Goal: Task Accomplishment & Management: Manage account settings

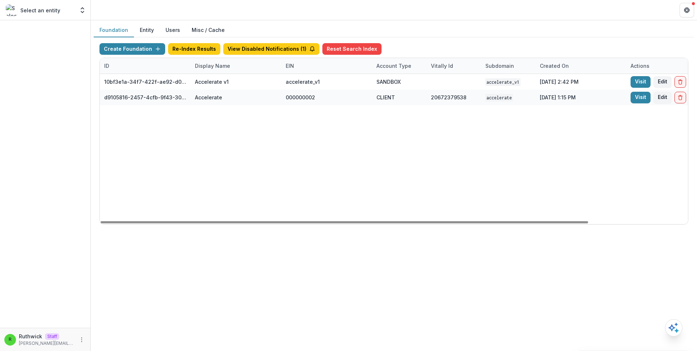
scroll to position [0, 120]
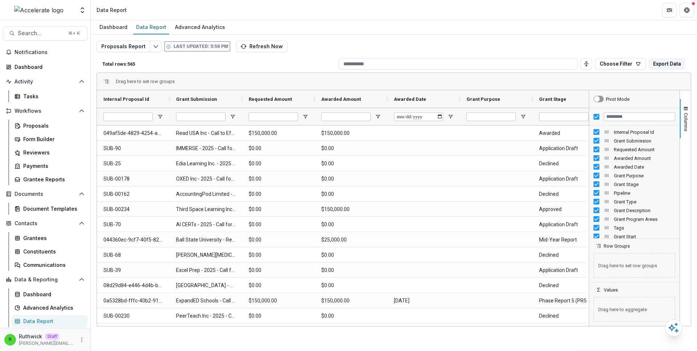
click at [86, 334] on div "R Ruthwick Staff ruthwick@trytemelio.com" at bounding box center [45, 340] width 82 height 14
click at [82, 340] on icon "More" at bounding box center [82, 340] width 6 height 6
click at [116, 325] on link "User Settings" at bounding box center [130, 325] width 78 height 12
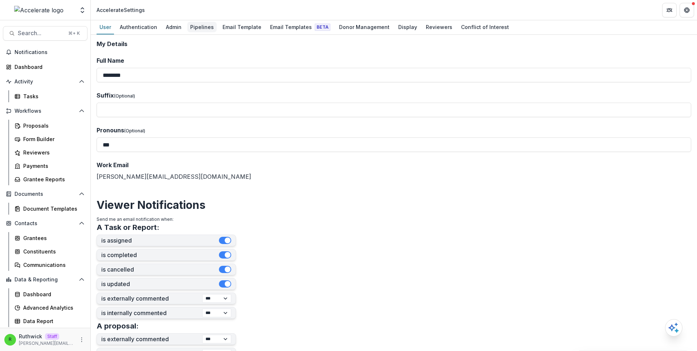
click at [193, 23] on div "Pipelines" at bounding box center [201, 27] width 29 height 11
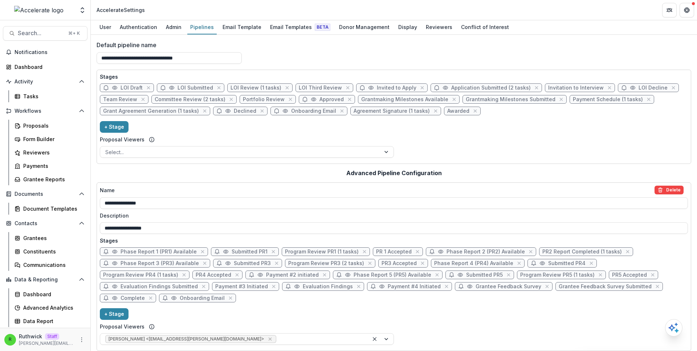
click at [264, 87] on span "LOI Review (1 tasks)" at bounding box center [255, 88] width 51 height 6
select select "******"
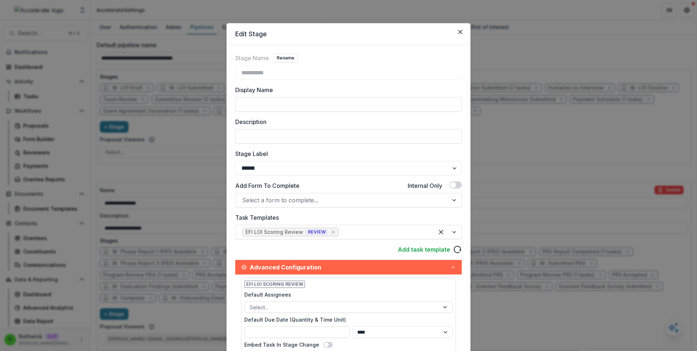
scroll to position [110, 0]
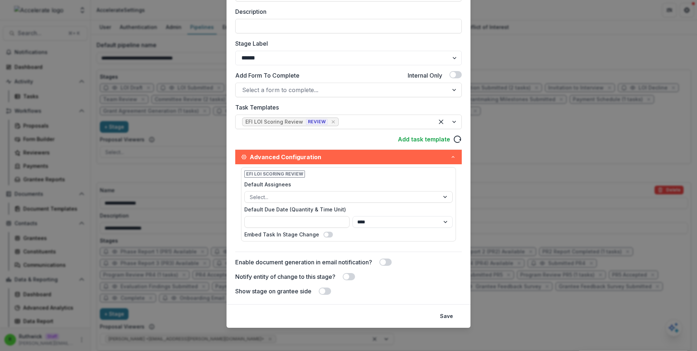
click at [197, 136] on div "**********" at bounding box center [348, 175] width 697 height 351
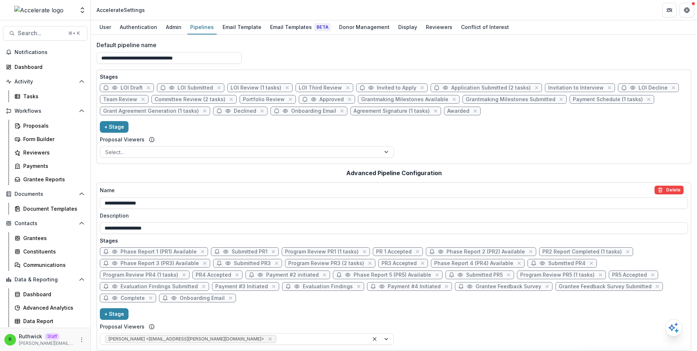
click at [286, 63] on div "**********" at bounding box center [393, 55] width 594 height 29
click at [371, 52] on div "**********" at bounding box center [393, 55] width 594 height 29
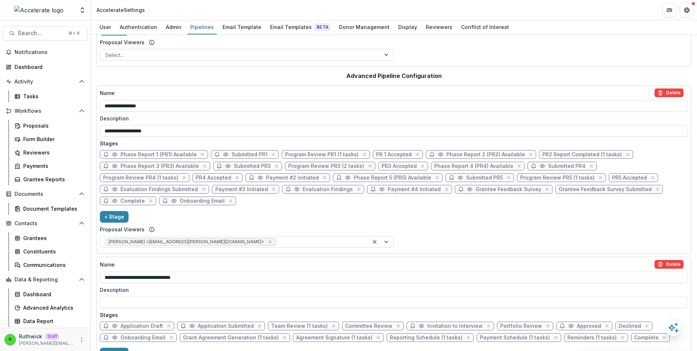
scroll to position [98, 0]
click at [381, 74] on h2 "Advanced Pipeline Configuration" at bounding box center [393, 75] width 95 height 7
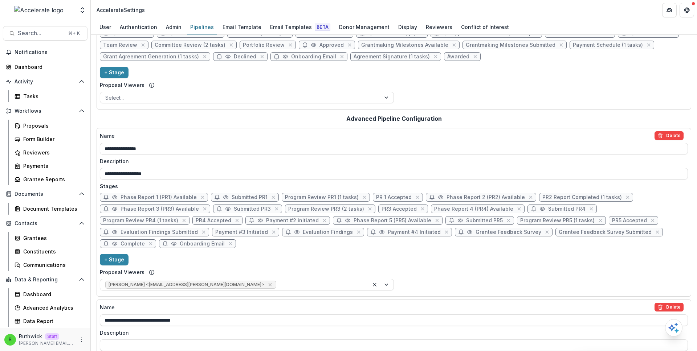
scroll to position [0, 0]
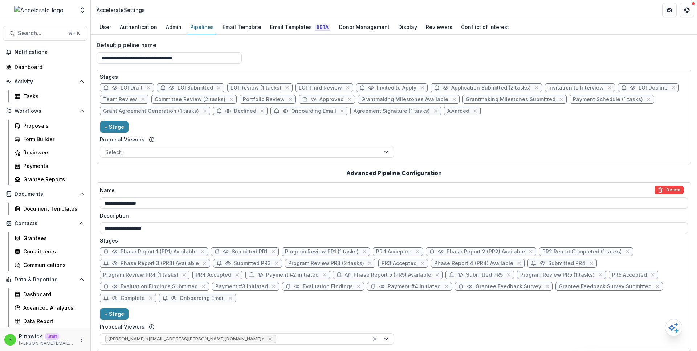
click at [410, 45] on label "Default pipeline name" at bounding box center [391, 45] width 590 height 9
click at [242, 52] on input "**********" at bounding box center [168, 58] width 145 height 12
click at [410, 45] on label "Default pipeline name" at bounding box center [391, 45] width 590 height 9
click at [242, 52] on input "**********" at bounding box center [168, 58] width 145 height 12
click at [391, 40] on div "**********" at bounding box center [394, 193] width 606 height 316
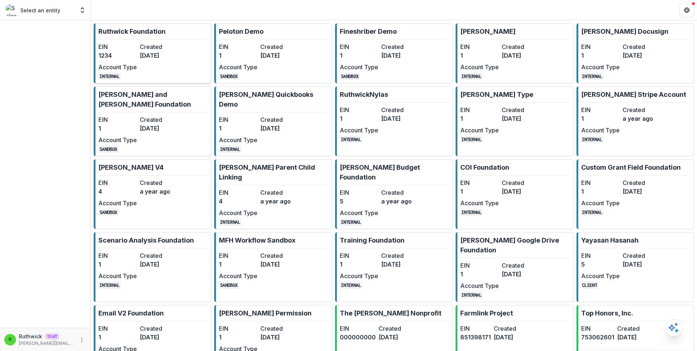
click at [189, 75] on link "Ruthwick Foundation EIN 1234 Created 3 years ago Account Type INTERNAL" at bounding box center [153, 53] width 118 height 60
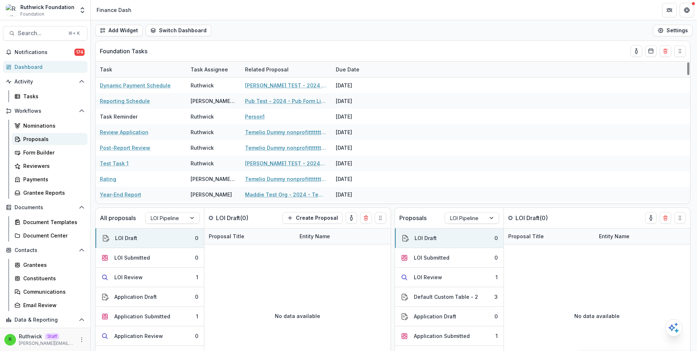
click at [42, 140] on div "Proposals" at bounding box center [52, 139] width 58 height 8
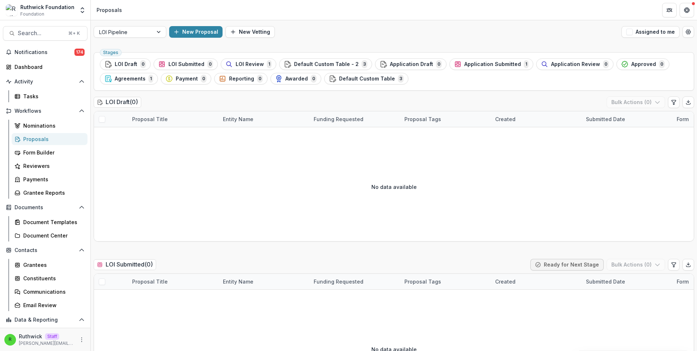
click at [356, 20] on div "Ruthwick Foundation Foundation Aggregate Analysis Foundations Ruthwick Foundati…" at bounding box center [348, 10] width 697 height 20
click at [686, 34] on icon "Open table manager" at bounding box center [688, 32] width 5 height 4
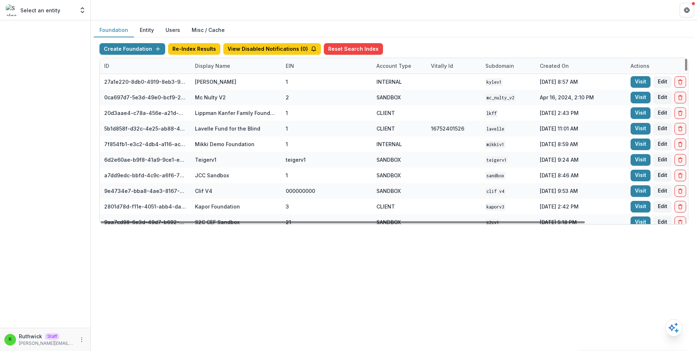
click at [233, 65] on div "Display Name" at bounding box center [235, 66] width 91 height 16
click at [238, 80] on input at bounding box center [235, 83] width 87 height 12
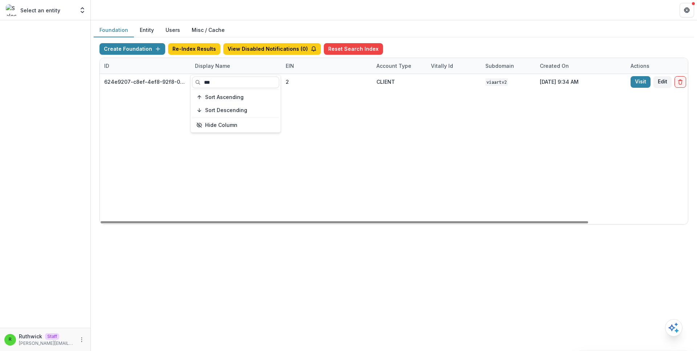
type input "***"
click at [361, 130] on div "624e9207-c8ef-4ef8-92f8-0b1e75881397 VIA Art Fund 2 CLIENT viaartv2 Oct 11, 202…" at bounding box center [453, 149] width 707 height 150
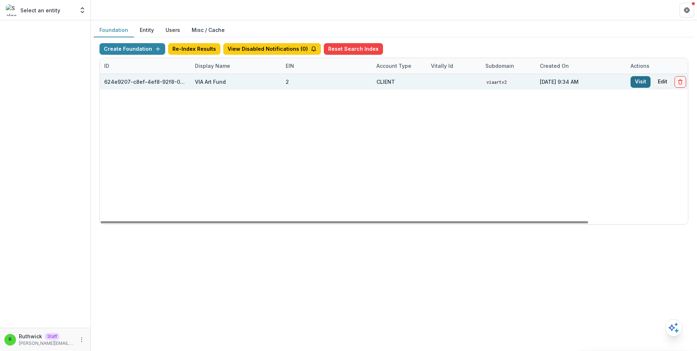
click at [648, 77] on link "Visit" at bounding box center [640, 82] width 20 height 12
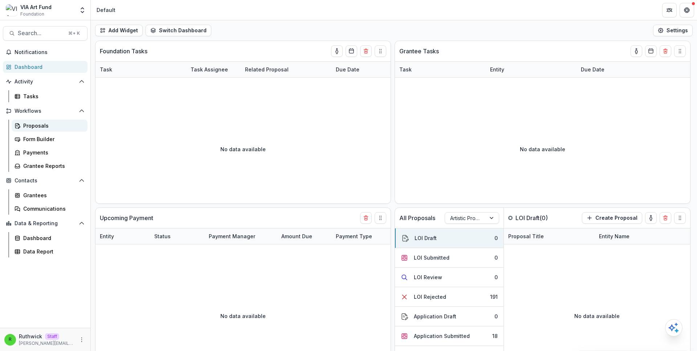
click at [49, 122] on div "Proposals" at bounding box center [52, 126] width 58 height 8
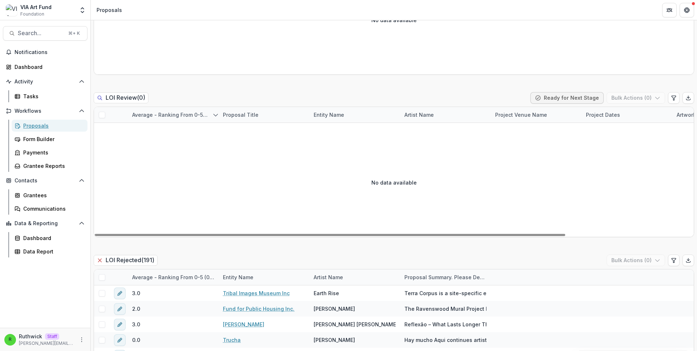
scroll to position [341, 0]
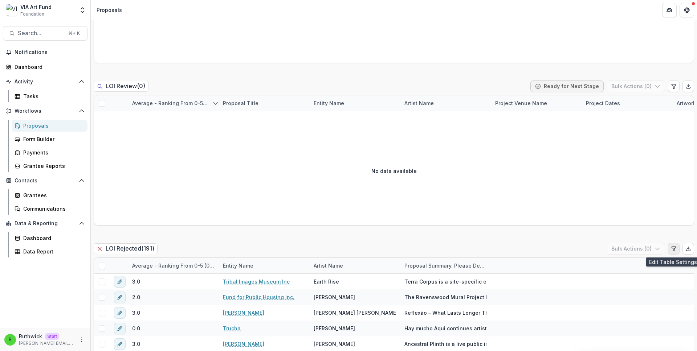
click at [670, 250] on icon "Edit table settings" at bounding box center [673, 249] width 6 height 6
select select "******"
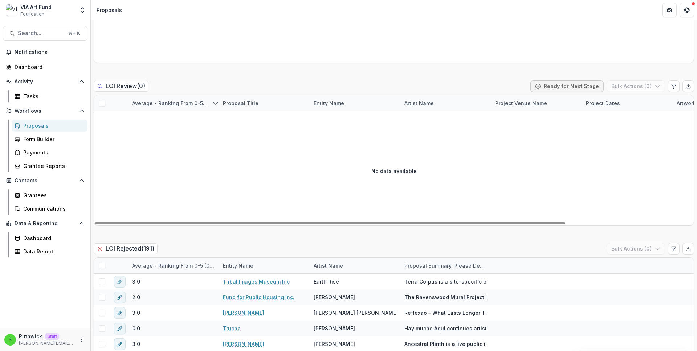
click at [197, 245] on div "LOI Rejected ( 191 ) Bulk Actions ( 0 )" at bounding box center [394, 250] width 600 height 15
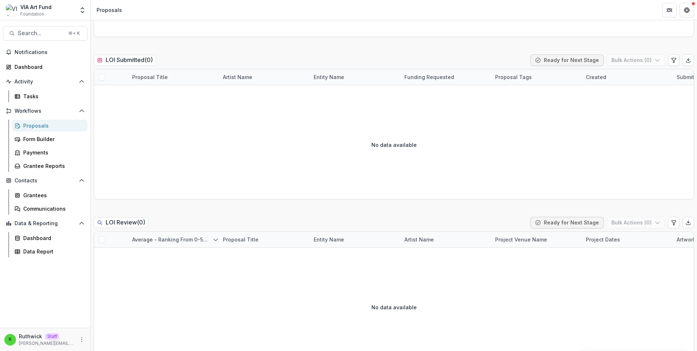
scroll to position [0, 0]
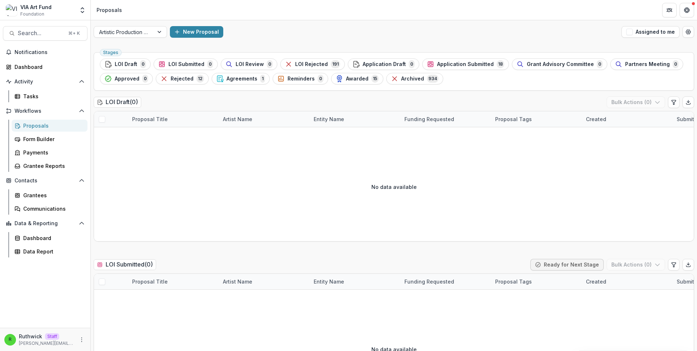
click at [385, 37] on div "New Proposal" at bounding box center [394, 32] width 448 height 12
click at [385, 36] on div "New Proposal" at bounding box center [394, 32] width 448 height 12
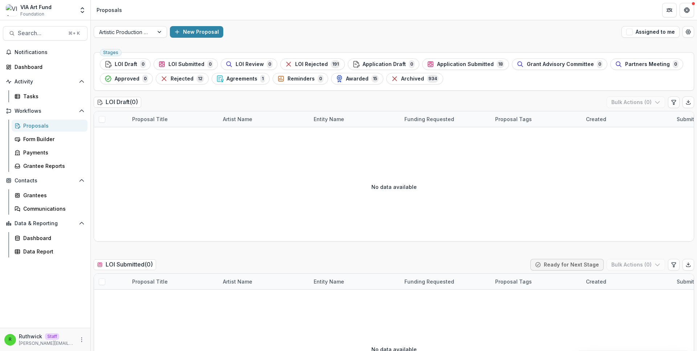
click at [304, 38] on div "Artistic Production Grants New Proposal Assigned to me" at bounding box center [394, 31] width 606 height 23
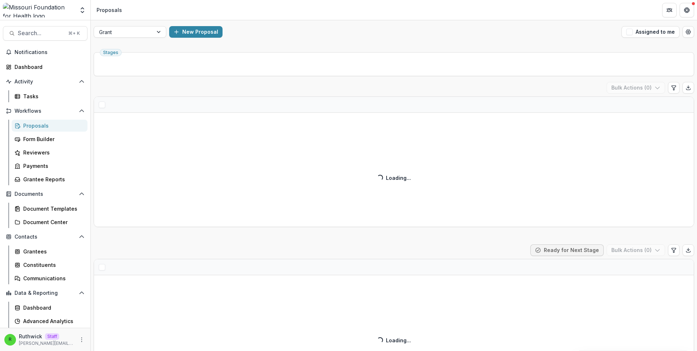
click at [474, 14] on header "Proposals" at bounding box center [394, 10] width 606 height 20
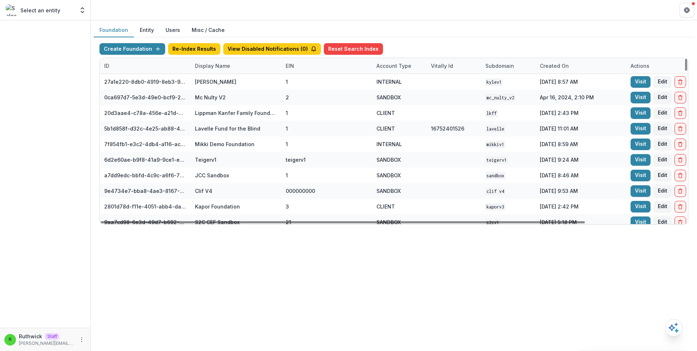
click at [230, 65] on div "Display Name" at bounding box center [212, 66] width 44 height 8
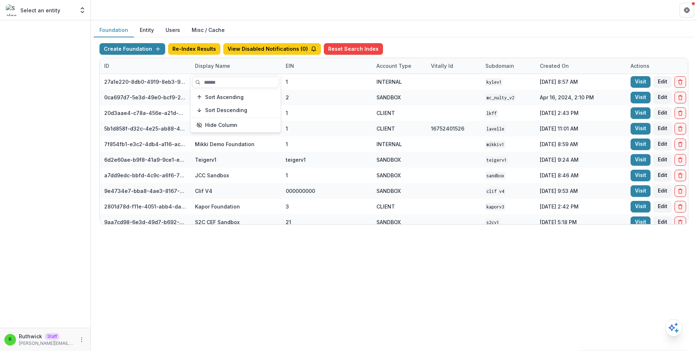
click at [170, 30] on button "Users" at bounding box center [173, 30] width 26 height 14
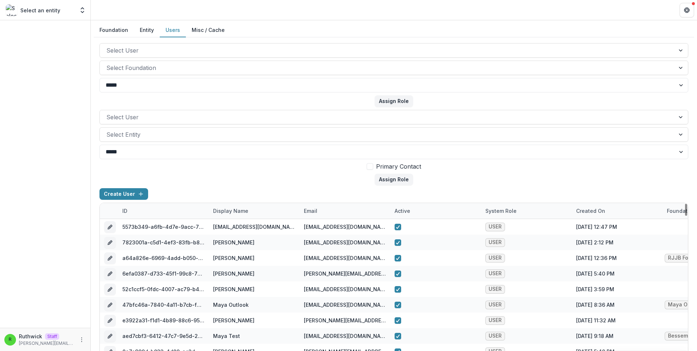
click at [235, 214] on div "Display Name" at bounding box center [231, 211] width 44 height 8
click at [340, 211] on div "email" at bounding box center [344, 211] width 91 height 16
click at [337, 226] on input at bounding box center [344, 228] width 87 height 12
paste input "**********"
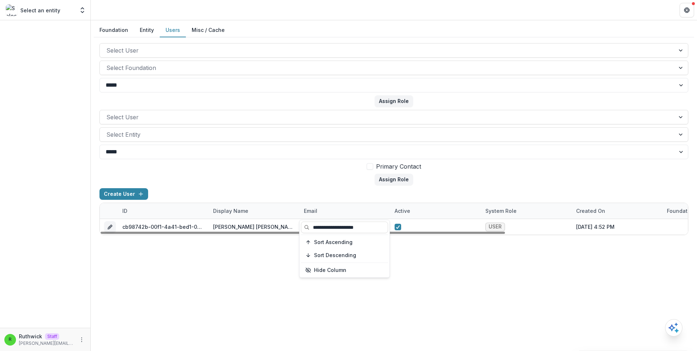
type input "**********"
click at [346, 193] on div "Create User" at bounding box center [393, 195] width 588 height 15
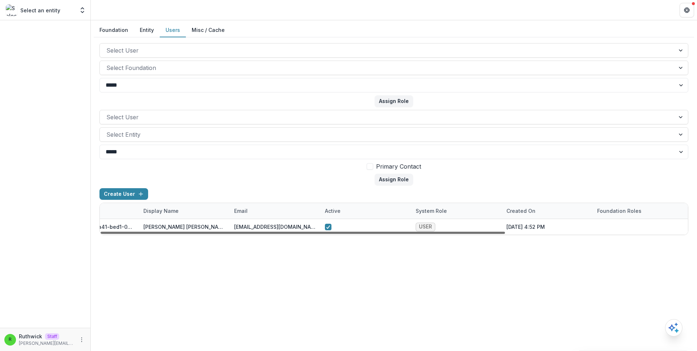
scroll to position [0, 72]
drag, startPoint x: 433, startPoint y: 231, endPoint x: 483, endPoint y: 235, distance: 49.8
click at [483, 234] on div at bounding box center [302, 233] width 404 height 2
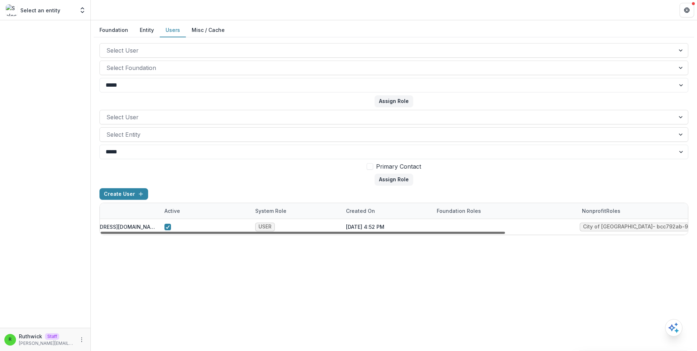
scroll to position [0, 265]
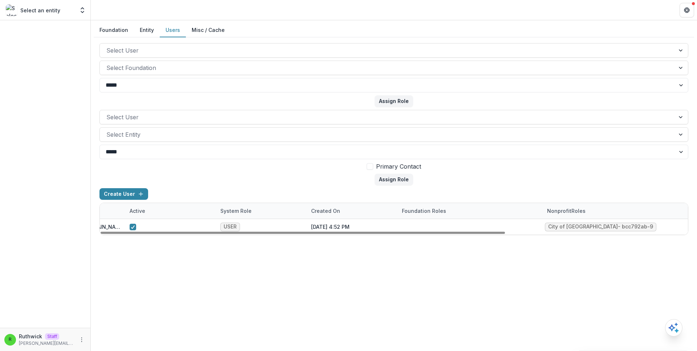
drag, startPoint x: 522, startPoint y: 233, endPoint x: 655, endPoint y: 236, distance: 133.6
click at [505, 234] on div at bounding box center [302, 233] width 404 height 2
click at [505, 232] on div at bounding box center [302, 233] width 404 height 2
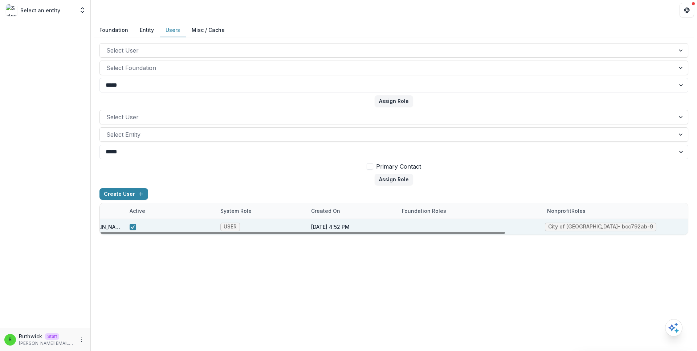
click at [514, 189] on div "Create User" at bounding box center [393, 195] width 588 height 15
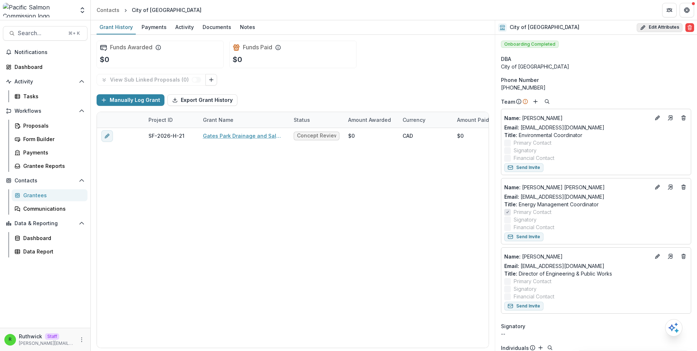
click at [654, 26] on button "Edit Attributes" at bounding box center [659, 27] width 46 height 9
select select
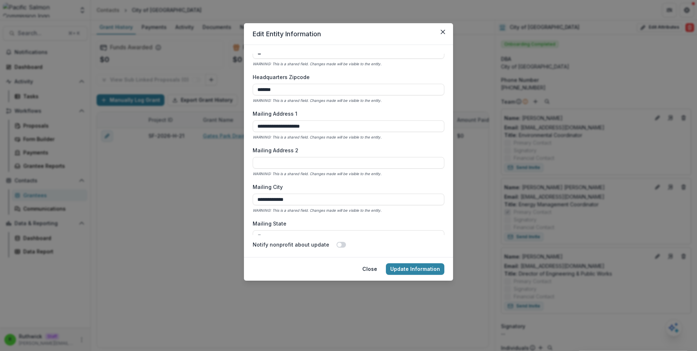
scroll to position [586, 0]
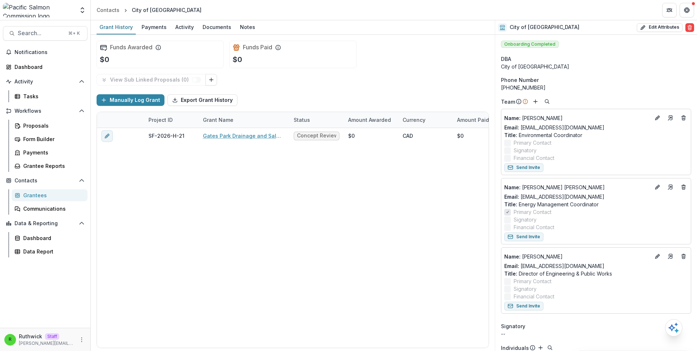
click at [323, 79] on div "View Sub Linked Proposals ( 0 )" at bounding box center [292, 80] width 392 height 12
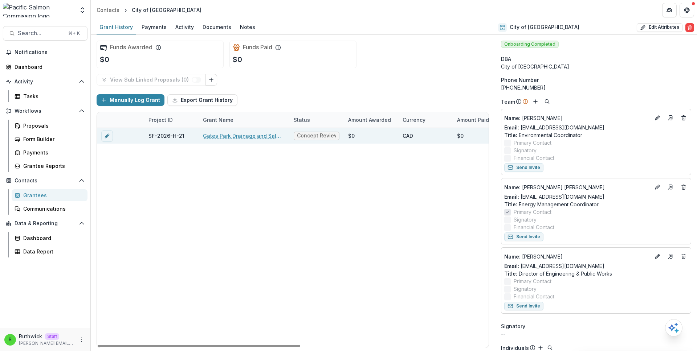
click at [260, 138] on link "Gates Park Drainage and Salmon Habitat Connectivity Study & Stream Works" at bounding box center [244, 136] width 82 height 8
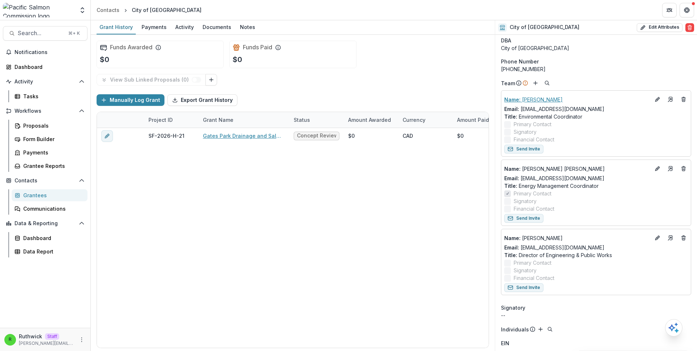
scroll to position [0, 0]
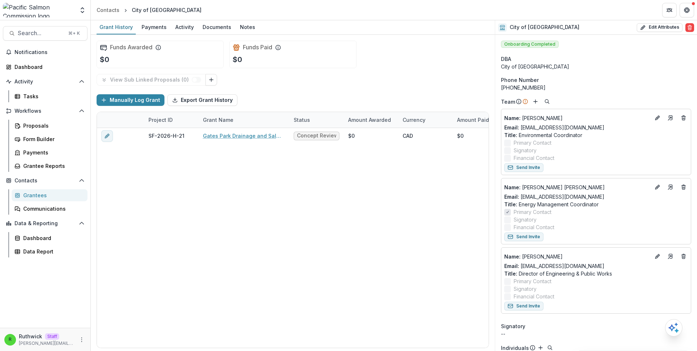
click at [451, 93] on div "Manually Log Grant Export Grant History" at bounding box center [292, 100] width 392 height 23
type input "**********"
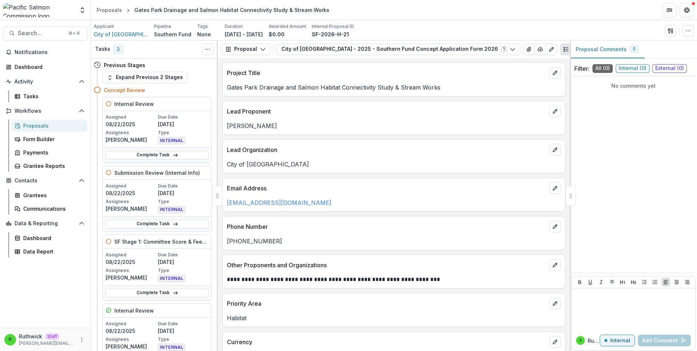
click at [326, 96] on div "Project Title Gates Park Drainage and Salmon Habitat Connectivity Study & Strea…" at bounding box center [393, 79] width 343 height 34
click at [356, 49] on button "City of [GEOGRAPHIC_DATA] - 2025 - Southern Fund Concept Application Form 2026 1" at bounding box center [397, 50] width 243 height 12
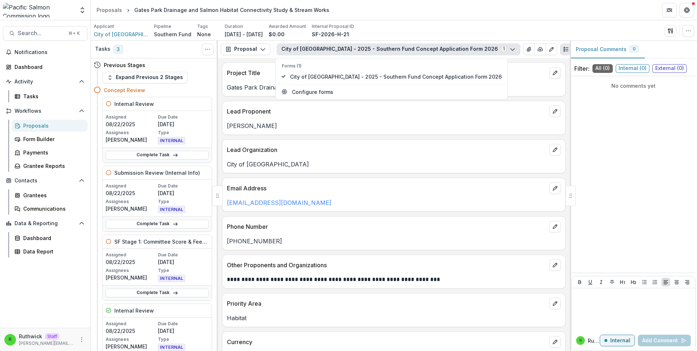
click at [356, 49] on button "City of [GEOGRAPHIC_DATA] - 2025 - Southern Fund Concept Application Form 2026 1" at bounding box center [397, 50] width 243 height 12
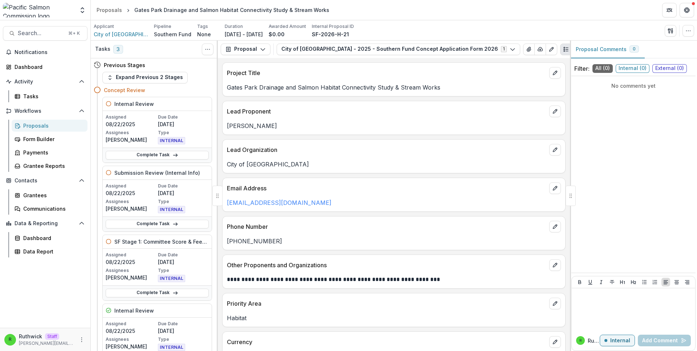
click at [384, 119] on div "Ajai Alex" at bounding box center [393, 123] width 342 height 13
click at [144, 79] on button "Expand Previous 2 Stages" at bounding box center [144, 78] width 85 height 12
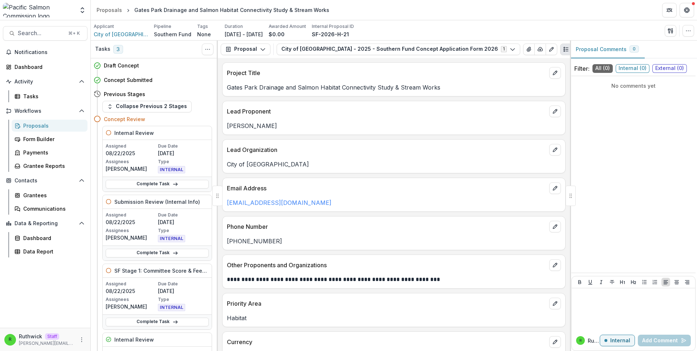
click at [415, 107] on p "Lead Proponent" at bounding box center [386, 111] width 319 height 9
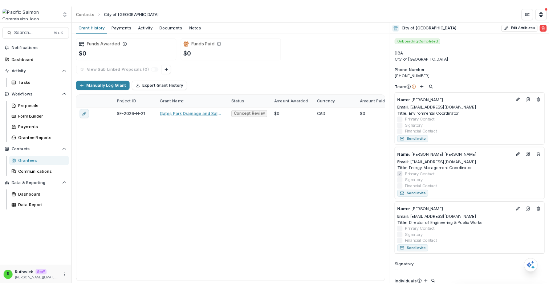
scroll to position [53, 0]
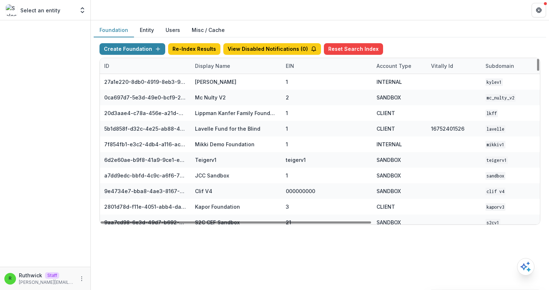
click at [211, 67] on div "Display Name" at bounding box center [212, 66] width 44 height 8
click at [216, 82] on input at bounding box center [235, 83] width 87 height 12
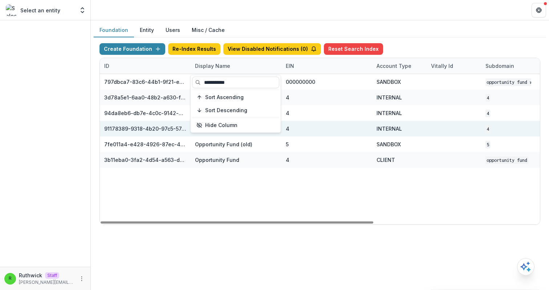
type input "**********"
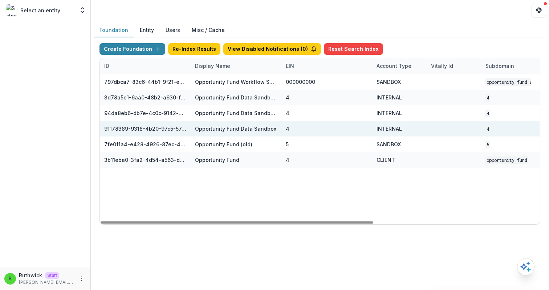
click at [327, 129] on div "4" at bounding box center [327, 129] width 82 height 16
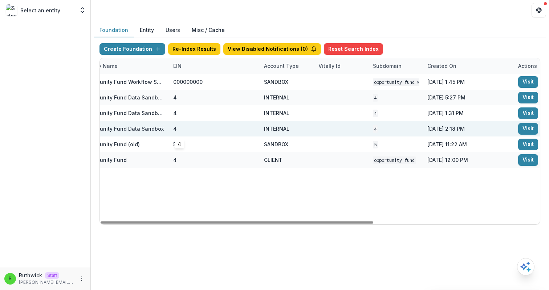
scroll to position [0, 110]
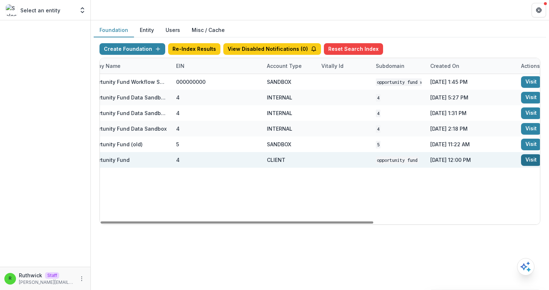
click at [527, 157] on link "Visit" at bounding box center [531, 160] width 20 height 12
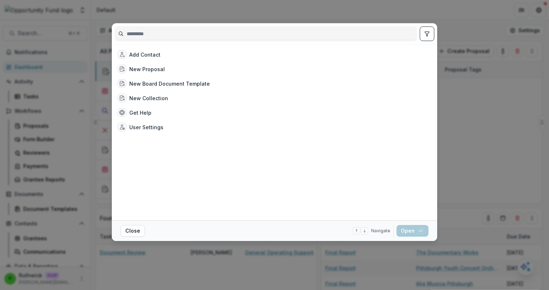
type input "**********"
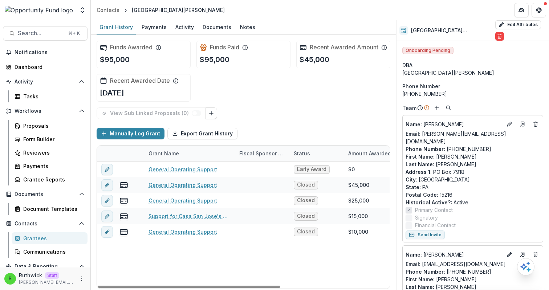
click at [341, 104] on div "Funds Awarded $95,000 Funds Paid $95,000 Recent Awarded Amount $45,000 Recent A…" at bounding box center [242, 71] width 293 height 73
click at [48, 237] on div "Grantees" at bounding box center [52, 238] width 58 height 8
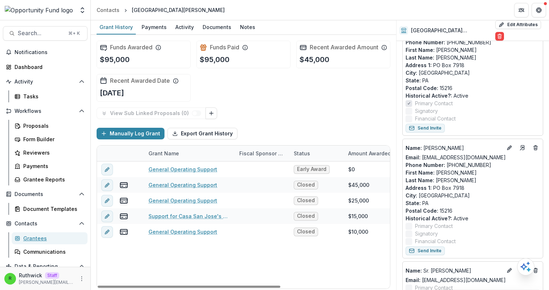
scroll to position [107, 0]
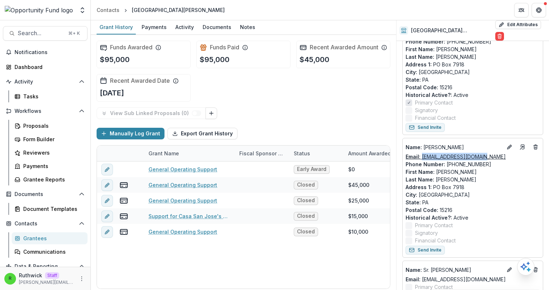
drag, startPoint x: 492, startPoint y: 143, endPoint x: 423, endPoint y: 141, distance: 69.3
click at [423, 153] on div "Email: grants@casasanjose.org" at bounding box center [472, 157] width 134 height 8
copy link "grants@casasanjose.org"
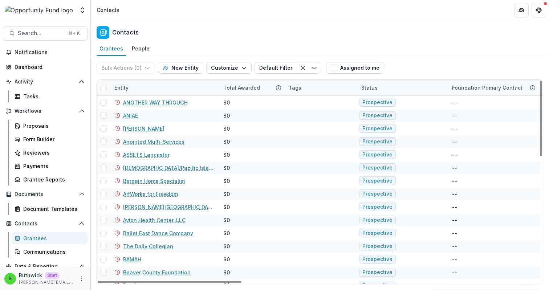
click at [166, 88] on div "Entity" at bounding box center [164, 88] width 109 height 16
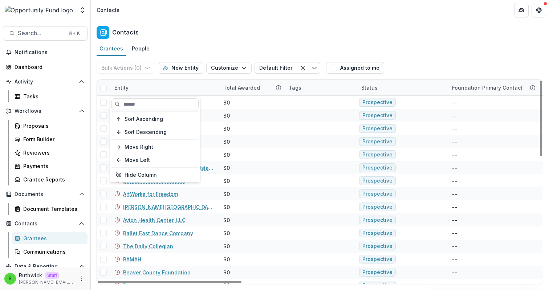
click at [172, 111] on div "Sort Ascending Sort Descending Move Right Move Left Hide Column" at bounding box center [155, 139] width 90 height 85
click at [168, 107] on input at bounding box center [154, 104] width 87 height 12
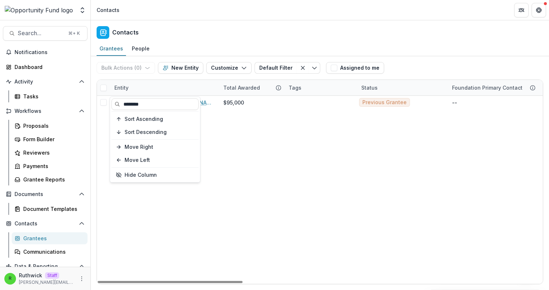
type input "********"
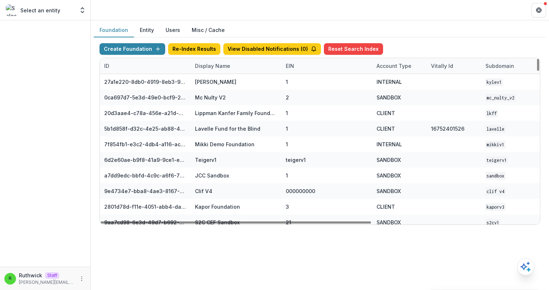
click at [223, 66] on div "Display Name" at bounding box center [212, 66] width 44 height 8
click at [227, 82] on input at bounding box center [235, 83] width 87 height 12
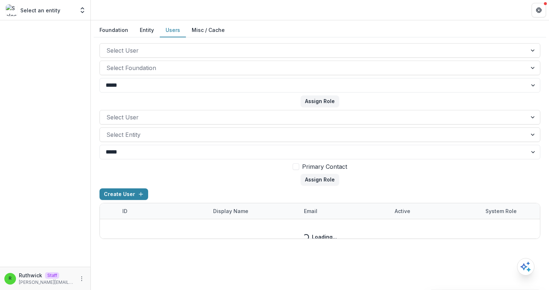
click at [171, 29] on button "Users" at bounding box center [173, 30] width 26 height 14
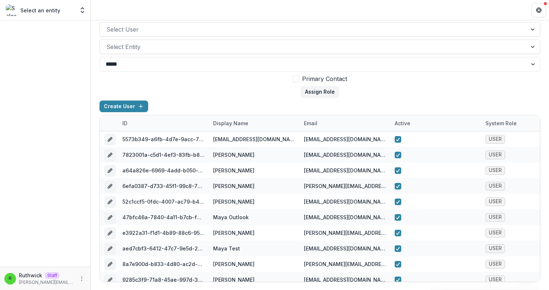
scroll to position [89, 0]
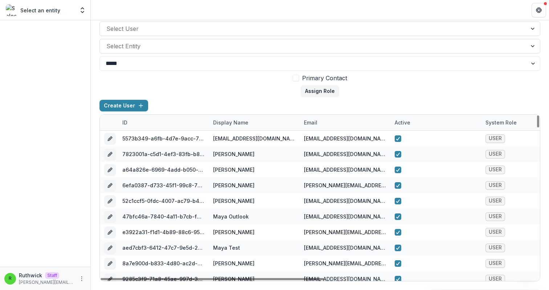
click at [333, 124] on div "email" at bounding box center [344, 123] width 91 height 16
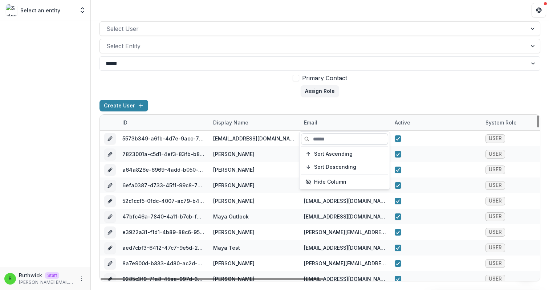
click at [336, 138] on input at bounding box center [344, 139] width 87 height 12
paste input "**********"
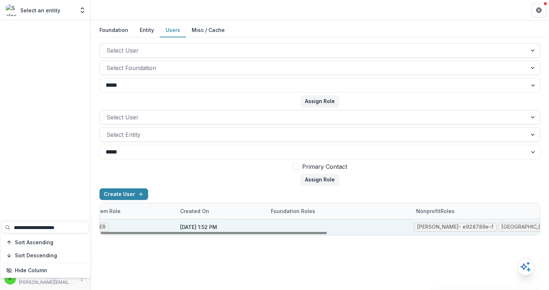
scroll to position [0, 413]
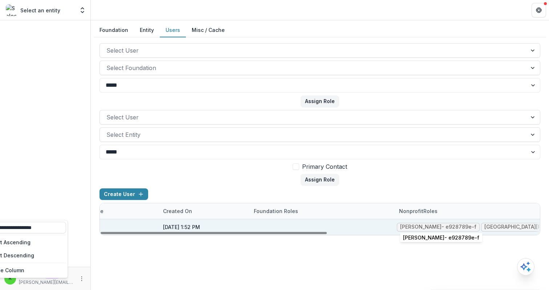
type input "**********"
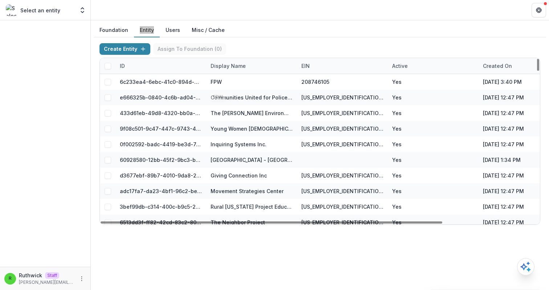
click at [242, 69] on div "Display Name" at bounding box center [228, 66] width 44 height 8
click at [245, 86] on input at bounding box center [251, 83] width 87 height 12
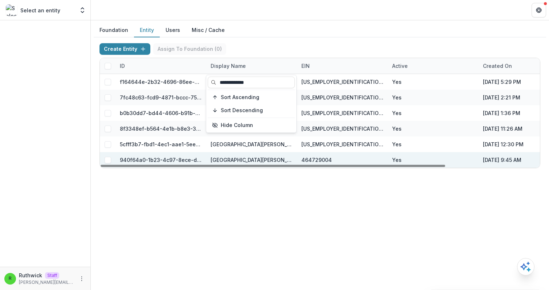
type input "**********"
click at [361, 153] on div "464729004" at bounding box center [342, 160] width 82 height 16
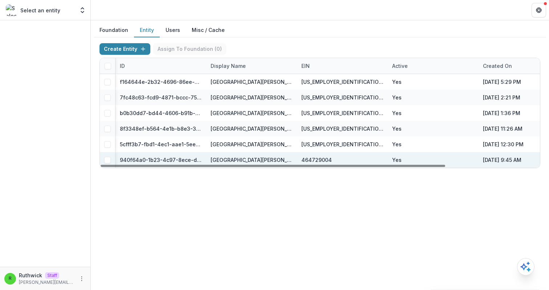
scroll to position [0, 120]
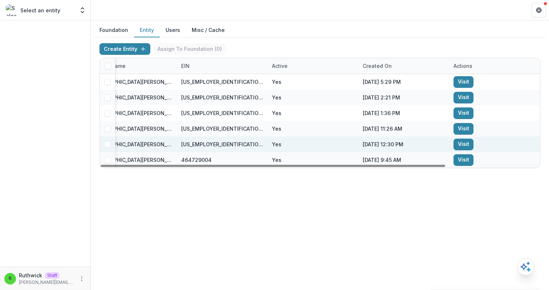
click at [460, 145] on link "Visit" at bounding box center [463, 145] width 20 height 12
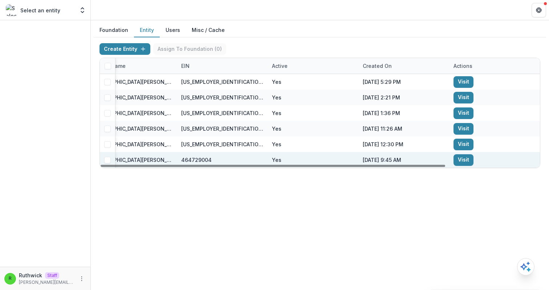
click at [465, 156] on link "Visit" at bounding box center [463, 160] width 20 height 12
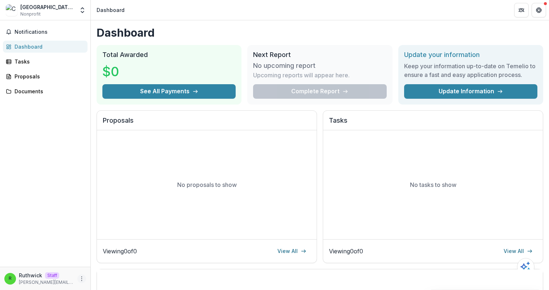
click at [81, 278] on icon "More" at bounding box center [82, 279] width 6 height 6
click at [118, 266] on link "Settings" at bounding box center [130, 263] width 78 height 12
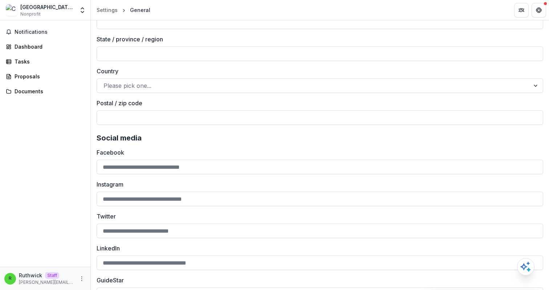
scroll to position [987, 0]
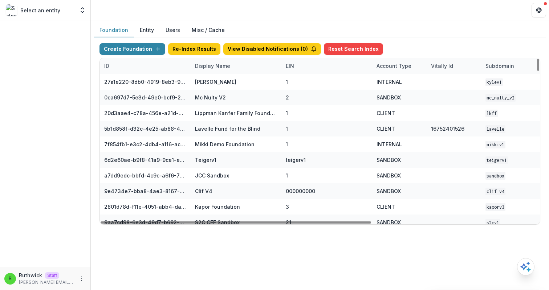
click at [219, 65] on div "Display Name" at bounding box center [212, 66] width 44 height 8
click at [224, 83] on input at bounding box center [235, 83] width 87 height 12
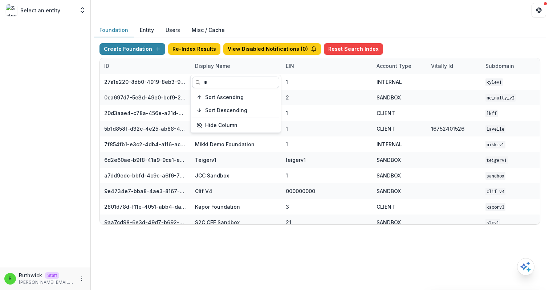
type input "**"
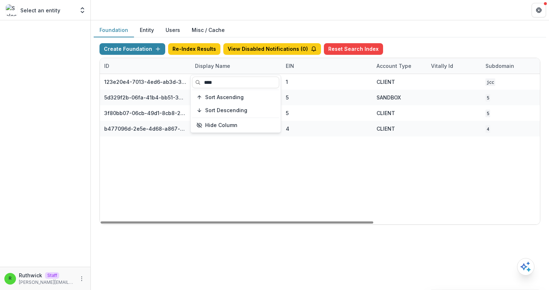
type input "****"
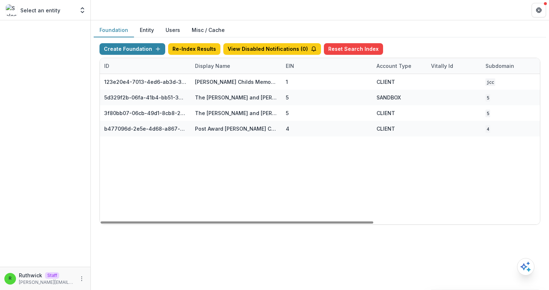
click at [324, 169] on div "123e20e4-7013-4ed6-ab3d-37a1d4e2f345 Jane Coffin Childs Memorial Fund for Medic…" at bounding box center [453, 149] width 707 height 150
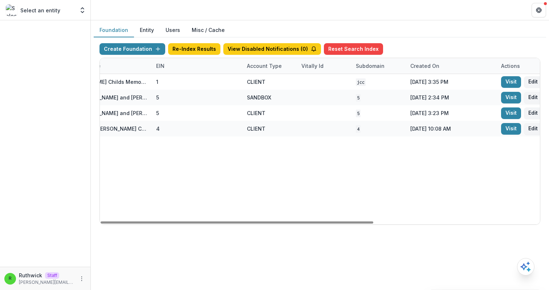
scroll to position [0, 268]
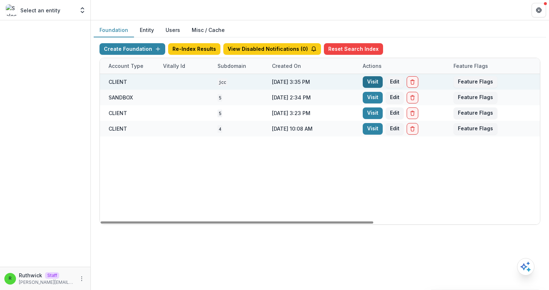
click at [370, 80] on link "Visit" at bounding box center [372, 82] width 20 height 12
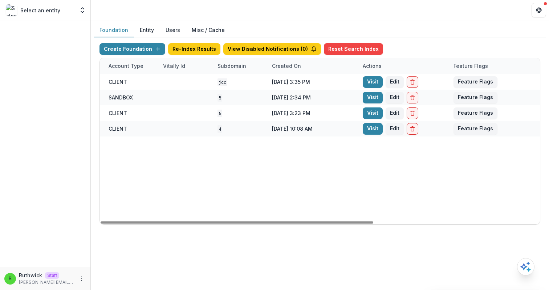
scroll to position [0, 0]
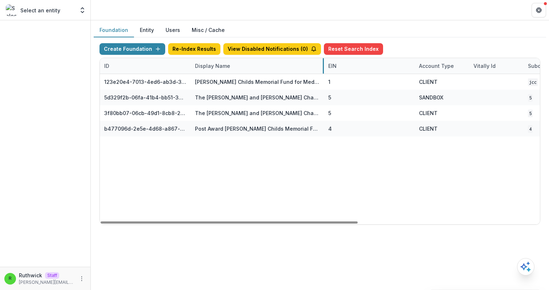
drag, startPoint x: 280, startPoint y: 65, endPoint x: 324, endPoint y: 67, distance: 43.2
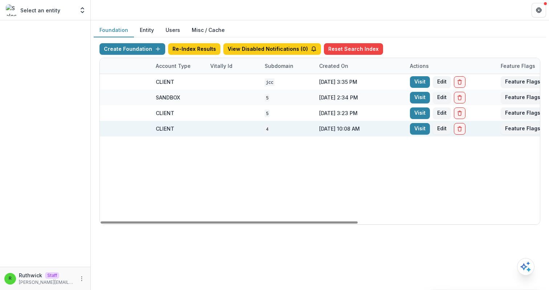
scroll to position [0, 311]
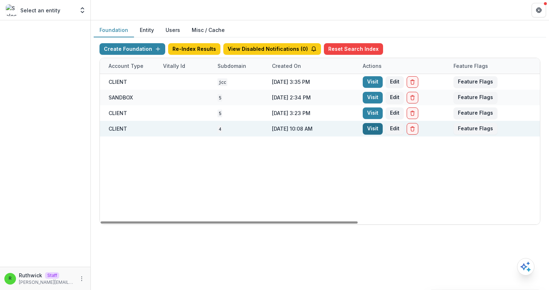
click at [374, 128] on link "Visit" at bounding box center [372, 129] width 20 height 12
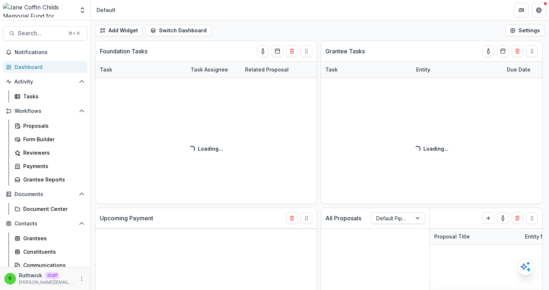
click at [293, 12] on header "Default" at bounding box center [320, 10] width 458 height 20
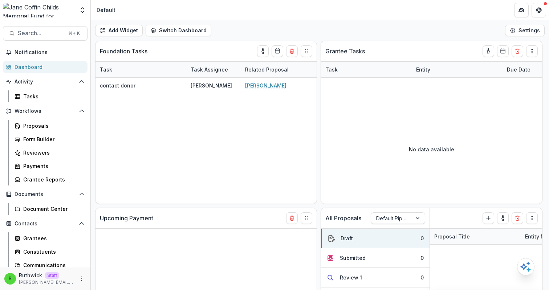
select select "******"
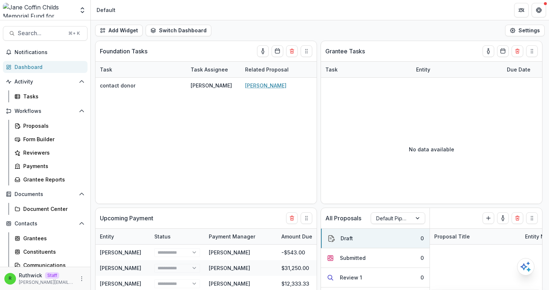
select select "******"
click at [350, 15] on header "Default" at bounding box center [320, 10] width 458 height 20
click at [318, 29] on div "Add Widget Switch Dashboard Default New Dashboard Settings" at bounding box center [320, 30] width 458 height 20
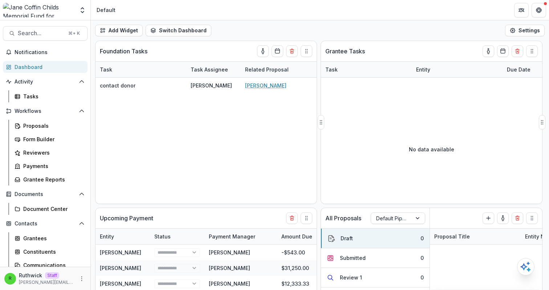
select select "******"
click at [327, 8] on header "Default" at bounding box center [320, 10] width 458 height 20
select select "******"
click at [327, 12] on header "Default" at bounding box center [320, 10] width 458 height 20
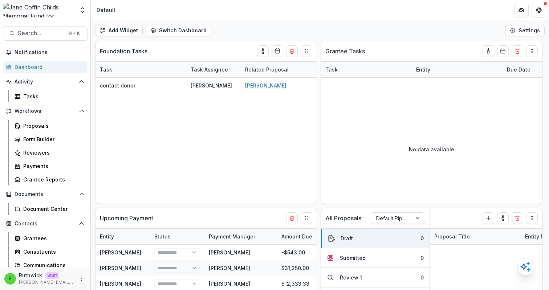
select select "******"
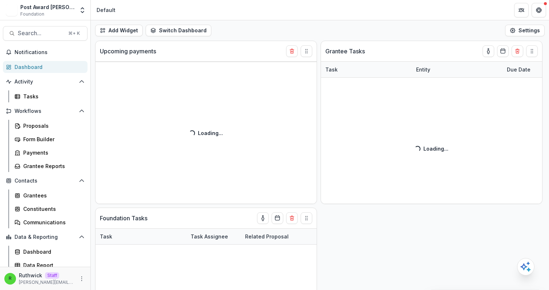
select select "******"
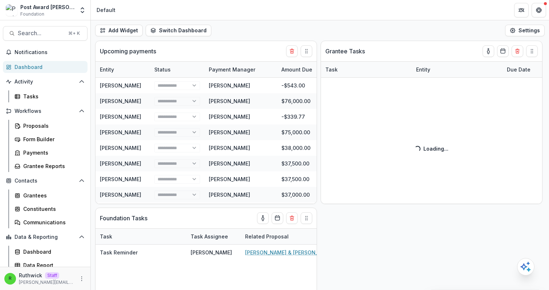
select select "******"
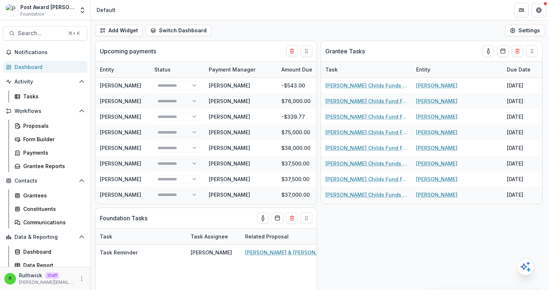
select select "******"
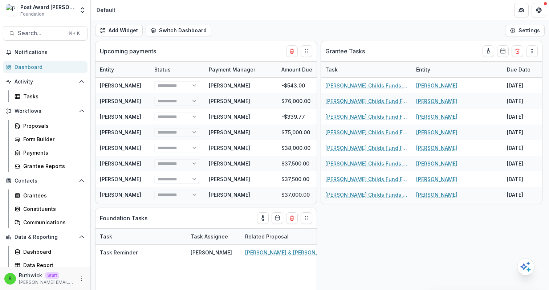
select select "******"
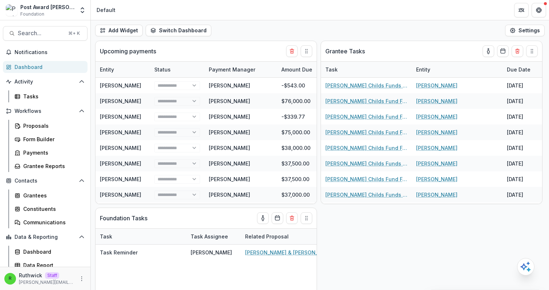
click at [327, 12] on header "Default" at bounding box center [320, 10] width 458 height 20
click at [93, 22] on div "Add Widget Switch Dashboard Default New Dashboard Settings" at bounding box center [320, 30] width 458 height 20
click at [56, 202] on div "Grantees Constituents Communications" at bounding box center [50, 208] width 82 height 39
click at [53, 197] on div "Grantees" at bounding box center [52, 196] width 58 height 8
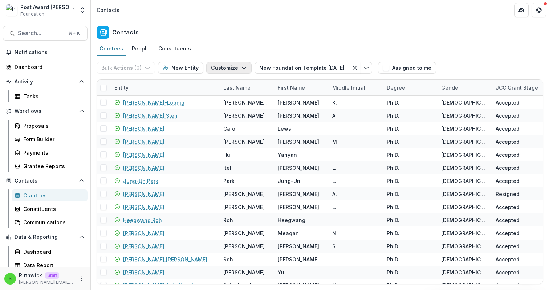
click at [248, 70] on button "Customize" at bounding box center [228, 68] width 45 height 12
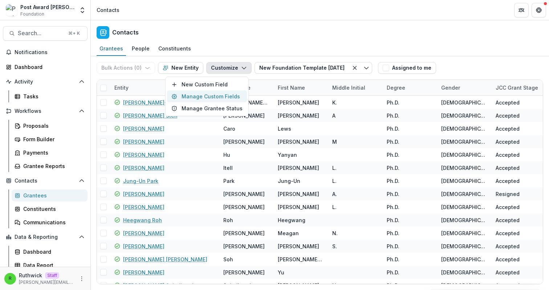
click at [213, 94] on button "Manage Custom Fields" at bounding box center [207, 96] width 80 height 12
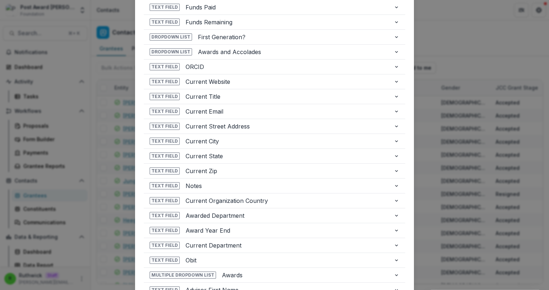
scroll to position [588, 0]
click at [453, 37] on div "**********" at bounding box center [274, 145] width 549 height 290
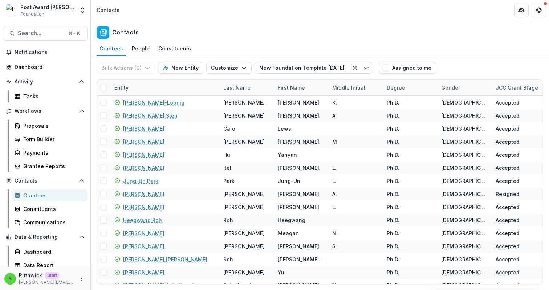
click at [434, 32] on div "Contacts" at bounding box center [320, 30] width 458 height 21
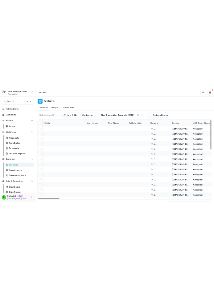
scroll to position [0, 909]
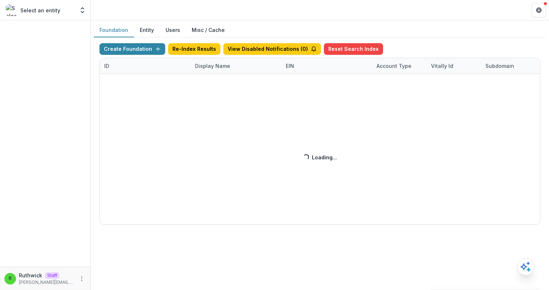
click at [232, 66] on div "Create Foundation Re-Index Results View Disabled Notifications ( 0 ) Reset Sear…" at bounding box center [319, 133] width 440 height 181
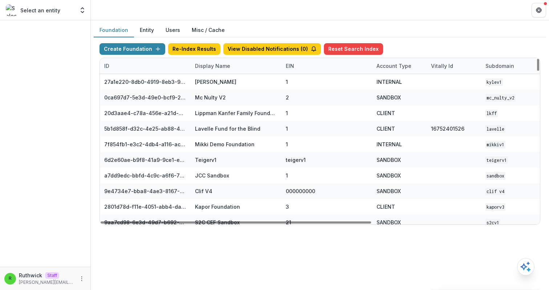
click at [233, 69] on div "Display Name" at bounding box center [235, 66] width 91 height 16
click at [238, 80] on input at bounding box center [235, 83] width 87 height 12
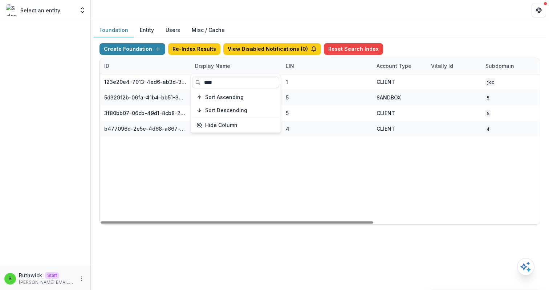
type input "****"
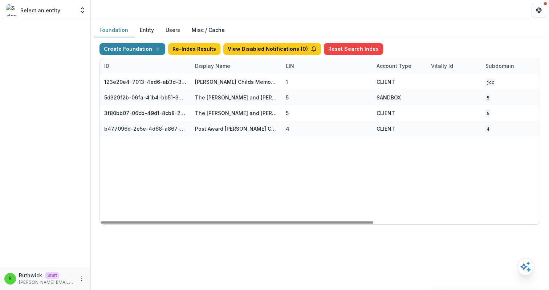
click at [394, 141] on div "123e20e4-7013-4ed6-ab3d-37a1d4e2f345 Jane Coffin Childs Memorial Fund for Medic…" at bounding box center [453, 149] width 707 height 150
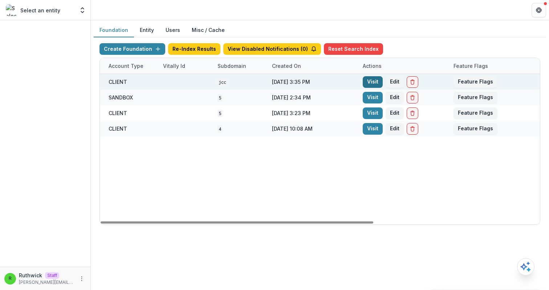
click at [371, 79] on link "Visit" at bounding box center [372, 82] width 20 height 12
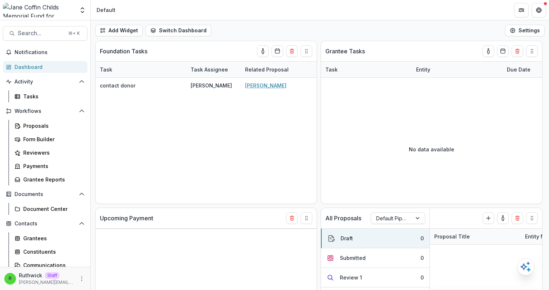
select select "******"
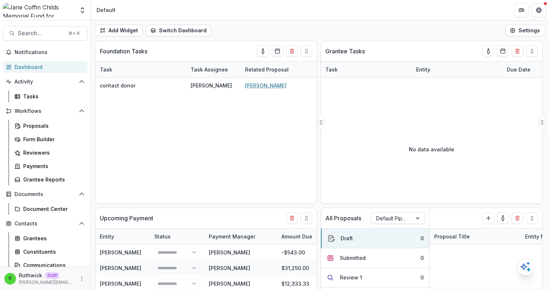
select select "******"
click at [66, 139] on div "Form Builder" at bounding box center [52, 139] width 58 height 8
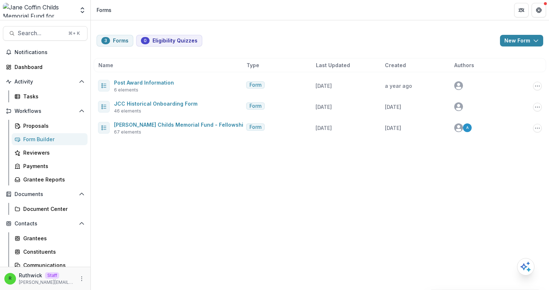
click at [274, 41] on div "3 Forms 0 Eligibility Quizzes New Form New Eligibility Quiz New Form" at bounding box center [319, 41] width 446 height 12
click at [103, 247] on div "3 Forms 0 Eligibility Quizzes New Form New Eligibility Quiz New Form Name Type …" at bounding box center [320, 155] width 458 height 270
click at [79, 277] on icon "More" at bounding box center [82, 279] width 6 height 6
click at [122, 260] on link "User Settings" at bounding box center [128, 263] width 78 height 12
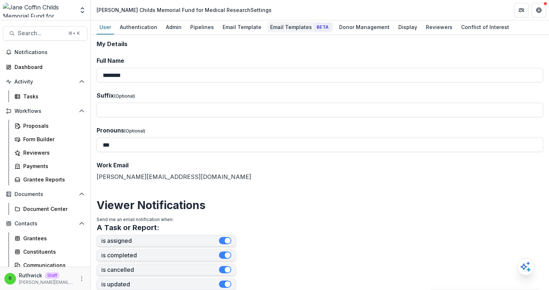
click at [302, 27] on div "Email Templates Beta" at bounding box center [300, 27] width 66 height 11
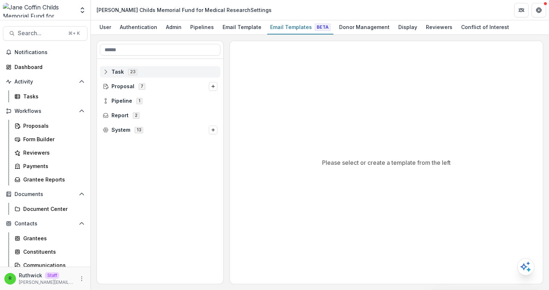
click at [107, 70] on icon at bounding box center [106, 72] width 6 height 6
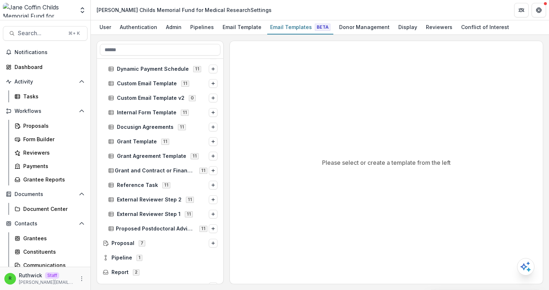
scroll to position [187, 0]
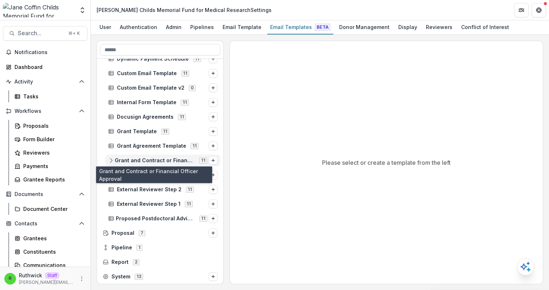
click at [147, 159] on span "Grant and Contract or Financial Officer Approval" at bounding box center [155, 160] width 80 height 6
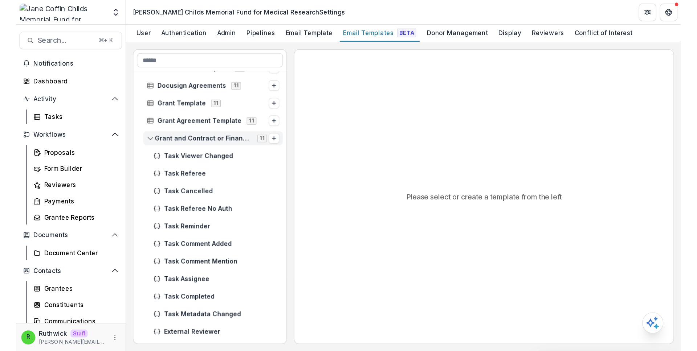
scroll to position [237, 0]
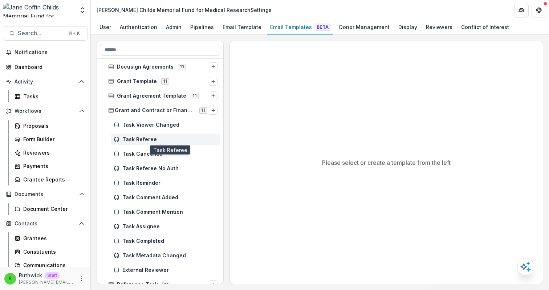
click at [147, 139] on span "Task Referee" at bounding box center [169, 139] width 95 height 6
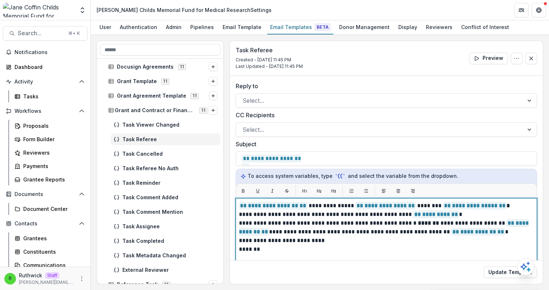
click at [455, 215] on p "**********" at bounding box center [385, 214] width 292 height 9
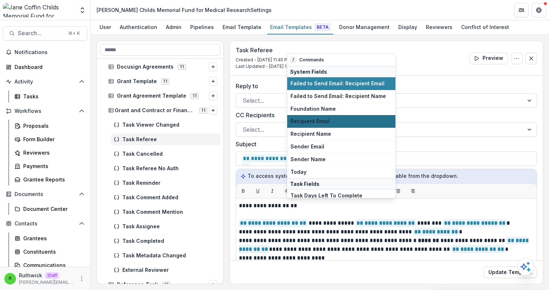
click at [331, 122] on span "Recipient Email" at bounding box center [341, 121] width 102 height 6
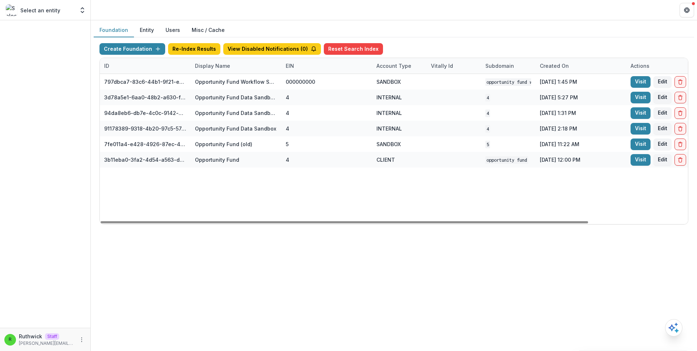
scroll to position [0, 110]
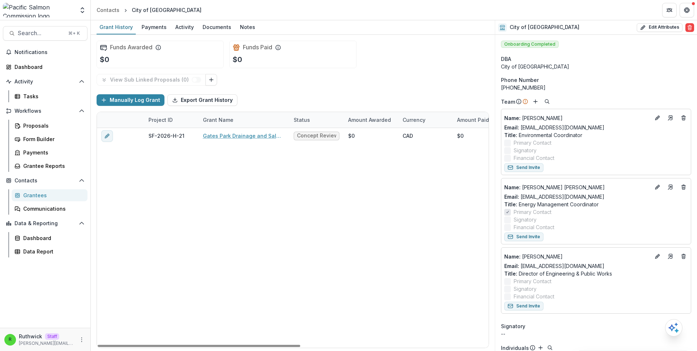
scroll to position [53, 0]
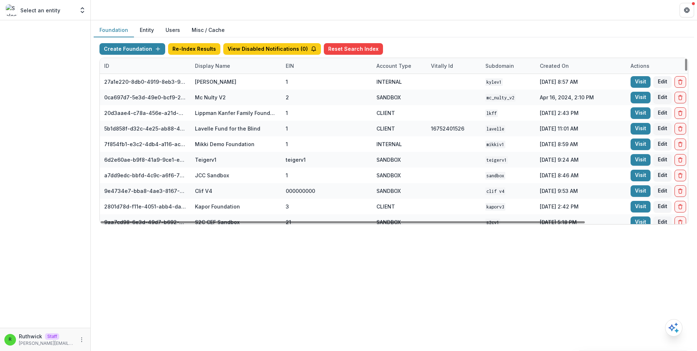
click at [241, 67] on div "Display Name" at bounding box center [235, 66] width 91 height 16
click at [242, 85] on input at bounding box center [235, 83] width 87 height 12
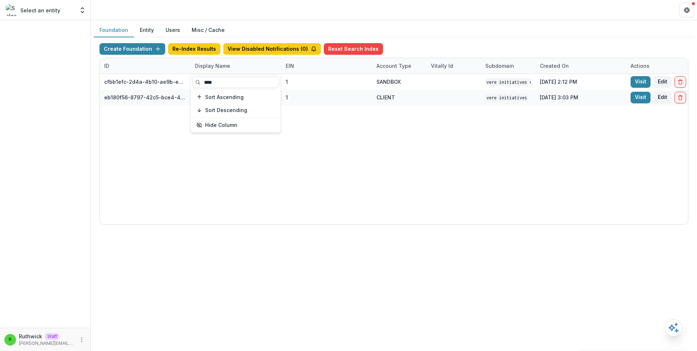
type input "****"
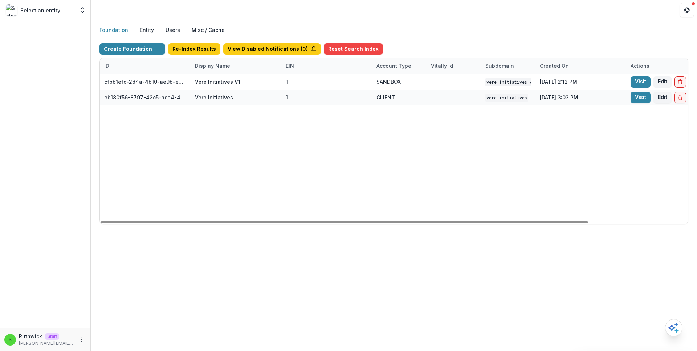
click at [534, 134] on div "cfbb1efc-2d4a-4b10-ae9b-e9e0913a1fa7 Vere Initiatives V1 1 SANDBOX Vere Initiat…" at bounding box center [453, 149] width 707 height 150
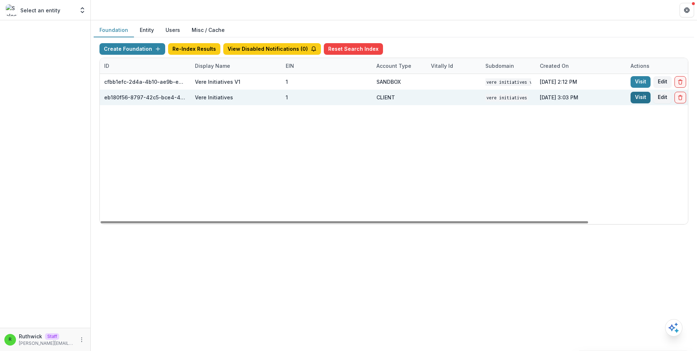
click at [632, 99] on link "Visit" at bounding box center [640, 98] width 20 height 12
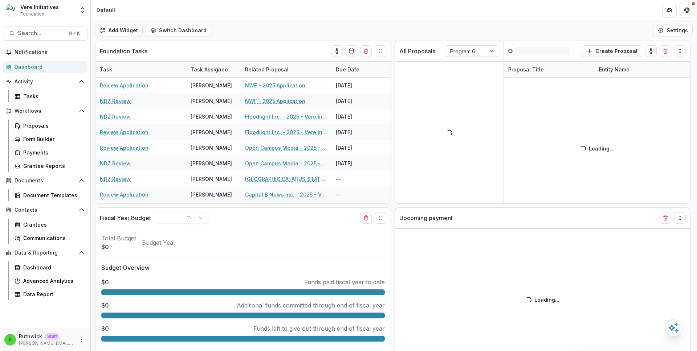
select select "******"
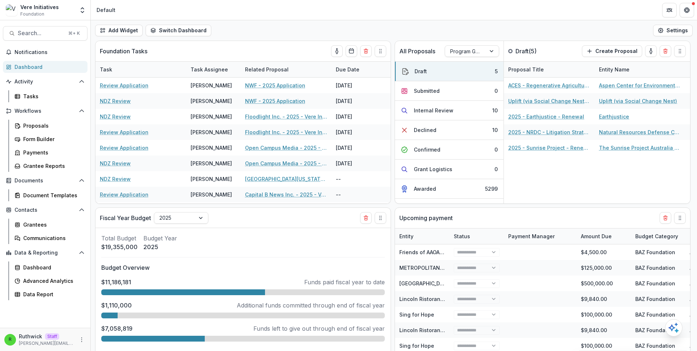
select select "******"
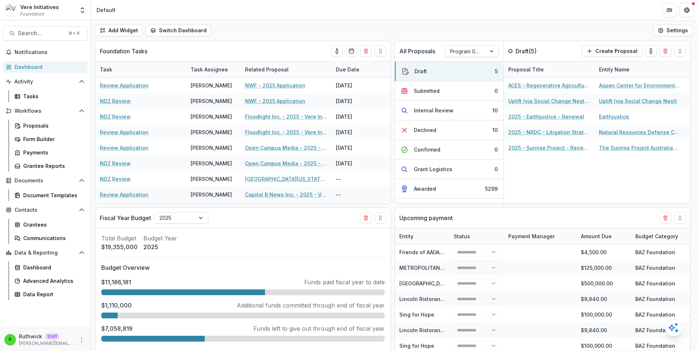
select select "******"
click at [82, 338] on circle "More" at bounding box center [82, 338] width 0 height 0
click at [116, 326] on link "User Settings" at bounding box center [130, 325] width 78 height 12
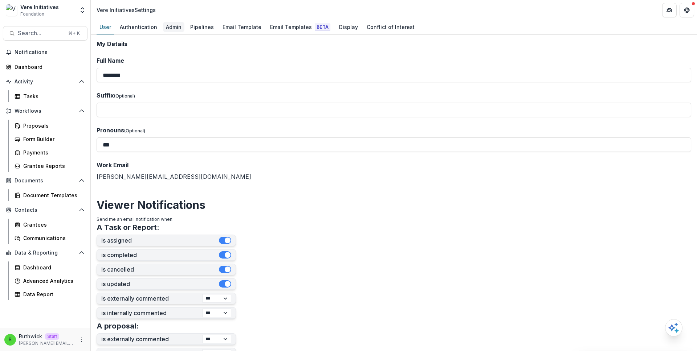
click at [177, 28] on div "Admin" at bounding box center [173, 27] width 21 height 11
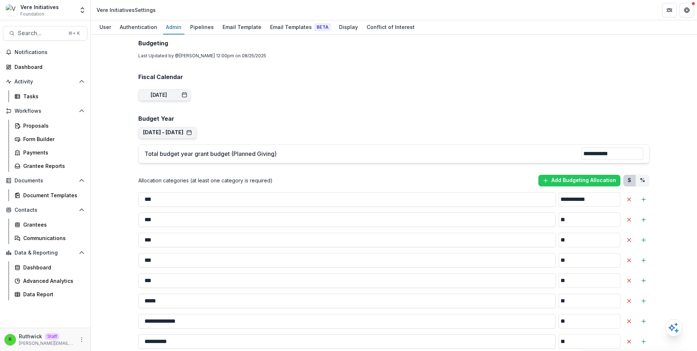
scroll to position [502, 0]
click at [192, 130] on button "Jan 1, 2025 - Dec 31, 2025" at bounding box center [167, 133] width 49 height 6
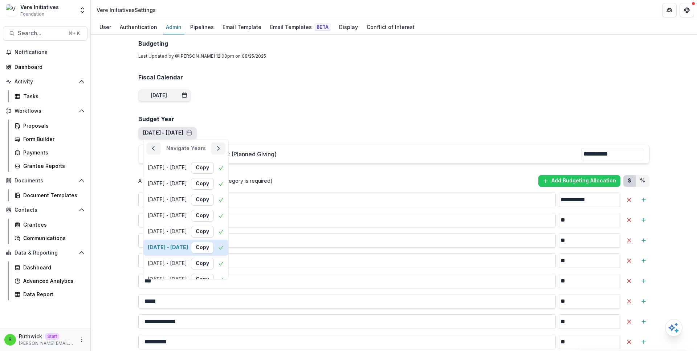
scroll to position [40, 0]
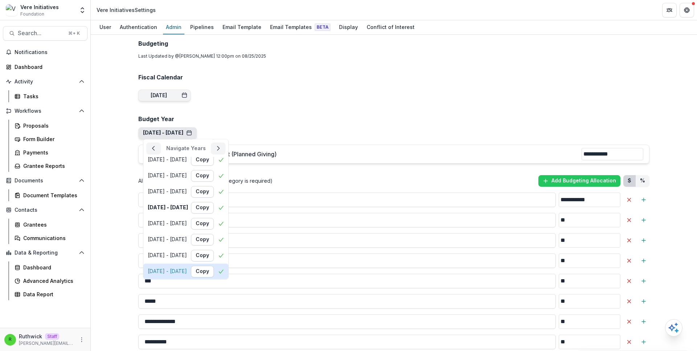
click at [187, 268] on div "Jan 1, 2029 - Dec 31, 2029" at bounding box center [167, 271] width 39 height 6
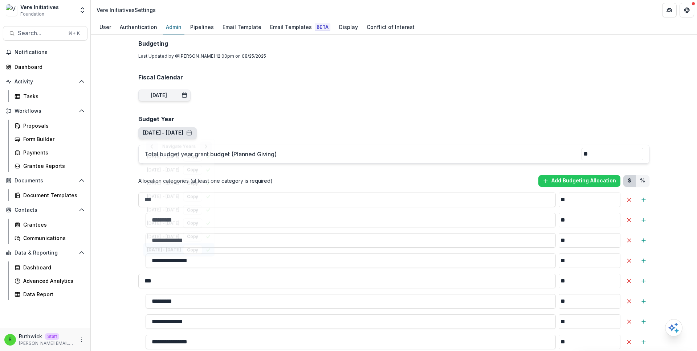
type input "**"
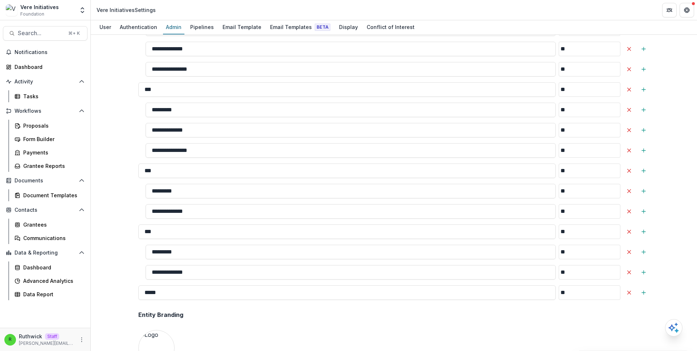
scroll to position [789, 0]
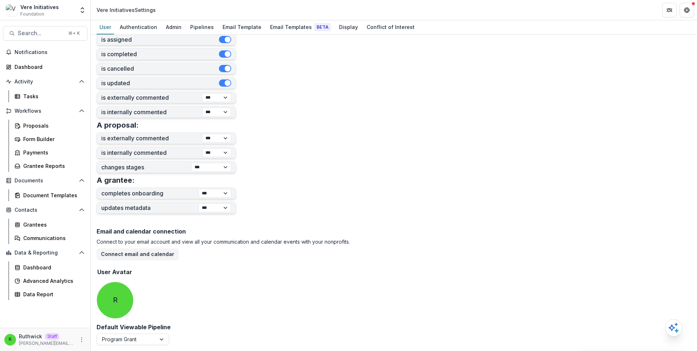
scroll to position [201, 0]
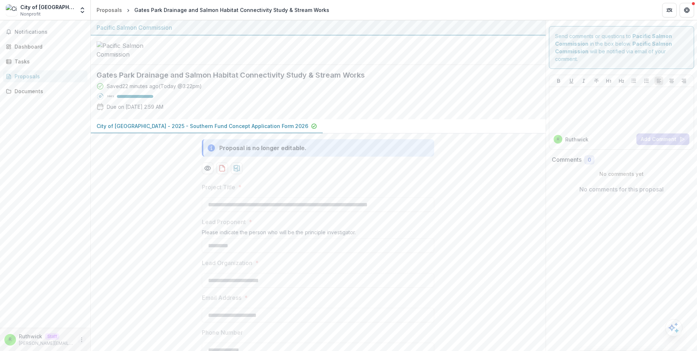
click at [81, 340] on icon "More" at bounding box center [82, 340] width 6 height 6
click at [112, 327] on link "Settings" at bounding box center [130, 325] width 78 height 12
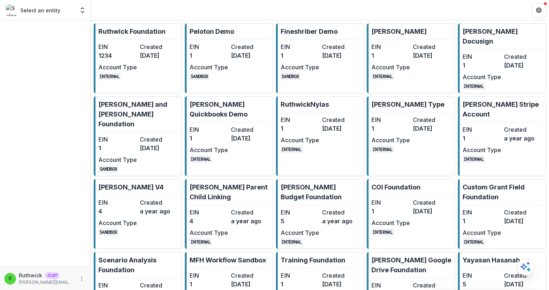
click at [159, 48] on dt "Created" at bounding box center [159, 46] width 38 height 9
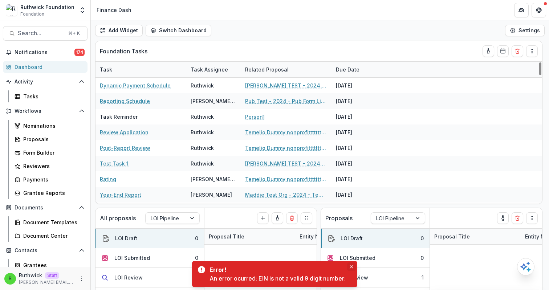
click at [351, 265] on icon "Close" at bounding box center [351, 267] width 4 height 4
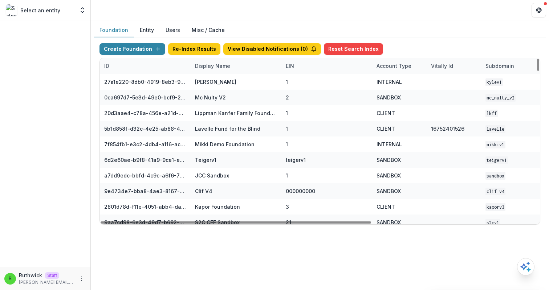
click at [225, 66] on div "Display Name" at bounding box center [212, 66] width 44 height 8
click at [249, 67] on div "Display Name" at bounding box center [235, 66] width 91 height 16
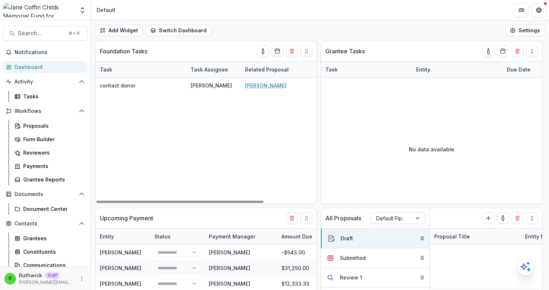
select select "******"
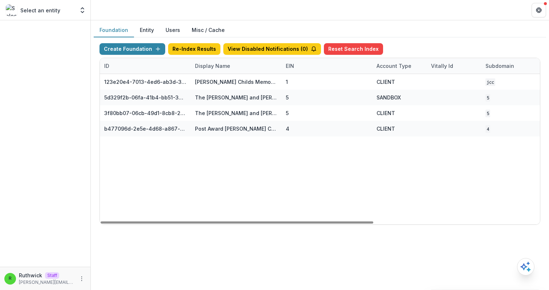
scroll to position [0, 268]
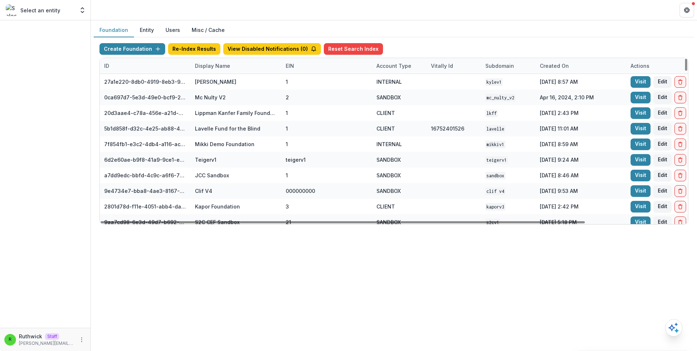
click at [233, 65] on div "Display Name" at bounding box center [235, 66] width 91 height 16
click at [234, 80] on input at bounding box center [235, 83] width 87 height 12
type input "*"
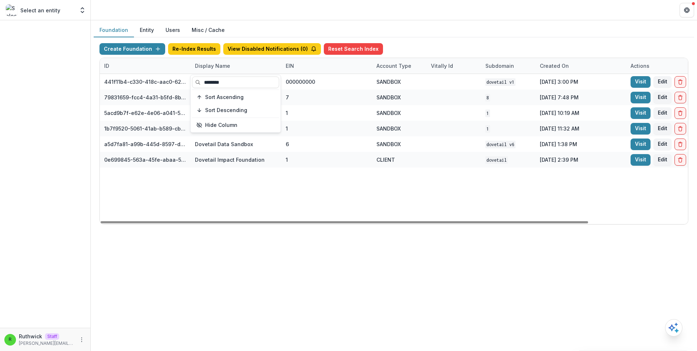
type input "********"
click at [429, 180] on div "441f11b4-c330-418c-aac0-620e4d9f4f42 Dovetail Final Sandbox 000000000 SANDBOX D…" at bounding box center [453, 149] width 707 height 150
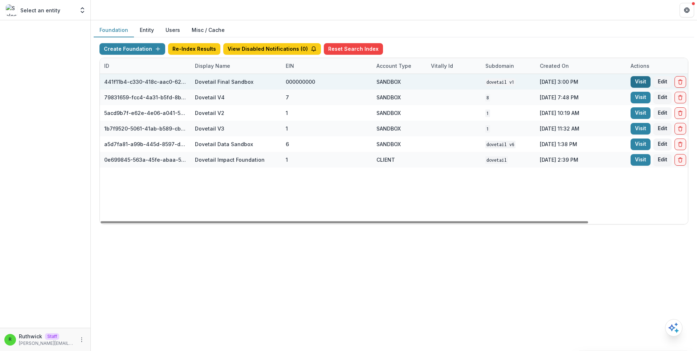
click at [637, 82] on link "Visit" at bounding box center [640, 82] width 20 height 12
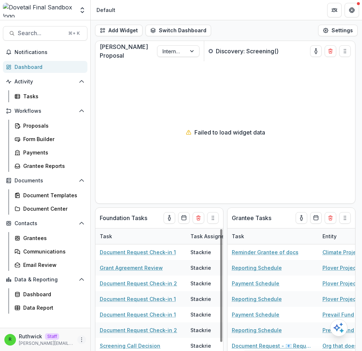
click at [82, 341] on circle "More" at bounding box center [82, 341] width 0 height 0
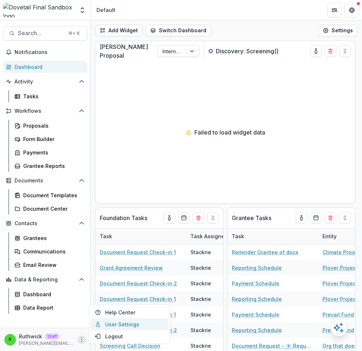
click at [117, 324] on link "User Settings" at bounding box center [130, 325] width 78 height 12
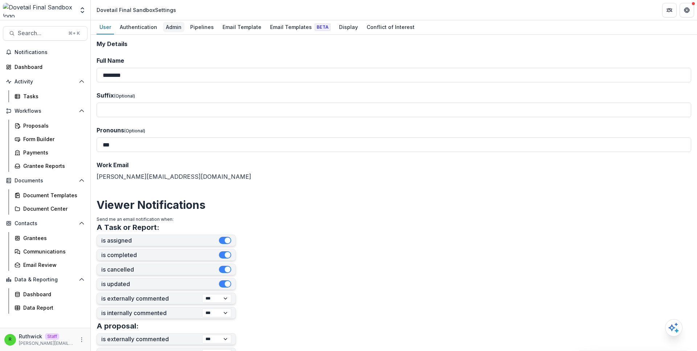
click at [165, 31] on div "Admin" at bounding box center [173, 27] width 21 height 11
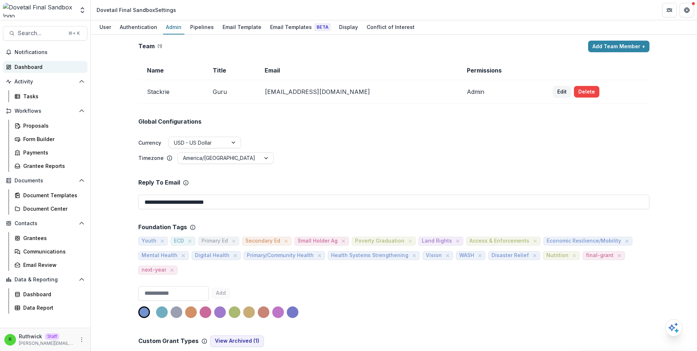
click at [46, 67] on div "Dashboard" at bounding box center [48, 67] width 67 height 8
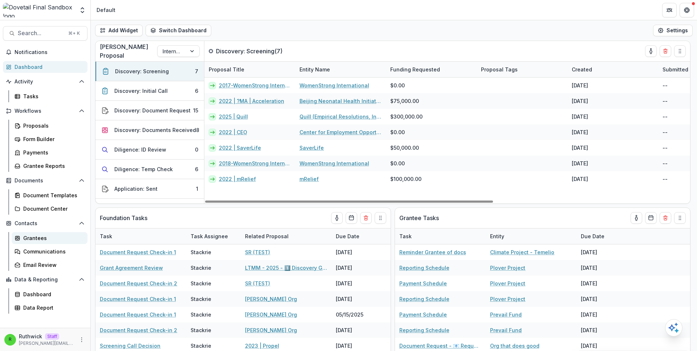
click at [54, 233] on link "Grantees" at bounding box center [50, 238] width 76 height 12
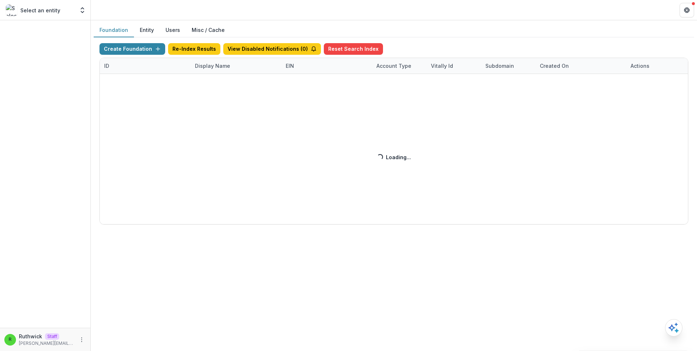
click at [218, 65] on div "Display Name" at bounding box center [212, 66] width 44 height 8
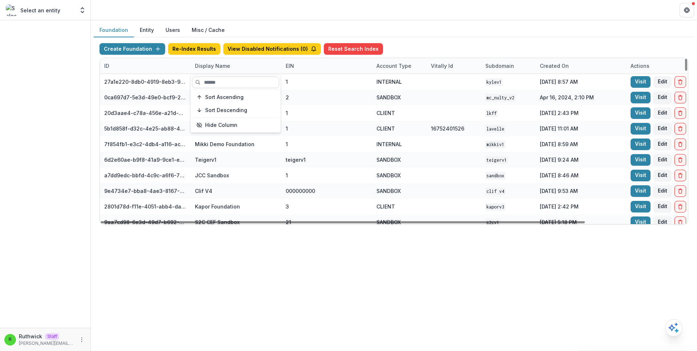
click at [224, 79] on input at bounding box center [235, 83] width 87 height 12
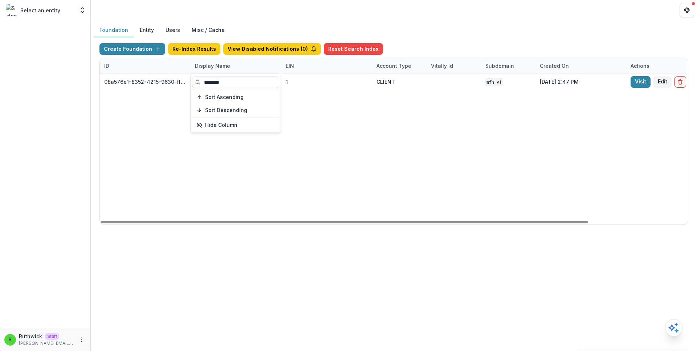
type input "********"
click at [411, 119] on div "08a576e1-8352-4215-9630-ff0d35d85970 Missouri Foundation for Health 1 CLIENT MF…" at bounding box center [453, 149] width 707 height 150
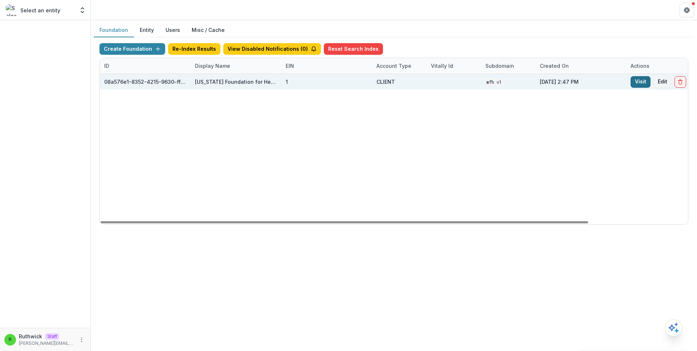
click at [636, 79] on link "Visit" at bounding box center [640, 82] width 20 height 12
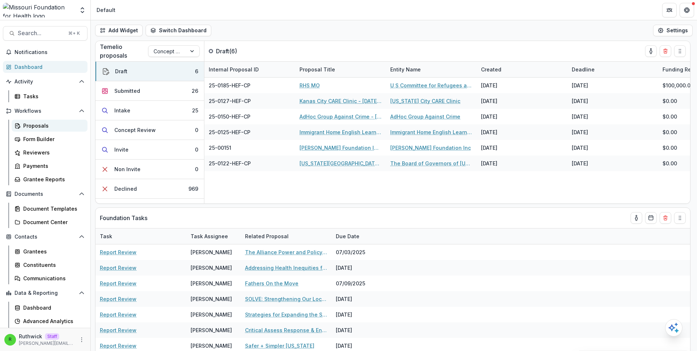
click at [66, 126] on div "Proposals" at bounding box center [52, 126] width 58 height 8
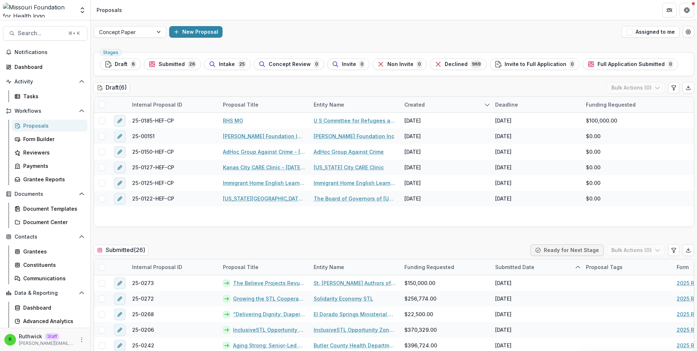
drag, startPoint x: 270, startPoint y: 86, endPoint x: 266, endPoint y: 88, distance: 4.9
click at [270, 86] on div "Draft ( 6 ) Bulk Actions ( 0 )" at bounding box center [394, 89] width 600 height 15
click at [385, 90] on div "Draft ( 6 ) Bulk Actions ( 0 )" at bounding box center [394, 89] width 600 height 15
click at [671, 87] on icon "Edit table settings" at bounding box center [673, 88] width 6 height 6
select select "******"
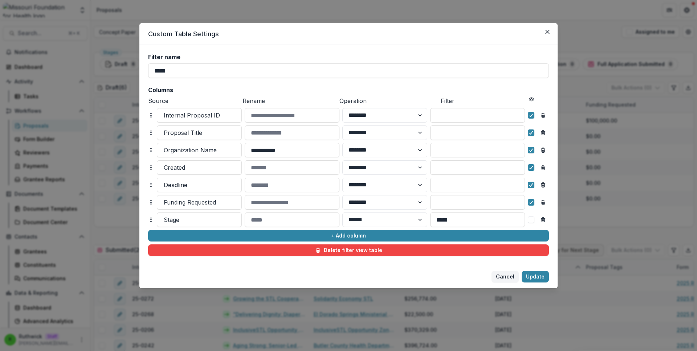
click at [484, 227] on div "**********" at bounding box center [348, 155] width 401 height 202
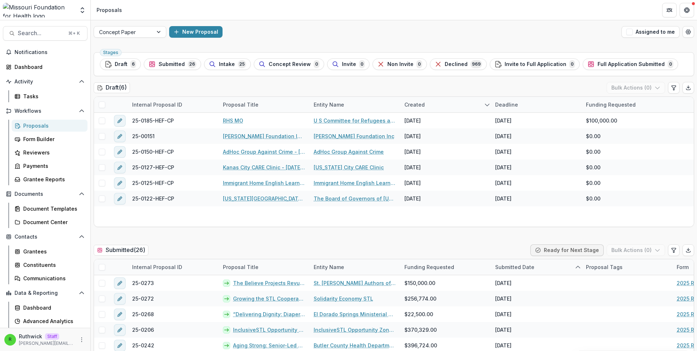
click at [341, 85] on div "Draft ( 6 ) Bulk Actions ( 0 )" at bounding box center [394, 89] width 600 height 15
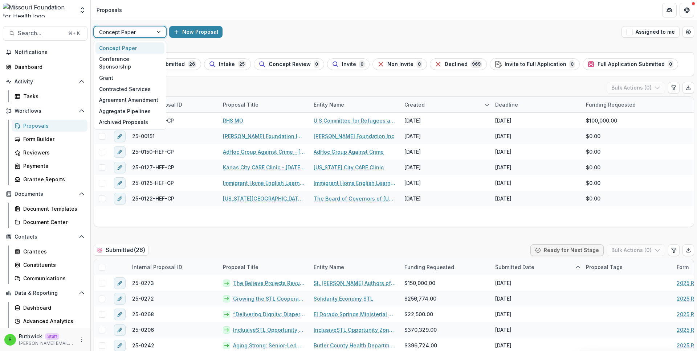
click at [139, 36] on div at bounding box center [123, 32] width 49 height 9
click at [141, 43] on div "Concept Paper" at bounding box center [129, 47] width 69 height 11
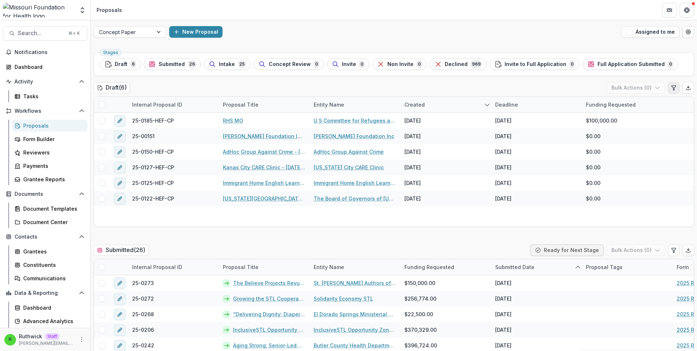
click at [670, 89] on icon "Edit table settings" at bounding box center [673, 88] width 6 height 6
select select "******"
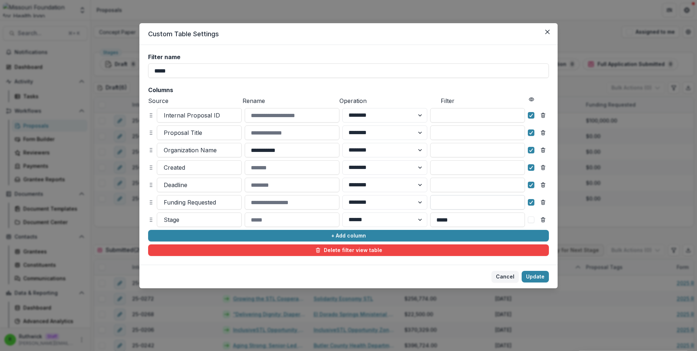
click at [445, 201] on input at bounding box center [477, 202] width 95 height 15
click at [456, 189] on input at bounding box center [477, 185] width 95 height 15
click at [461, 167] on input at bounding box center [477, 167] width 95 height 15
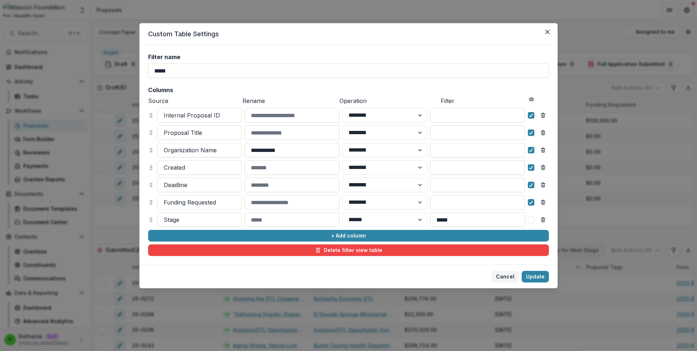
click at [461, 167] on input at bounding box center [477, 167] width 95 height 15
click at [458, 150] on input at bounding box center [477, 150] width 95 height 15
click at [456, 135] on input at bounding box center [477, 133] width 95 height 15
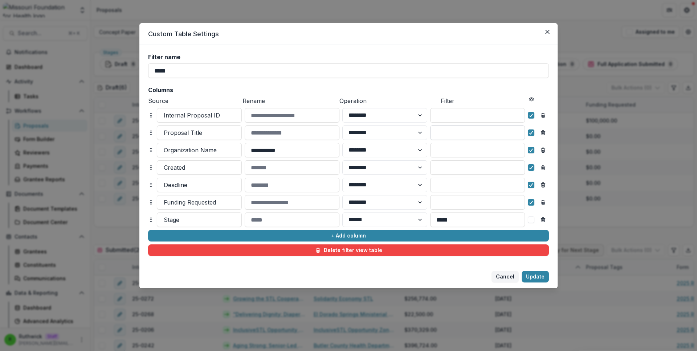
click at [456, 135] on input at bounding box center [477, 133] width 95 height 15
click at [458, 120] on input at bounding box center [477, 115] width 95 height 15
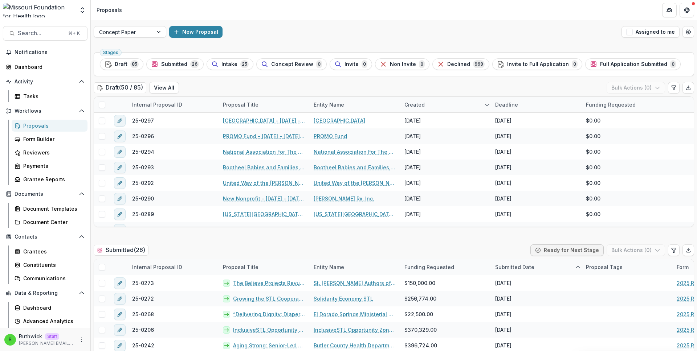
click at [362, 86] on div "Draft ( 50 / 85 ) View All Bulk Actions ( 0 )" at bounding box center [394, 89] width 600 height 15
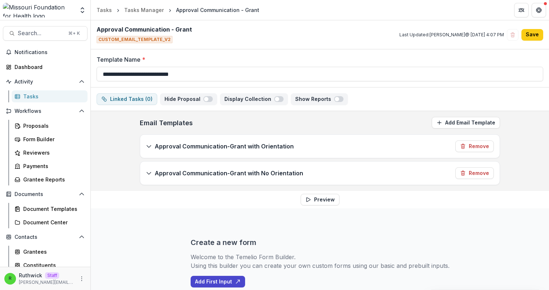
click at [330, 147] on div "Approval Communication-Grant with Orientation Remove" at bounding box center [319, 146] width 359 height 23
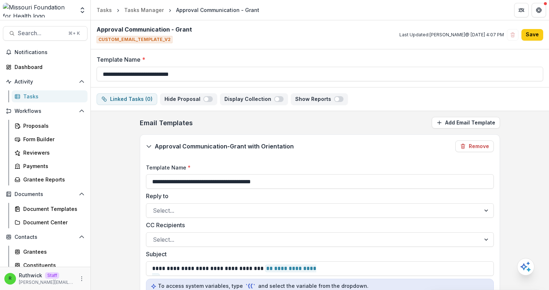
click at [330, 147] on div "Approval Communication-Grant with Orientation Remove" at bounding box center [319, 146] width 359 height 23
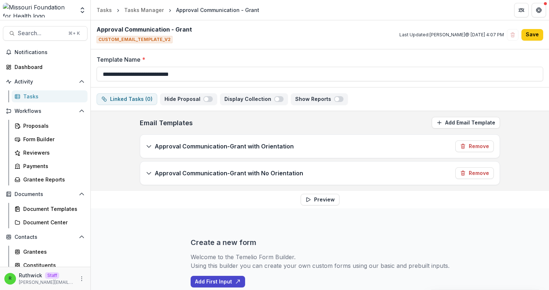
click at [317, 170] on div "Approval Communication-Grant with No Orientation Remove" at bounding box center [319, 172] width 359 height 23
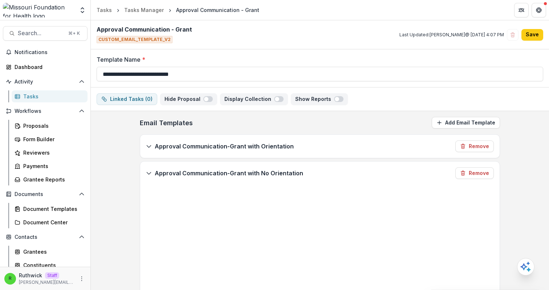
click at [317, 170] on div "Approval Communication-Grant with No Orientation Remove" at bounding box center [319, 172] width 359 height 23
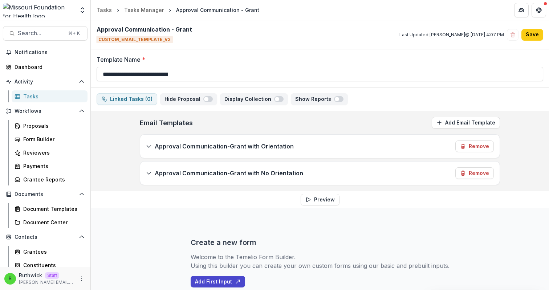
click at [316, 151] on div "Approval Communication-Grant with Orientation Remove" at bounding box center [319, 146] width 359 height 23
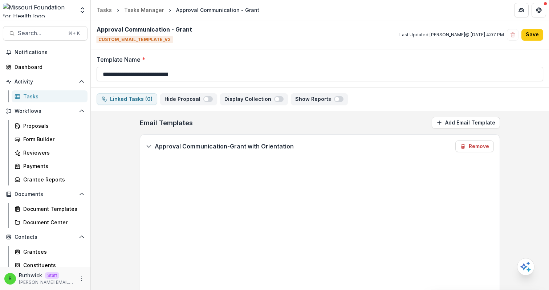
click at [316, 151] on div "Approval Communication-Grant with Orientation Remove" at bounding box center [319, 146] width 359 height 23
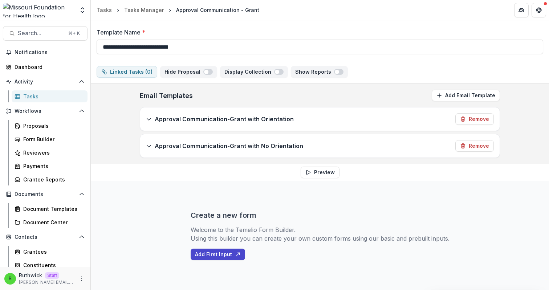
click at [354, 146] on div "Approval Communication-Grant with No Orientation Remove" at bounding box center [319, 145] width 359 height 23
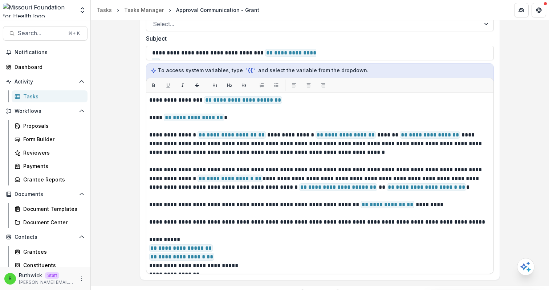
scroll to position [246, 0]
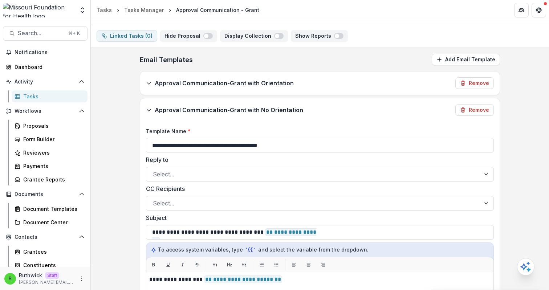
click at [331, 86] on div "Approval Communication-Grant with Orientation Remove" at bounding box center [319, 82] width 359 height 23
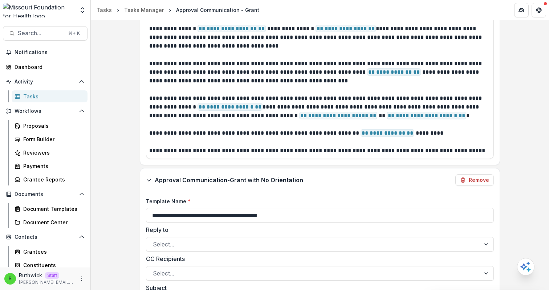
scroll to position [329, 0]
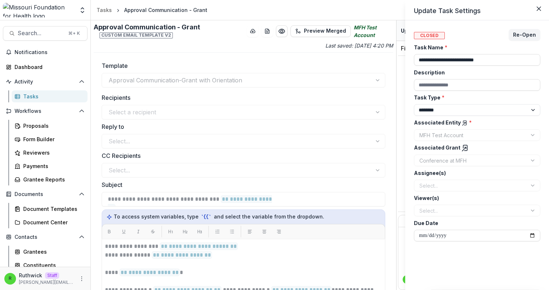
click at [350, 140] on div "**********" at bounding box center [274, 145] width 549 height 290
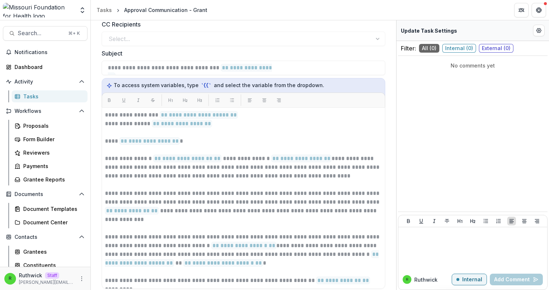
scroll to position [136, 0]
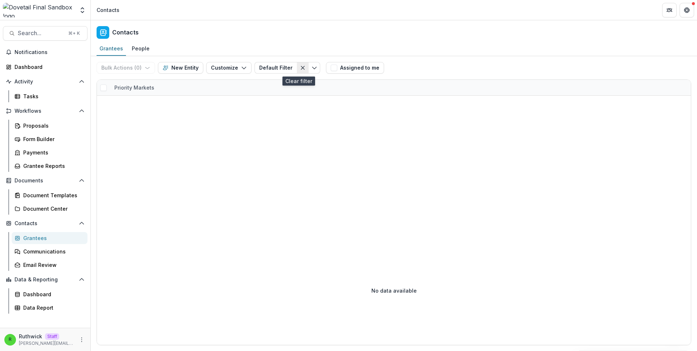
click at [301, 67] on line "Clear filter" at bounding box center [302, 67] width 3 height 3
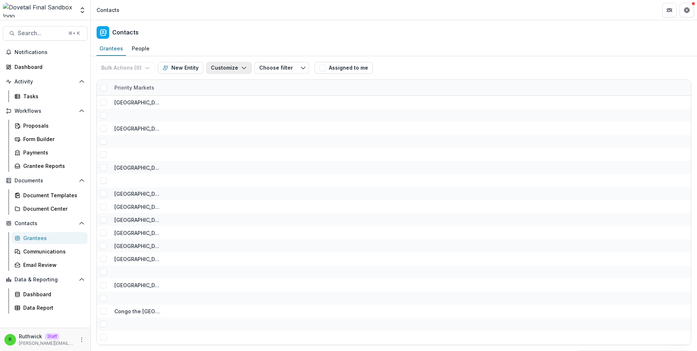
click at [230, 71] on button "Customize" at bounding box center [228, 68] width 45 height 12
click at [226, 96] on button "Manage Custom Fields" at bounding box center [207, 96] width 80 height 12
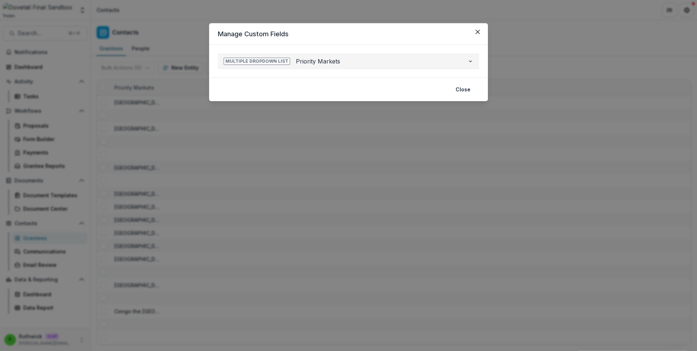
click at [305, 64] on span "Priority Markets" at bounding box center [379, 61] width 166 height 9
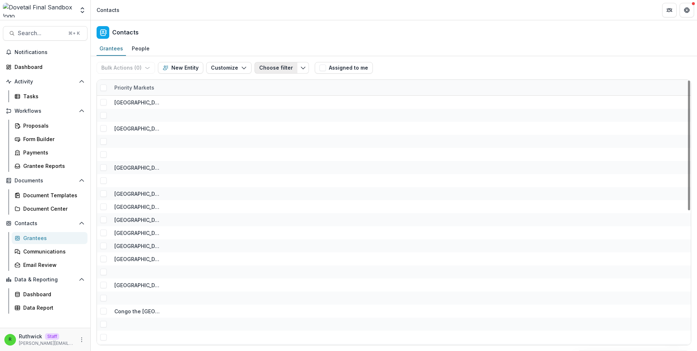
click at [286, 70] on button "Choose filter" at bounding box center [275, 68] width 43 height 12
click at [48, 30] on span "Search..." at bounding box center [41, 33] width 46 height 7
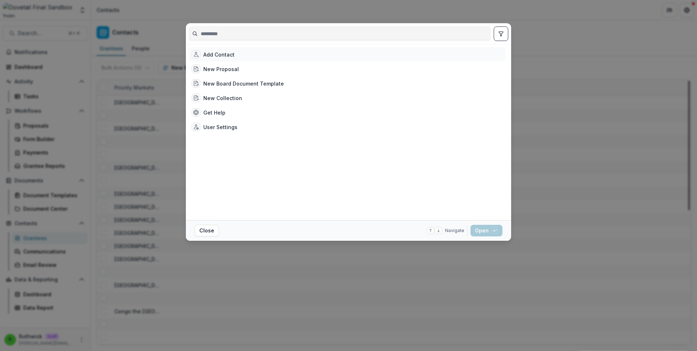
type input "*"
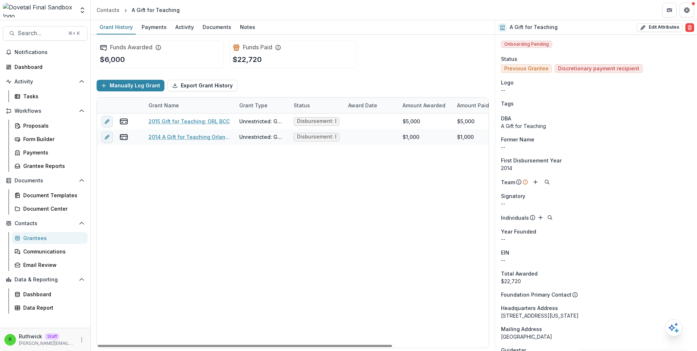
click at [37, 238] on div "Grantees" at bounding box center [52, 238] width 58 height 8
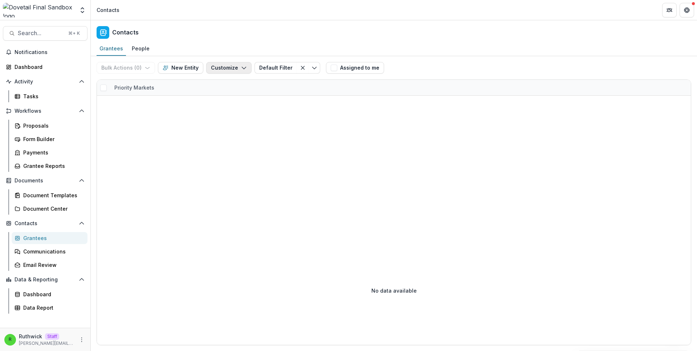
click at [223, 66] on button "Customize" at bounding box center [228, 68] width 45 height 12
click at [229, 98] on button "Manage Custom Fields" at bounding box center [207, 96] width 80 height 12
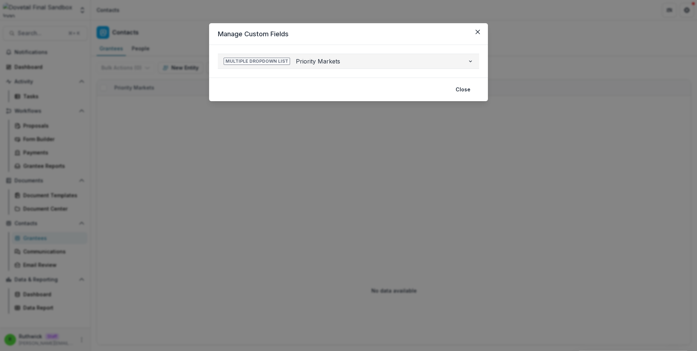
click at [302, 61] on span "Priority Markets" at bounding box center [379, 61] width 166 height 9
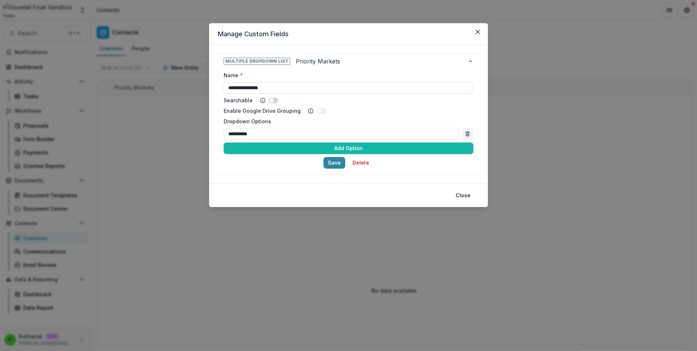
click at [203, 181] on div "**********" at bounding box center [348, 175] width 697 height 351
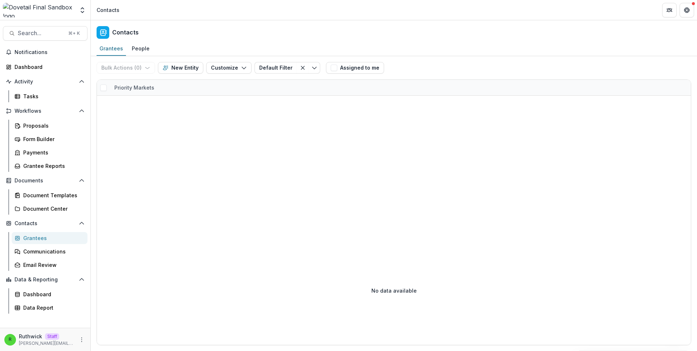
click at [203, 181] on div "**********" at bounding box center [348, 175] width 697 height 351
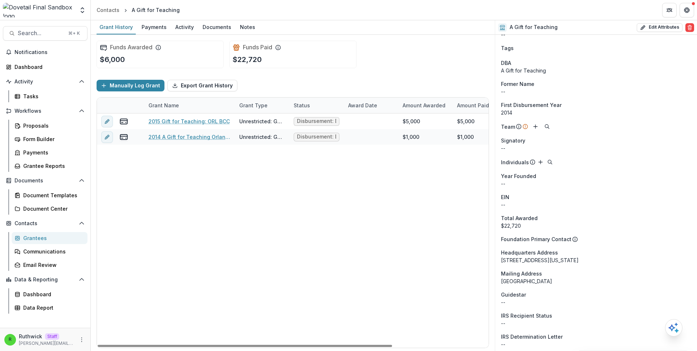
scroll to position [58, 0]
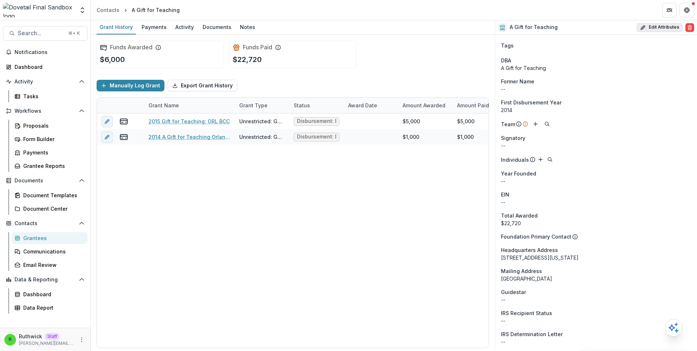
click at [662, 26] on button "Edit Attributes" at bounding box center [659, 27] width 46 height 9
select select
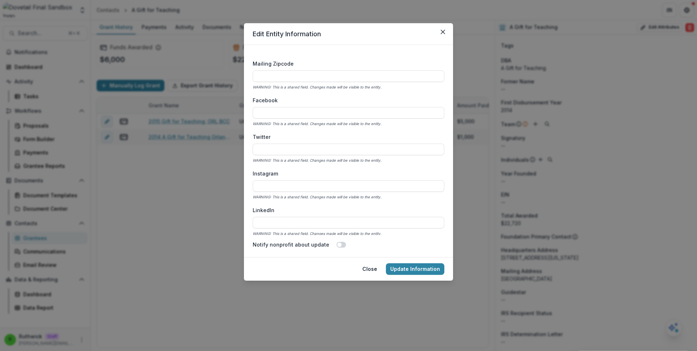
scroll to position [1093, 0]
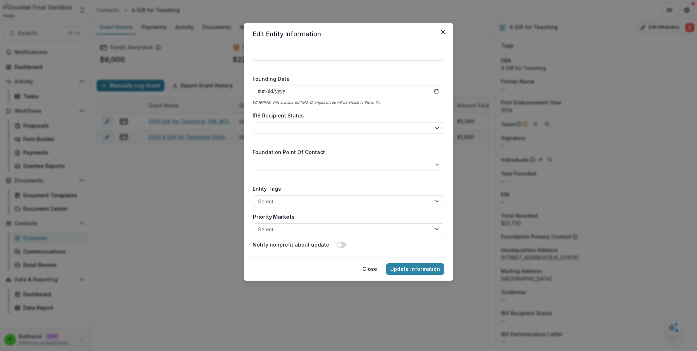
click at [489, 149] on div "**********" at bounding box center [348, 175] width 697 height 351
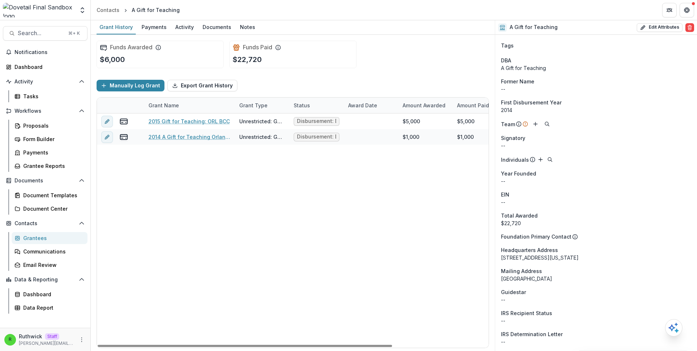
click at [384, 211] on div "2015 Gift for Teaching: ORL BCC Unrestricted: General Operating Disbursement: D…" at bounding box center [356, 231] width 519 height 234
click at [361, 25] on div "Grant History Payments Activity Documents Notes" at bounding box center [293, 27] width 404 height 15
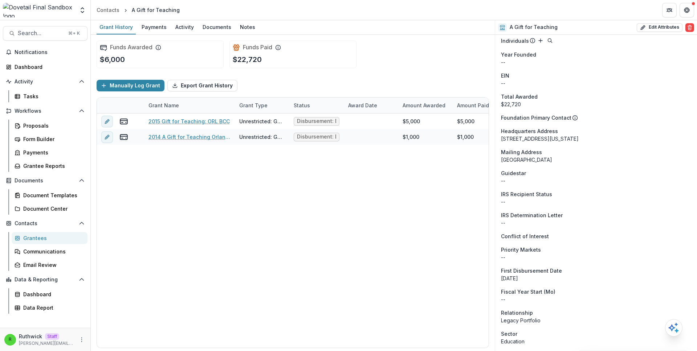
click at [530, 168] on div "Onboarding Pending Status Previous Grantee Discretionary payment recipient Logo…" at bounding box center [596, 104] width 202 height 493
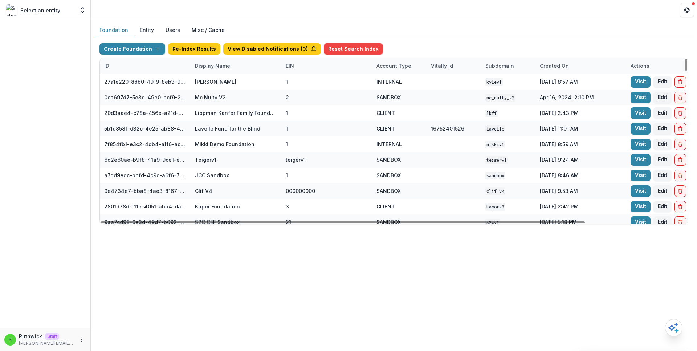
click at [223, 68] on div "Display Name" at bounding box center [212, 66] width 44 height 8
click at [230, 82] on input at bounding box center [235, 83] width 87 height 12
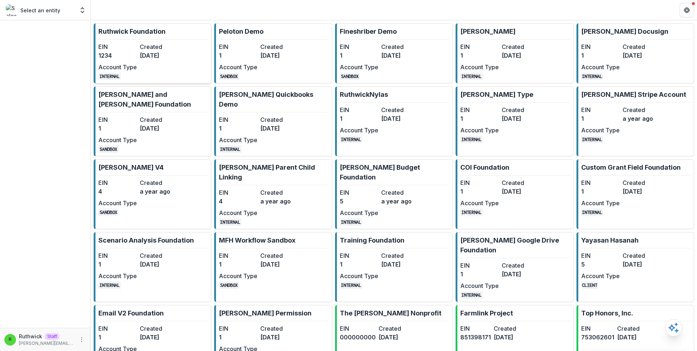
click at [162, 32] on p "Ruthwick Foundation" at bounding box center [131, 31] width 67 height 10
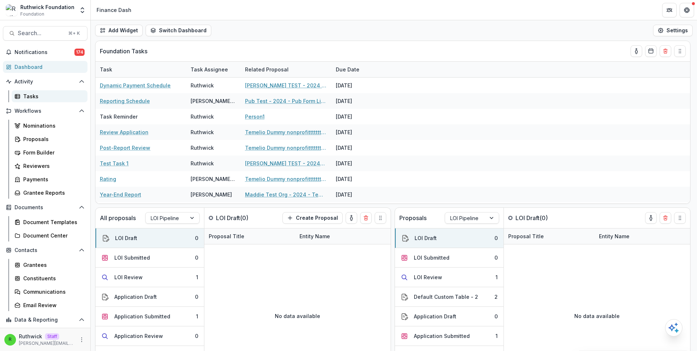
click at [57, 100] on link "Tasks" at bounding box center [50, 96] width 76 height 12
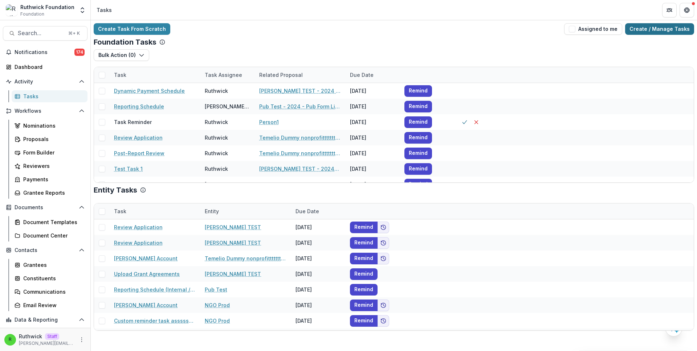
click at [666, 23] on link "Create / Manage Tasks" at bounding box center [659, 29] width 69 height 12
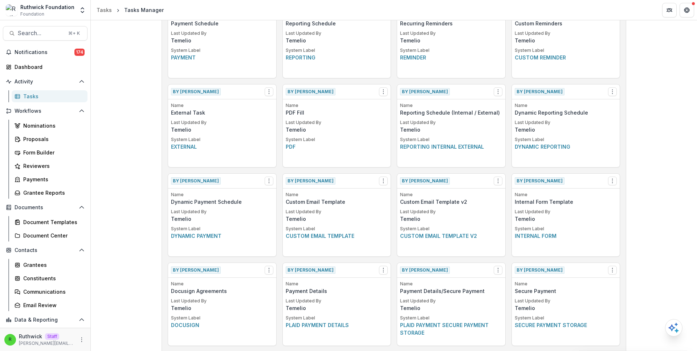
scroll to position [378, 0]
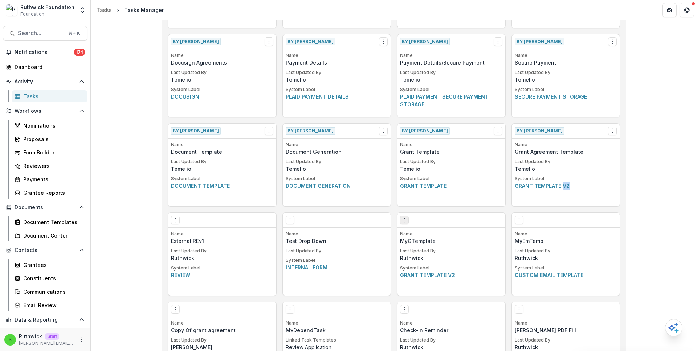
click at [403, 222] on icon "Options" at bounding box center [404, 220] width 6 height 6
click at [418, 233] on link "Edit" at bounding box center [445, 235] width 89 height 12
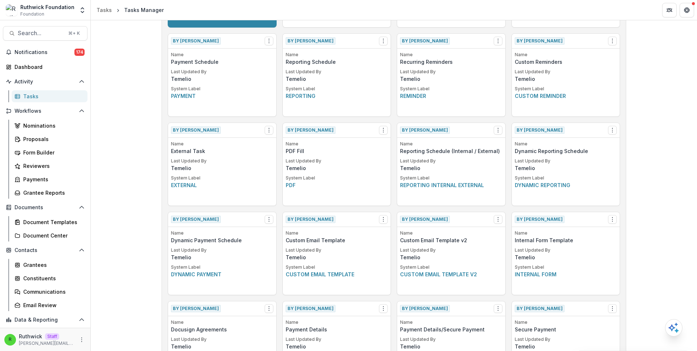
scroll to position [121, 0]
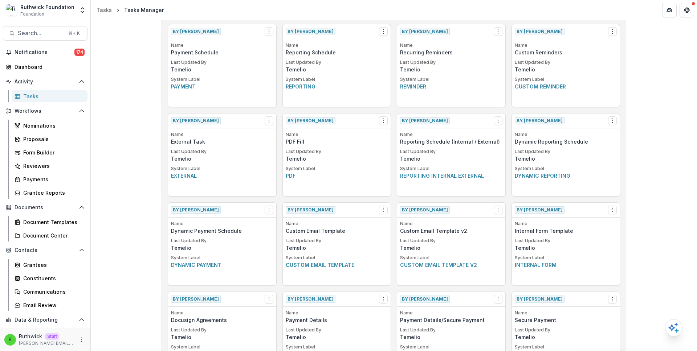
click at [441, 266] on p "Custom email template v2" at bounding box center [451, 265] width 102 height 8
copy p "Custom email template v2"
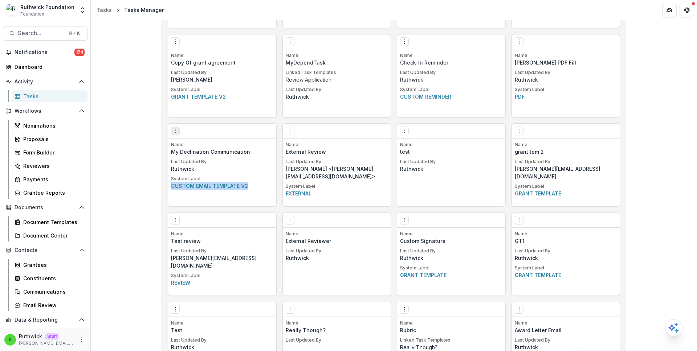
click at [172, 131] on icon "Options" at bounding box center [175, 131] width 6 height 6
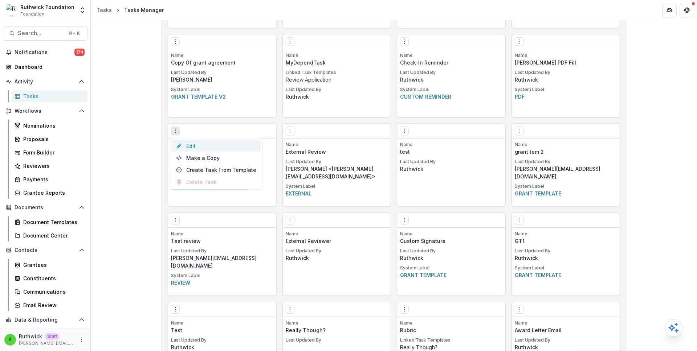
click at [186, 145] on link "Edit" at bounding box center [216, 146] width 89 height 12
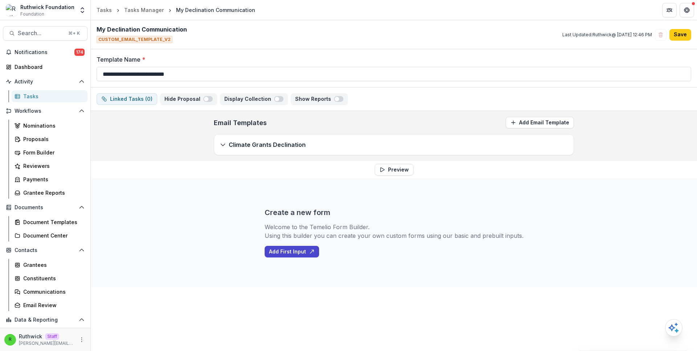
click at [372, 166] on div "**********" at bounding box center [394, 153] width 606 height 267
click at [526, 119] on button "Add Email Template" at bounding box center [539, 123] width 68 height 12
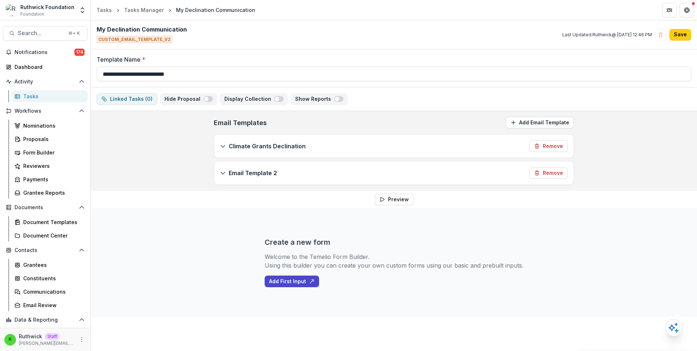
click at [375, 173] on div "Email Template 2 Remove" at bounding box center [393, 172] width 359 height 23
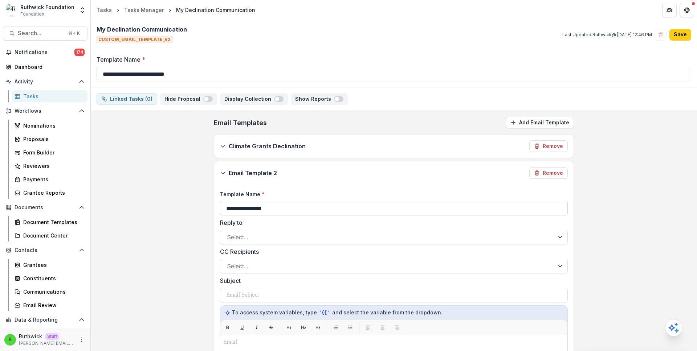
click at [283, 207] on input "**********" at bounding box center [394, 208] width 348 height 15
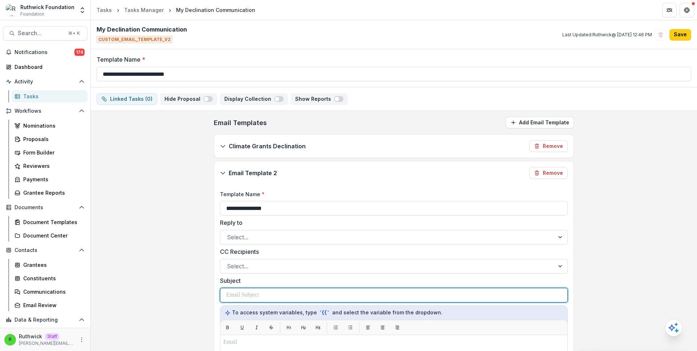
click at [265, 297] on div at bounding box center [393, 295] width 335 height 14
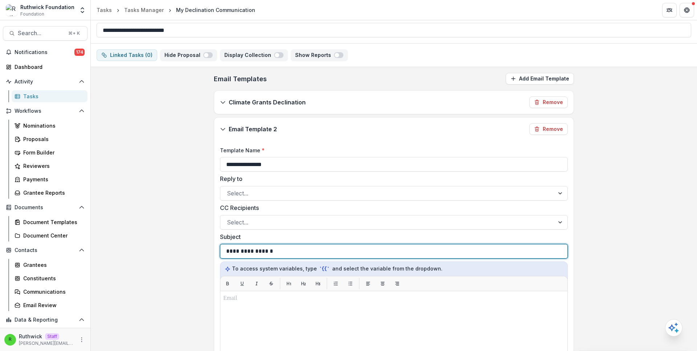
scroll to position [52, 0]
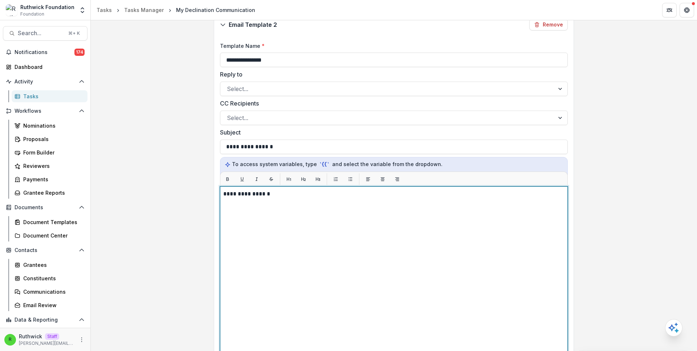
scroll to position [0, 0]
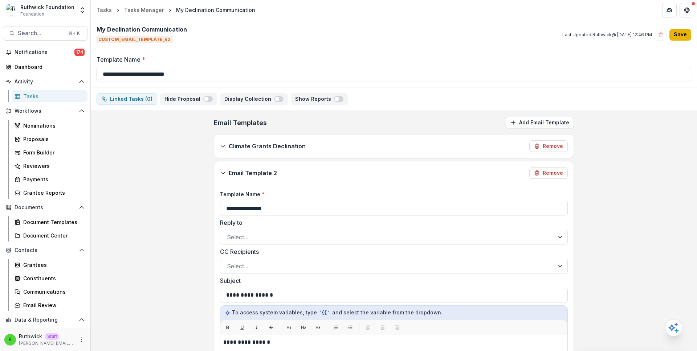
click at [678, 37] on button "Save" at bounding box center [680, 35] width 22 height 12
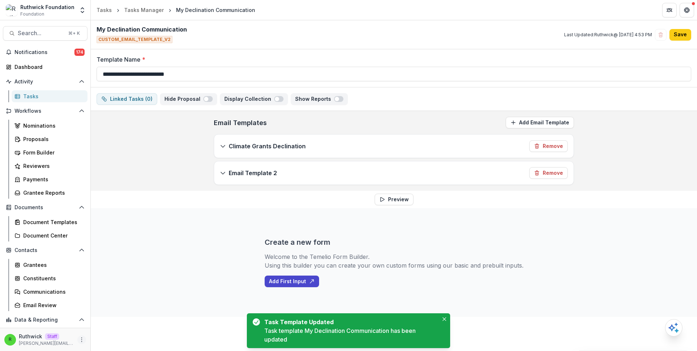
click at [83, 337] on button "More" at bounding box center [81, 340] width 9 height 9
click at [118, 322] on link "User Settings" at bounding box center [128, 325] width 78 height 12
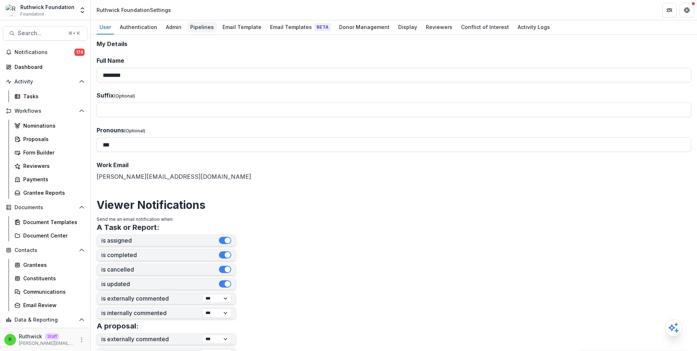
click at [202, 28] on div "Pipelines" at bounding box center [201, 27] width 29 height 11
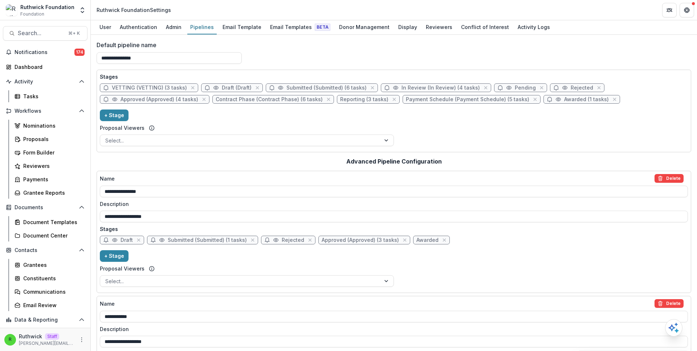
click at [266, 111] on div "Stages VETTING (VETTING) (3 tasks) Draft (Draft) Submitted (Submitted) (6 tasks…" at bounding box center [394, 111] width 588 height 76
click at [401, 87] on span "In Review (In Review) (4 tasks)" at bounding box center [440, 88] width 78 height 6
select select "******"
select select "*****"
select select
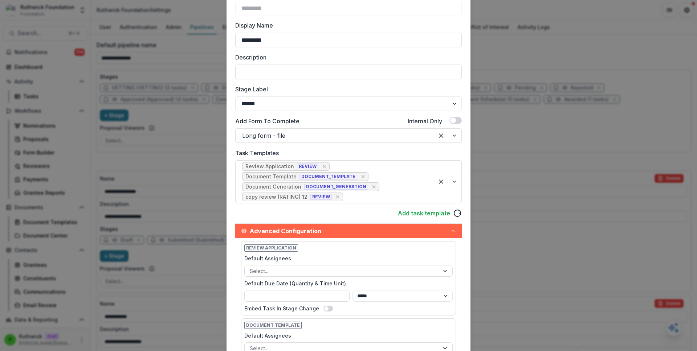
scroll to position [65, 0]
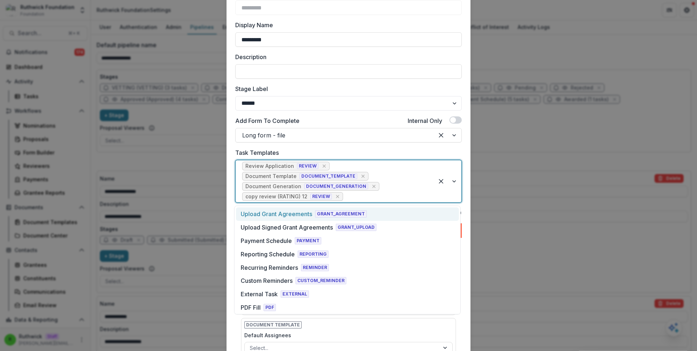
click at [358, 200] on div at bounding box center [385, 197] width 83 height 10
type input "**"
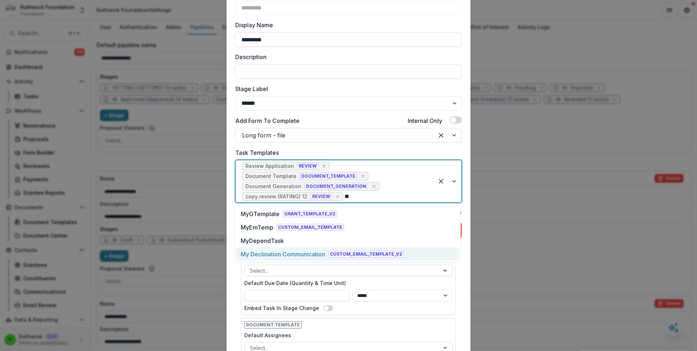
click at [325, 252] on div "My Declination Communication" at bounding box center [283, 254] width 85 height 9
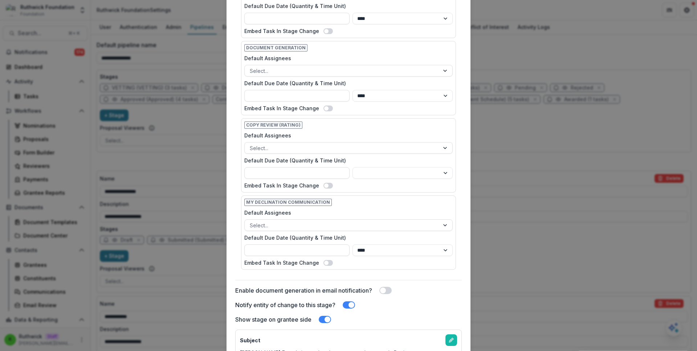
scroll to position [547, 0]
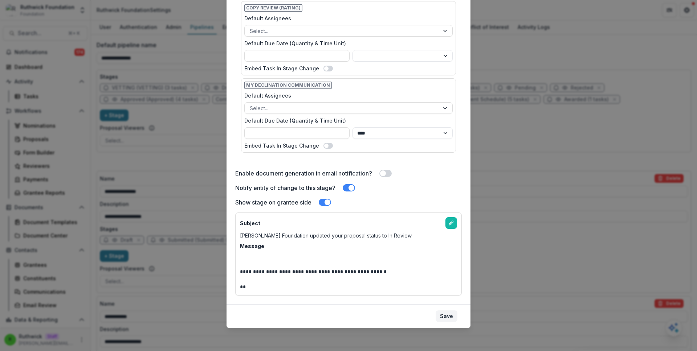
click at [448, 314] on button "Save" at bounding box center [446, 317] width 22 height 12
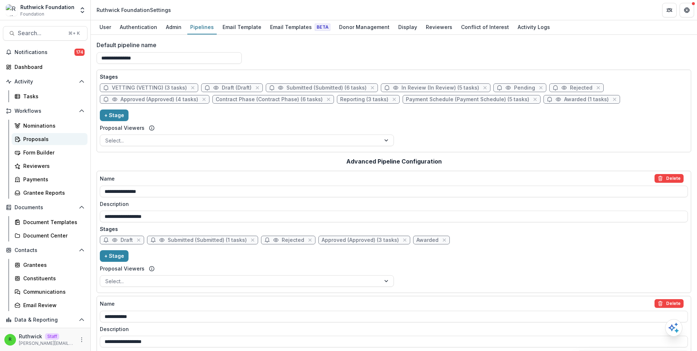
click at [61, 140] on div "Proposals" at bounding box center [52, 139] width 58 height 8
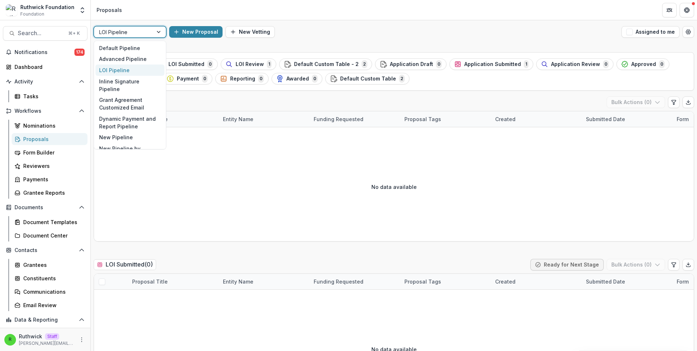
click at [130, 34] on div at bounding box center [123, 32] width 49 height 9
click at [132, 46] on div "Default Pipeline" at bounding box center [129, 47] width 69 height 11
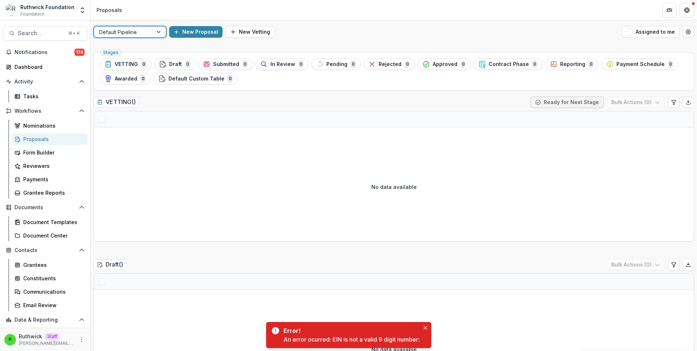
click at [46, 94] on div "Tasks" at bounding box center [52, 97] width 58 height 8
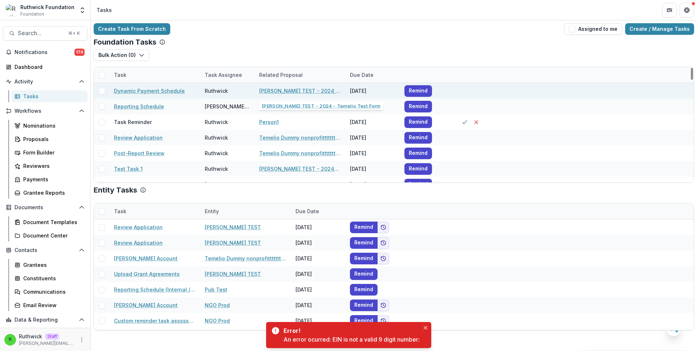
click at [275, 91] on link "[PERSON_NAME] TEST - 2024 - Temelio Test Form" at bounding box center [300, 91] width 82 height 8
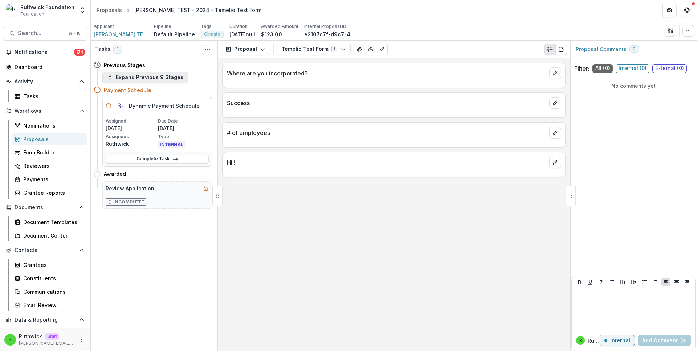
click at [163, 75] on button "Expand Previous 9 Stages" at bounding box center [145, 78] width 86 height 12
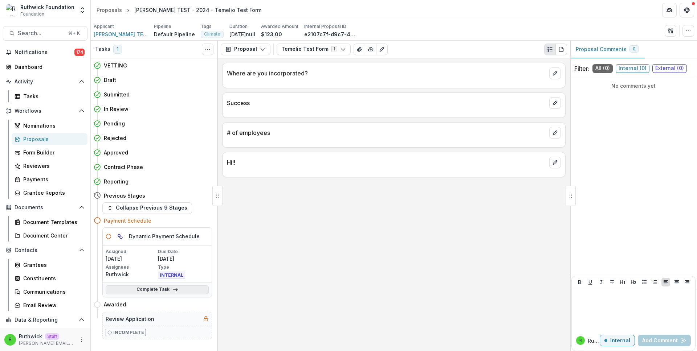
click at [181, 288] on link "Complete Task" at bounding box center [157, 290] width 103 height 9
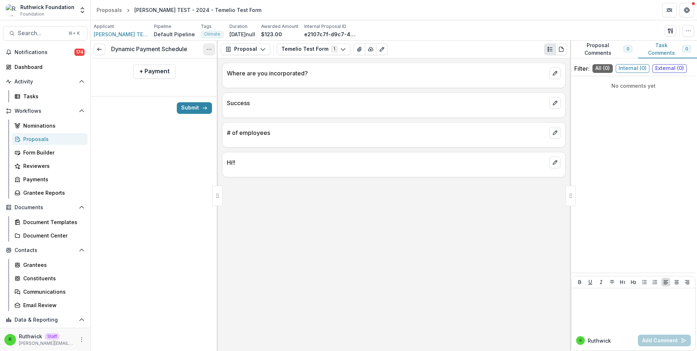
click at [209, 52] on icon "Options" at bounding box center [209, 49] width 6 height 6
click at [181, 81] on button "Cancel Task" at bounding box center [174, 81] width 78 height 12
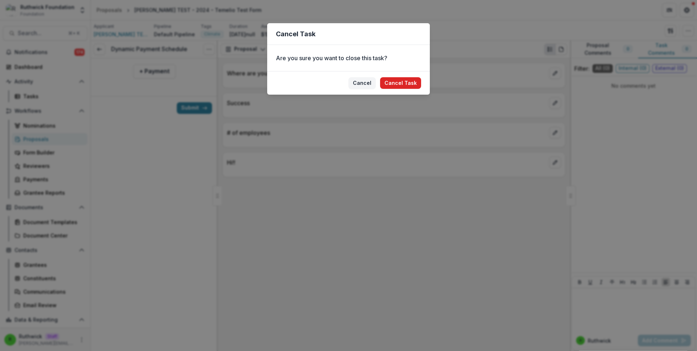
click at [406, 82] on button "Cancel Task" at bounding box center [400, 83] width 41 height 12
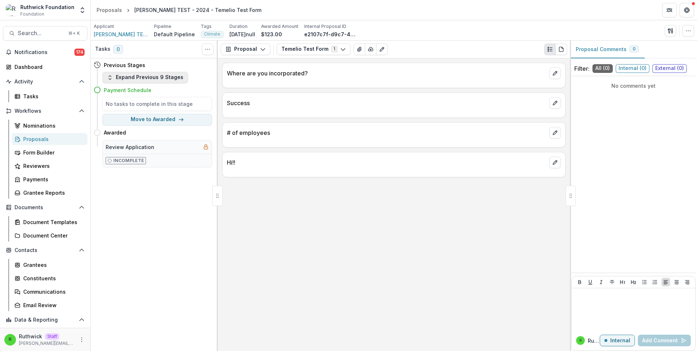
click at [165, 81] on button "Expand Previous 9 Stages" at bounding box center [145, 78] width 86 height 12
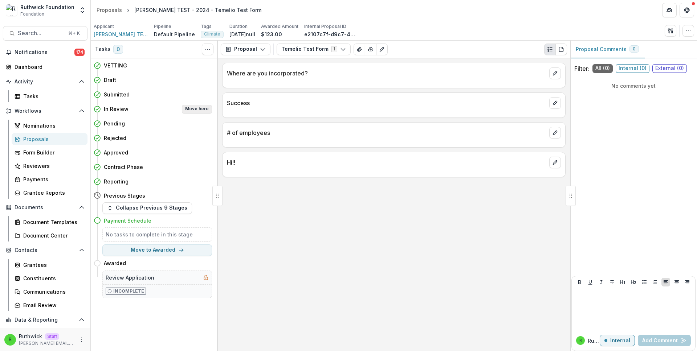
click at [204, 110] on button "Move here" at bounding box center [197, 109] width 30 height 9
select select "*********"
select select "**********"
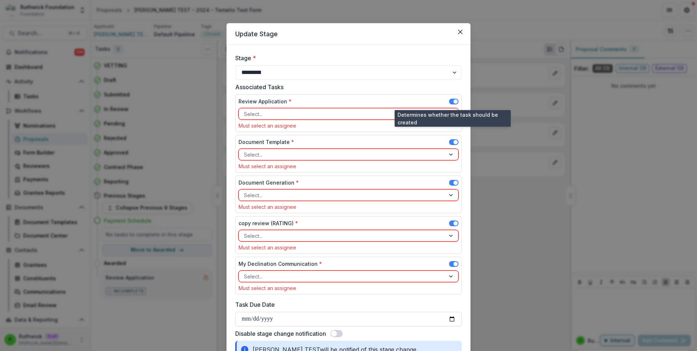
click at [452, 103] on span at bounding box center [453, 102] width 9 height 6
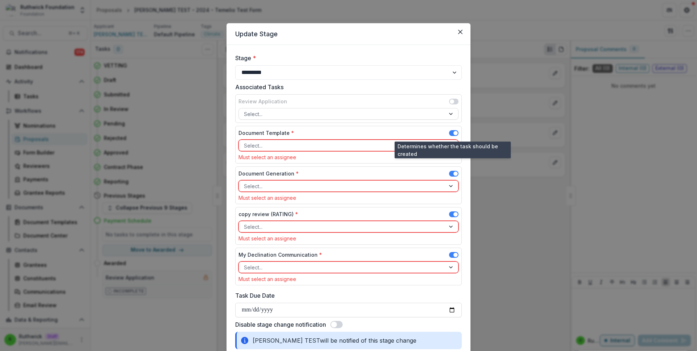
click at [453, 134] on span at bounding box center [455, 133] width 4 height 4
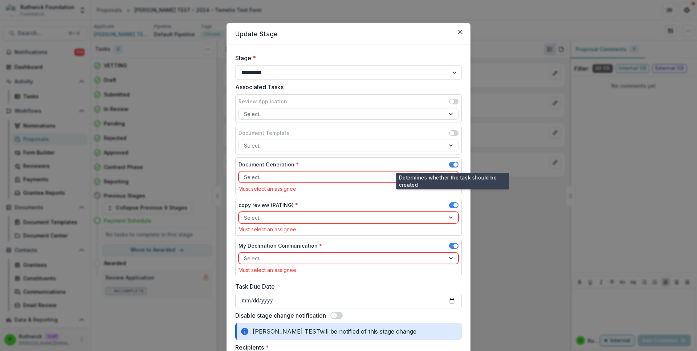
click at [450, 165] on span at bounding box center [453, 165] width 9 height 6
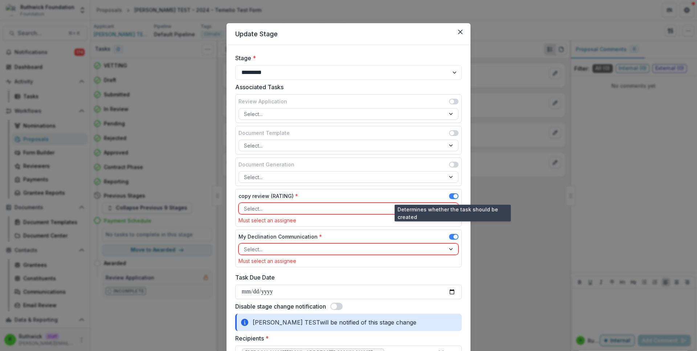
click at [455, 199] on span at bounding box center [453, 197] width 9 height 9
click at [449, 198] on span at bounding box center [453, 196] width 9 height 6
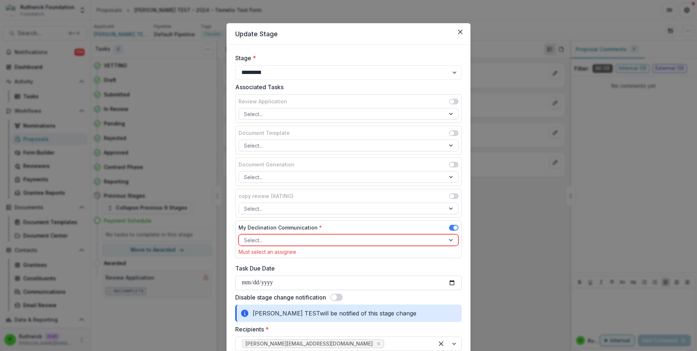
click at [353, 234] on div "My Declination Communication *" at bounding box center [348, 229] width 220 height 11
click at [349, 237] on div at bounding box center [342, 240] width 196 height 9
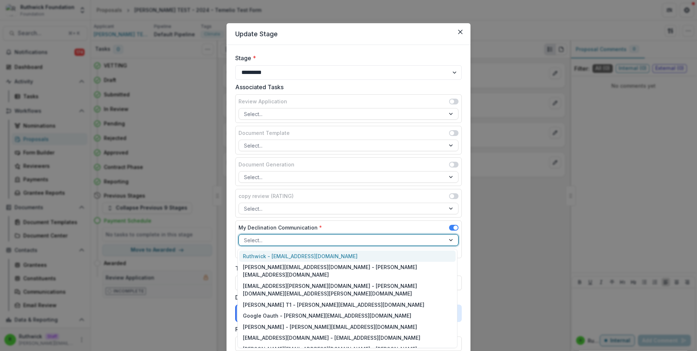
click at [346, 254] on div "Ruthwick - [EMAIL_ADDRESS][DOMAIN_NAME]" at bounding box center [347, 256] width 216 height 11
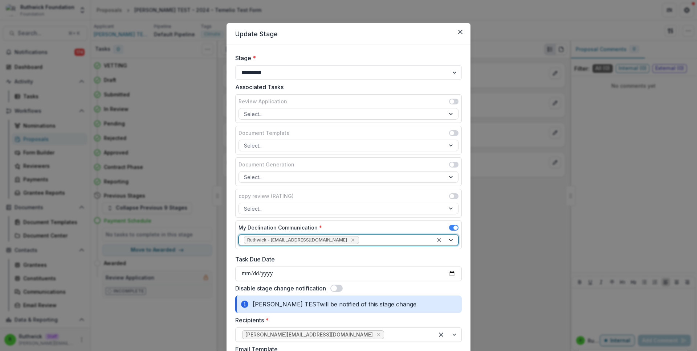
click at [338, 288] on span at bounding box center [336, 288] width 12 height 7
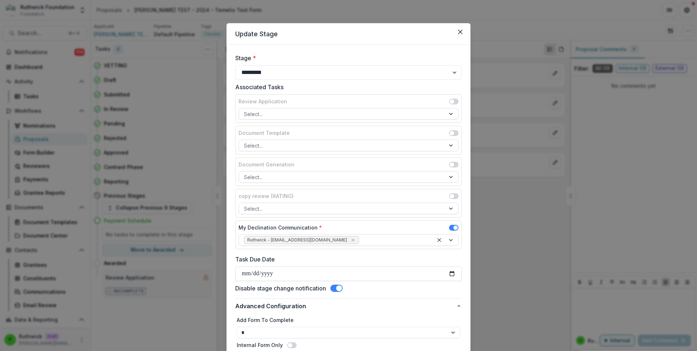
scroll to position [62, 0]
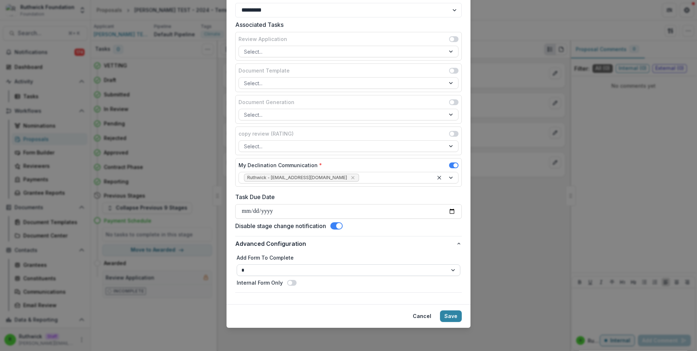
click at [398, 277] on div "**********" at bounding box center [348, 270] width 223 height 33
click at [395, 275] on select "**********" at bounding box center [348, 270] width 223 height 12
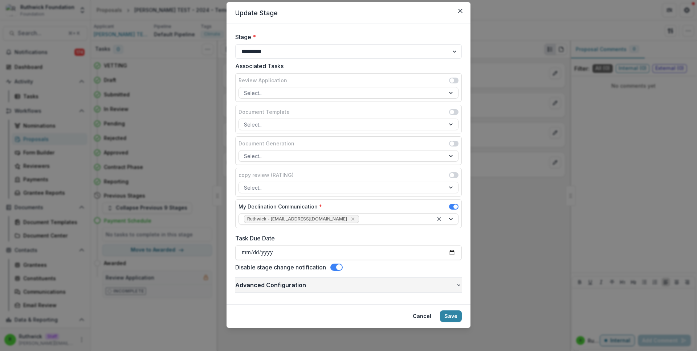
scroll to position [21, 0]
click at [449, 310] on footer "Cancel Save" at bounding box center [348, 316] width 244 height 24
click at [451, 315] on button "Save" at bounding box center [451, 317] width 22 height 12
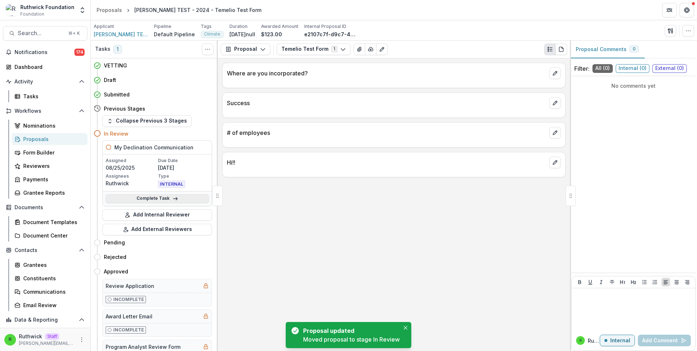
click at [176, 198] on link "Complete Task" at bounding box center [157, 198] width 103 height 9
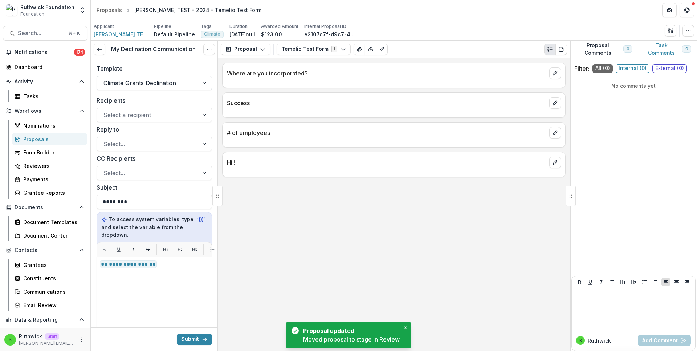
click at [160, 81] on div at bounding box center [147, 83] width 89 height 10
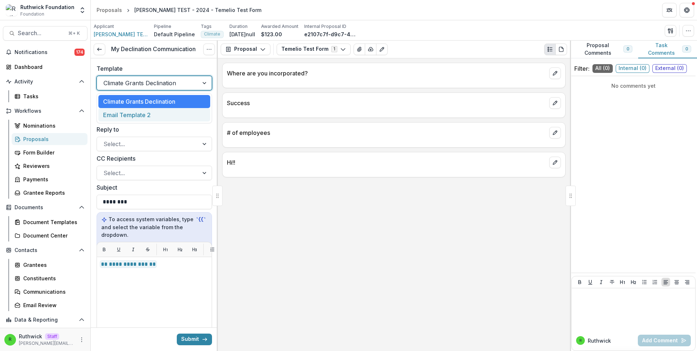
click at [164, 116] on div "Email Template 2" at bounding box center [154, 114] width 112 height 13
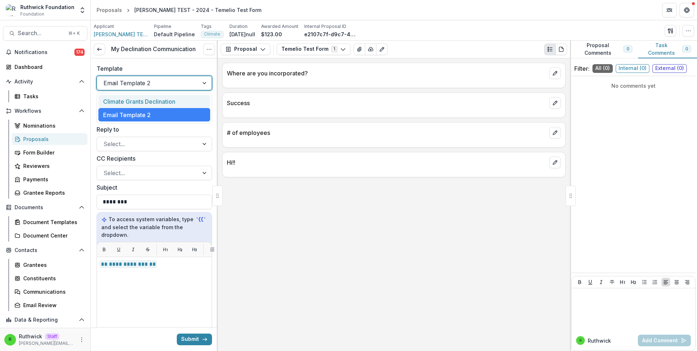
click at [166, 84] on div at bounding box center [147, 83] width 89 height 10
click at [165, 99] on div "Climate Grants Declination" at bounding box center [154, 101] width 112 height 13
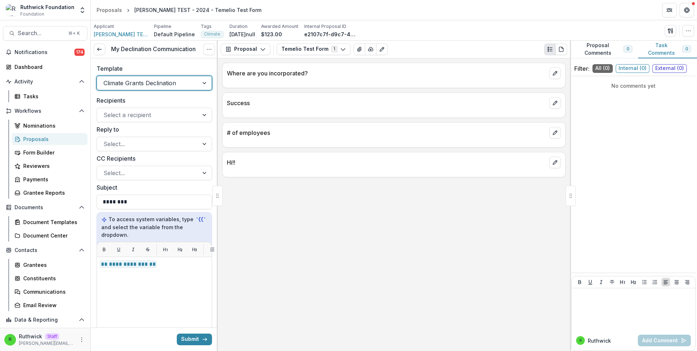
click at [168, 81] on div at bounding box center [147, 83] width 89 height 10
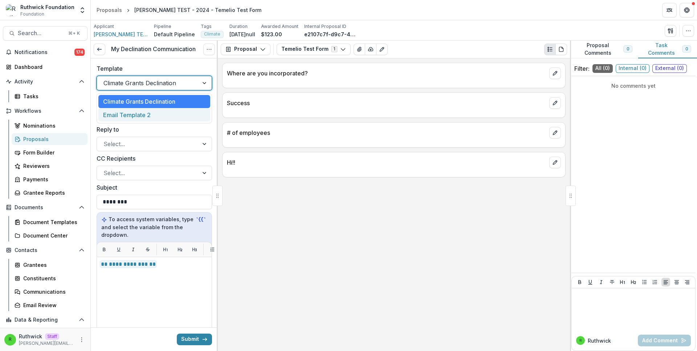
click at [162, 119] on div "Email Template 2" at bounding box center [154, 114] width 112 height 13
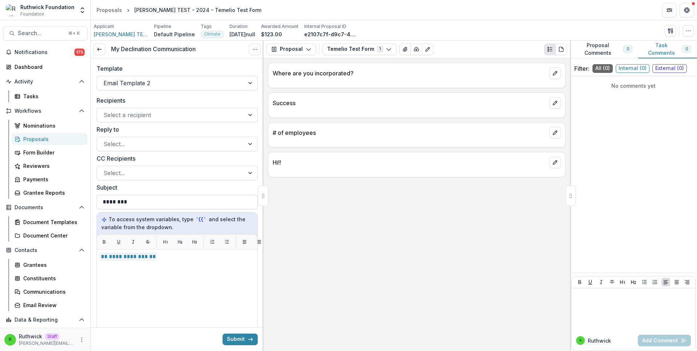
drag, startPoint x: 217, startPoint y: 190, endPoint x: 0, endPoint y: 120, distance: 227.7
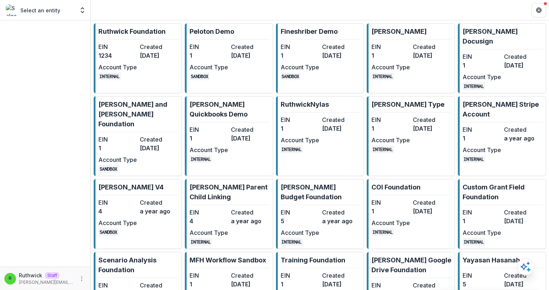
click at [142, 37] on link "[PERSON_NAME] Foundation EIN 1234 Created [DATE] Account Type INTERNAL" at bounding box center [138, 58] width 88 height 70
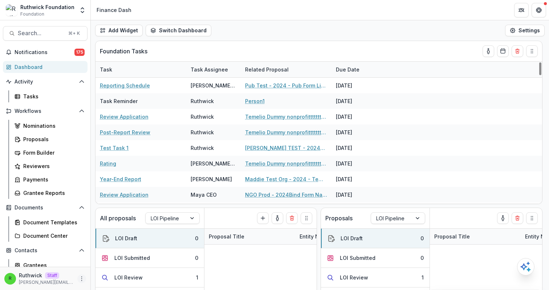
click at [81, 277] on icon "More" at bounding box center [82, 279] width 6 height 6
click at [125, 259] on link "User Settings" at bounding box center [128, 263] width 78 height 12
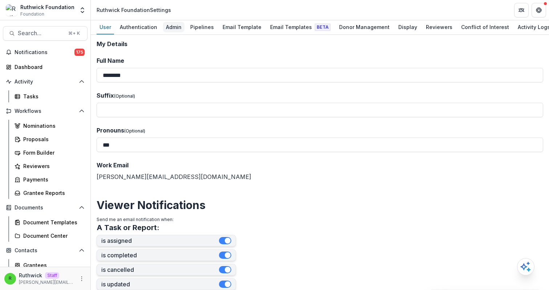
click at [173, 30] on div "Admin" at bounding box center [173, 27] width 21 height 11
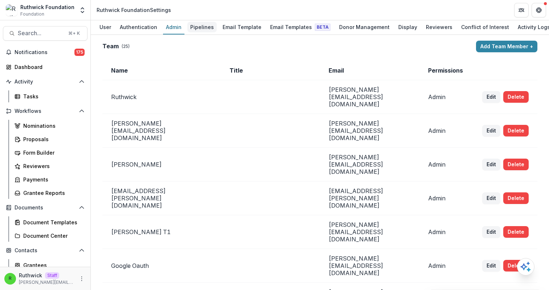
click at [203, 31] on div "Pipelines" at bounding box center [201, 27] width 29 height 11
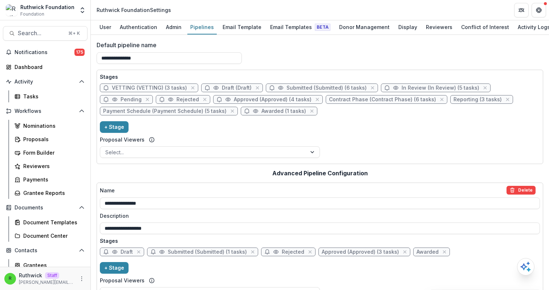
click at [412, 88] on span "In Review (In Review) (5 tasks)" at bounding box center [440, 88] width 78 height 6
select select "******"
select select "*****"
select select
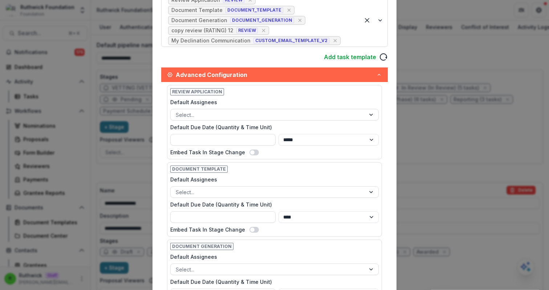
scroll to position [240, 0]
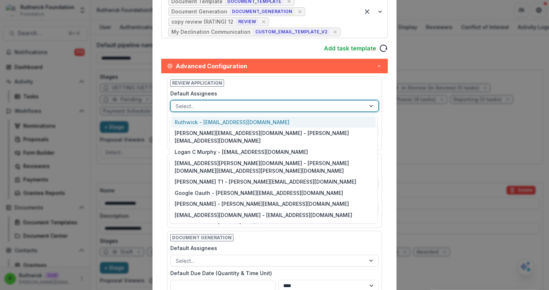
click at [197, 106] on div at bounding box center [268, 106] width 184 height 9
click at [226, 120] on div "Ruthwick - [EMAIL_ADDRESS][DOMAIN_NAME]" at bounding box center [273, 121] width 205 height 11
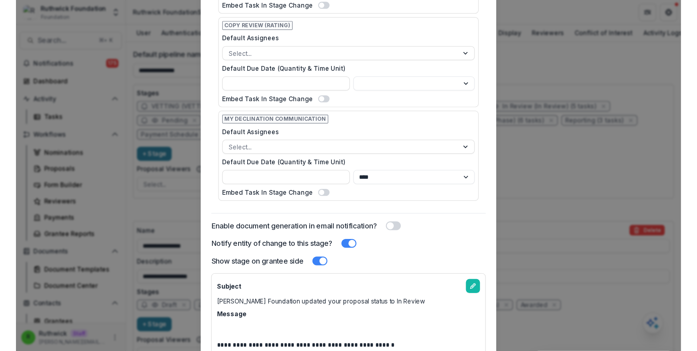
scroll to position [608, 0]
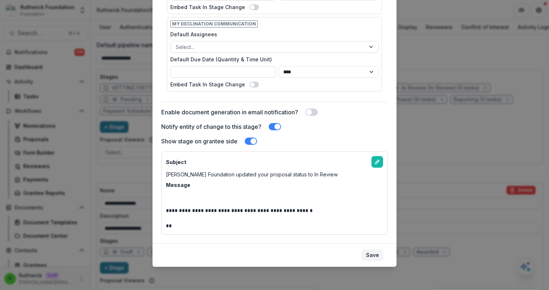
click at [369, 255] on button "Save" at bounding box center [372, 255] width 22 height 12
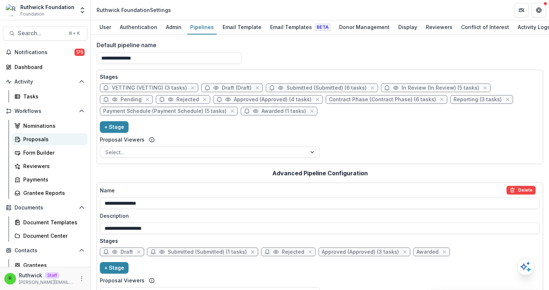
click at [46, 140] on div "Proposals" at bounding box center [52, 139] width 58 height 8
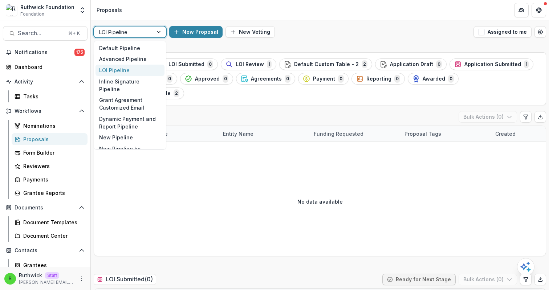
click at [135, 34] on div at bounding box center [123, 32] width 49 height 9
click at [138, 42] on div "Default Pipeline Advanced Pipeline LOI Pipeline Inline Signature Pipeline Grant…" at bounding box center [130, 95] width 73 height 109
click at [140, 45] on div "Default Pipeline" at bounding box center [129, 47] width 69 height 11
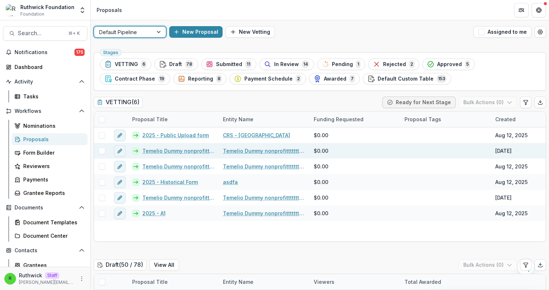
click at [154, 152] on link "Temelio Dummy nonprofittttttttt a4 sda16s5d - 2025 - A1" at bounding box center [178, 151] width 72 height 8
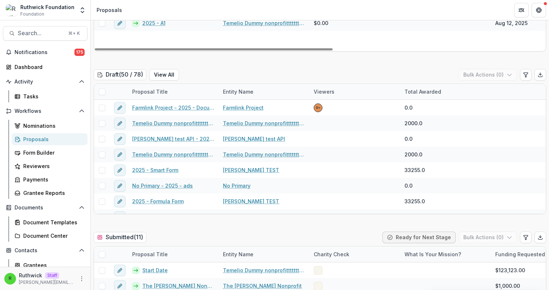
scroll to position [196, 0]
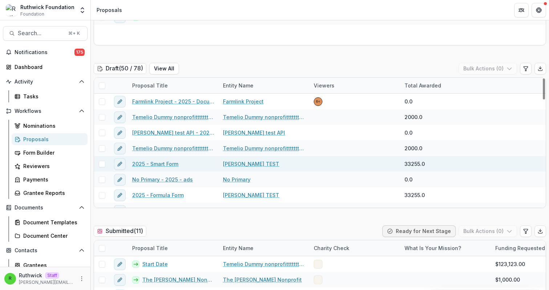
click at [160, 170] on div "2025 - Smart Form" at bounding box center [173, 164] width 91 height 16
click at [159, 165] on link "2025 - Smart Form" at bounding box center [155, 164] width 46 height 8
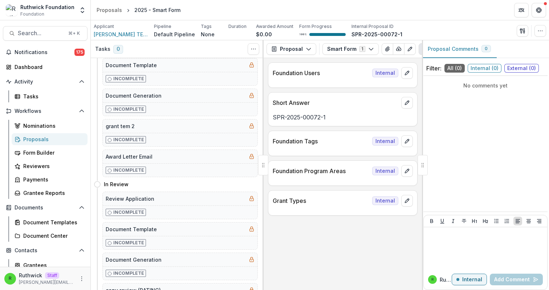
scroll to position [148, 0]
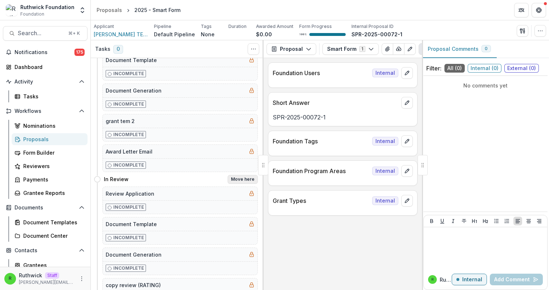
click at [237, 181] on button "Move here" at bounding box center [242, 179] width 30 height 9
select select "*********"
select select "**********"
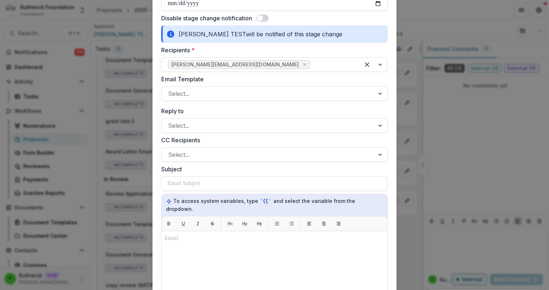
scroll to position [309, 0]
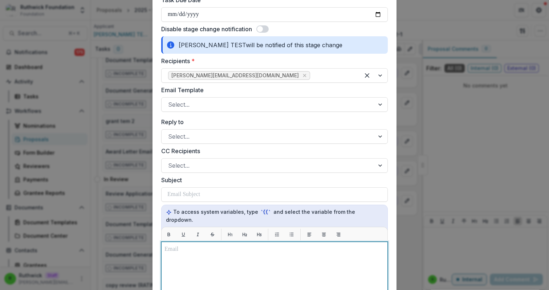
scroll to position [291, 0]
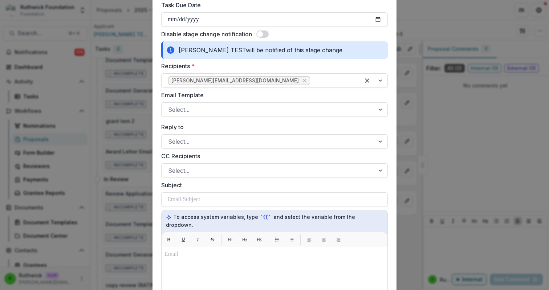
click at [261, 36] on span at bounding box center [260, 34] width 6 height 6
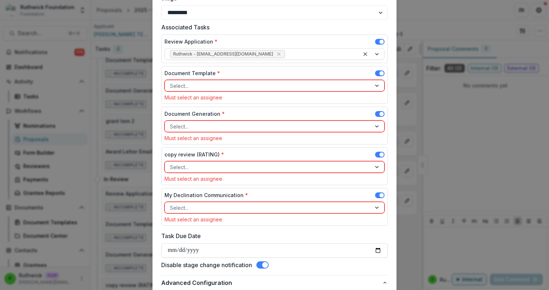
scroll to position [59, 0]
click at [128, 201] on div "**********" at bounding box center [274, 145] width 549 height 290
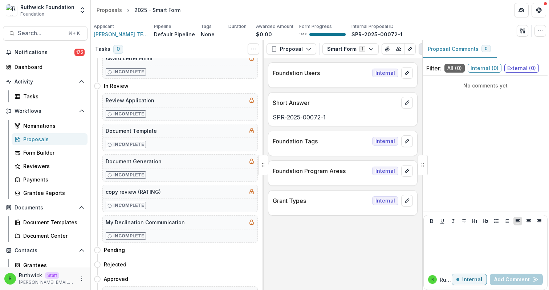
scroll to position [245, 0]
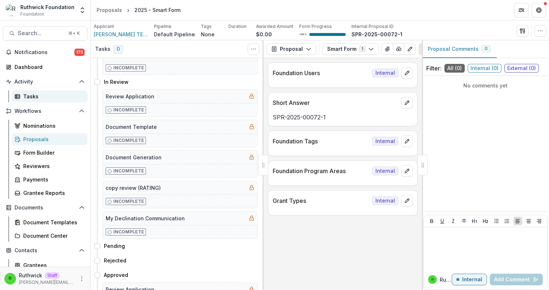
click at [52, 98] on div "Tasks" at bounding box center [52, 97] width 58 height 8
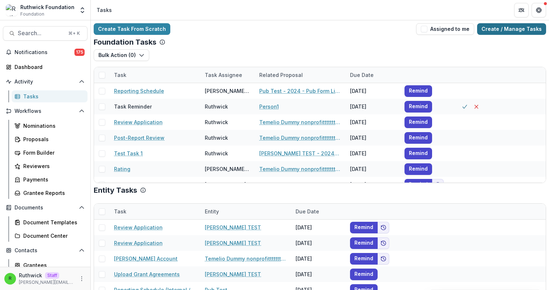
click at [518, 28] on link "Create / Manage Tasks" at bounding box center [511, 29] width 69 height 12
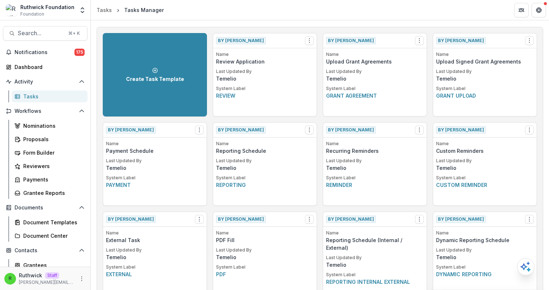
scroll to position [13, 0]
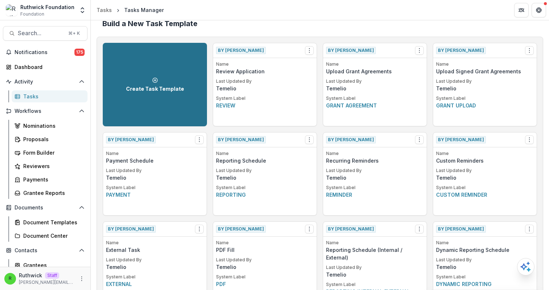
click at [160, 85] on div "Create Task Template" at bounding box center [155, 84] width 58 height 15
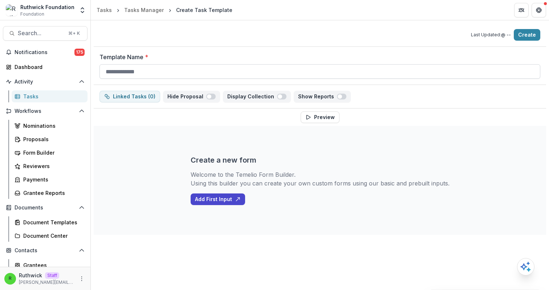
click at [176, 72] on input "Template Name *" at bounding box center [319, 71] width 440 height 15
type input "**********"
click at [230, 196] on button "Add First Input" at bounding box center [217, 199] width 54 height 12
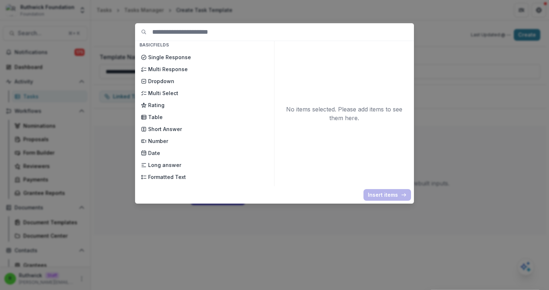
scroll to position [71, 0]
click at [202, 103] on p "Rating" at bounding box center [208, 104] width 120 height 8
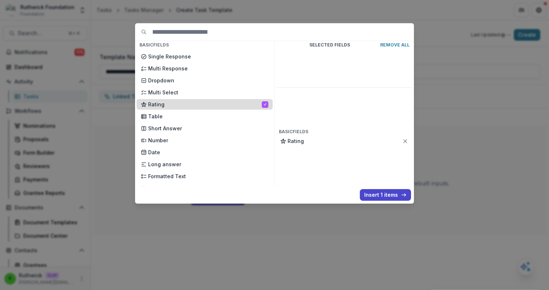
scroll to position [87, 0]
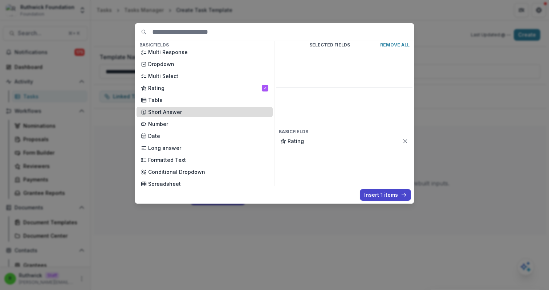
click at [202, 112] on p "Short Answer" at bounding box center [208, 112] width 120 height 8
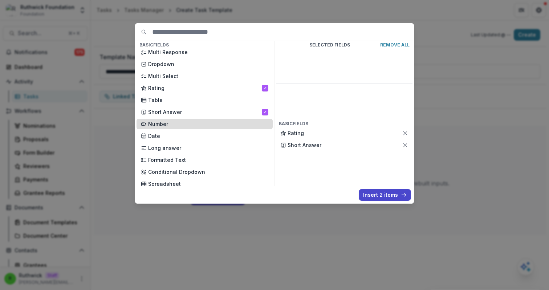
click at [204, 125] on p "Number" at bounding box center [208, 124] width 120 height 8
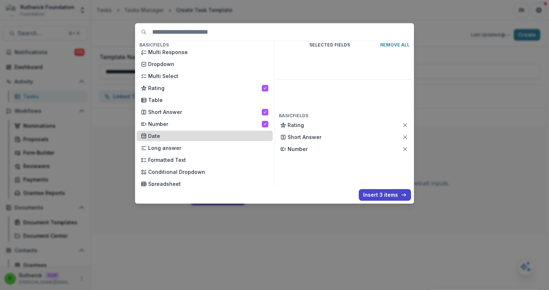
click at [205, 130] on div "New Page File Download File Upload Text Block Currency Phone Number Single Resp…" at bounding box center [204, 76] width 136 height 226
click at [213, 139] on p "Date" at bounding box center [208, 136] width 120 height 8
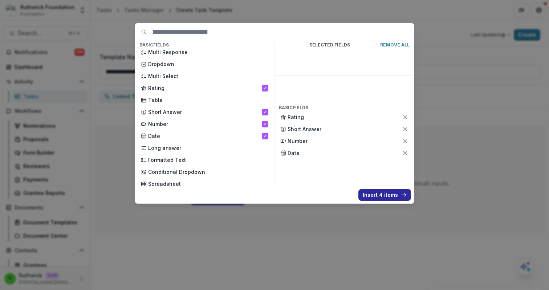
click at [386, 195] on button "Insert 4 items" at bounding box center [384, 195] width 53 height 12
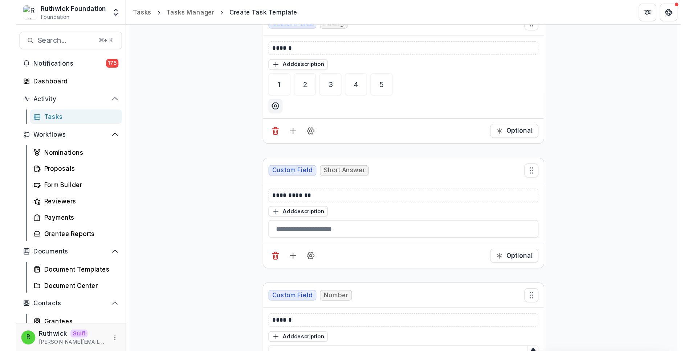
scroll to position [125, 0]
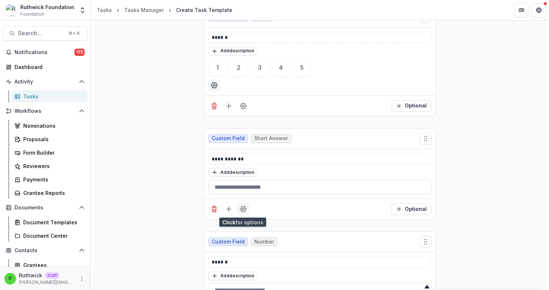
click at [243, 212] on icon "Field Settings" at bounding box center [242, 208] width 7 height 7
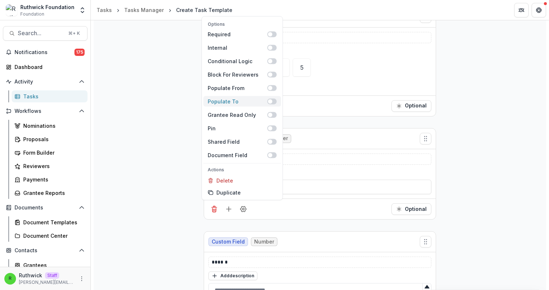
click at [271, 101] on span at bounding box center [270, 101] width 4 height 4
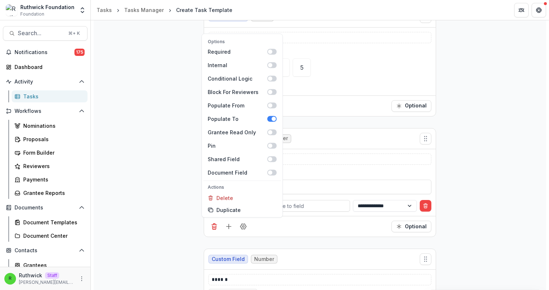
click at [315, 198] on div "**********" at bounding box center [319, 182] width 231 height 67
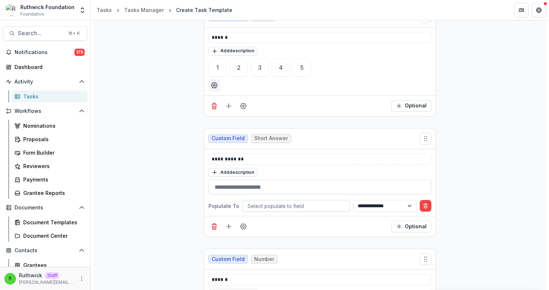
click at [316, 207] on div at bounding box center [295, 205] width 97 height 9
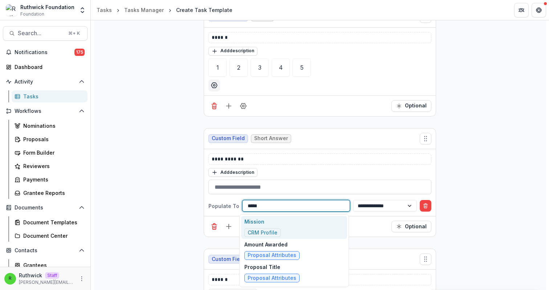
type input "******"
click at [283, 228] on div "Mission CRM Profile" at bounding box center [294, 227] width 106 height 23
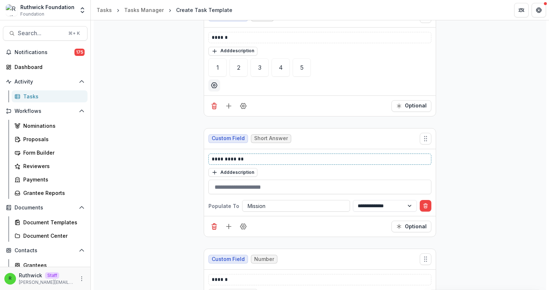
click at [236, 160] on p "**********" at bounding box center [319, 159] width 216 height 8
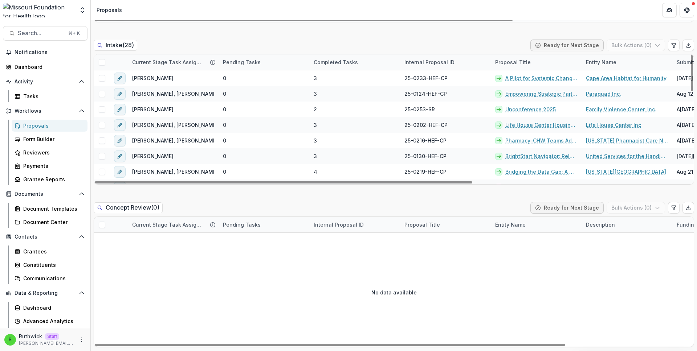
scroll to position [221, 0]
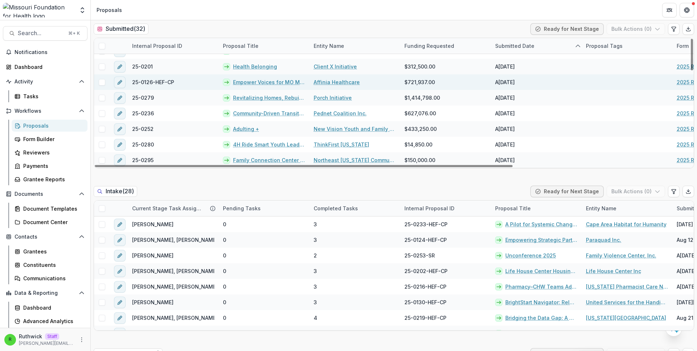
click at [252, 83] on link "Empower Voices for MO Medicaid Access" at bounding box center [269, 82] width 72 height 8
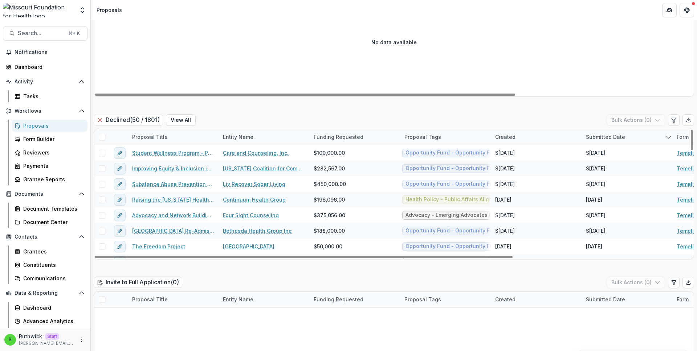
scroll to position [942, 0]
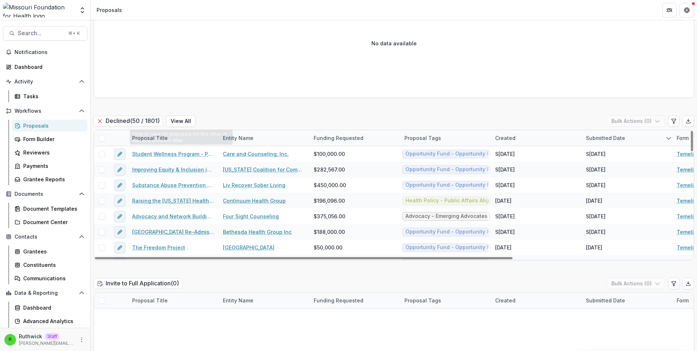
click at [174, 137] on div "Proposal Title" at bounding box center [173, 138] width 91 height 16
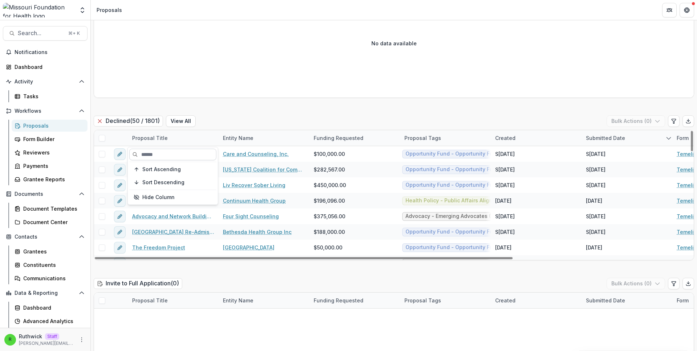
click at [174, 155] on input at bounding box center [172, 155] width 87 height 12
paste input "**********"
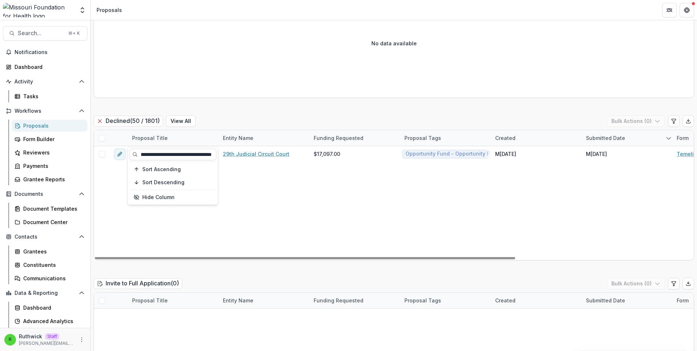
type input "**********"
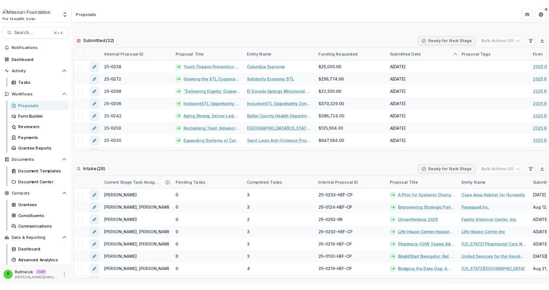
scroll to position [0, 0]
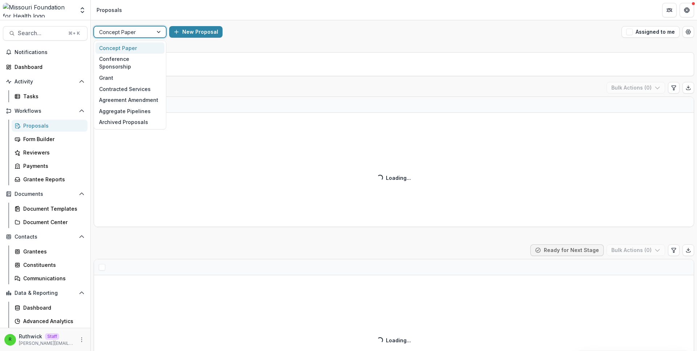
click at [147, 34] on div at bounding box center [123, 32] width 49 height 9
click at [149, 58] on div "Conference Sponsorship" at bounding box center [129, 63] width 69 height 19
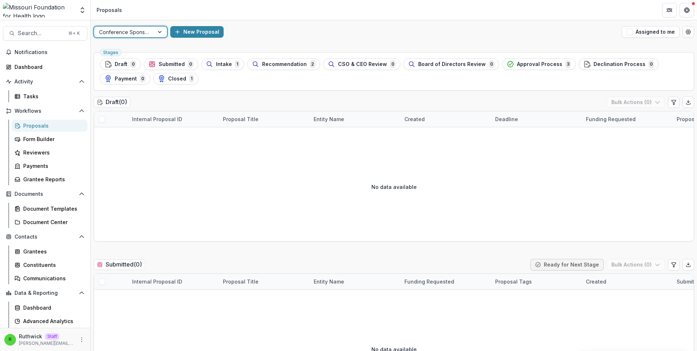
click at [378, 19] on header "Proposals" at bounding box center [394, 10] width 606 height 20
click at [156, 33] on div at bounding box center [160, 31] width 13 height 11
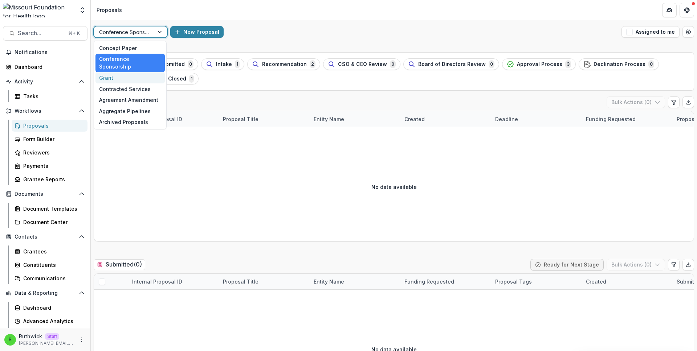
click at [151, 72] on div "Grant" at bounding box center [129, 77] width 69 height 11
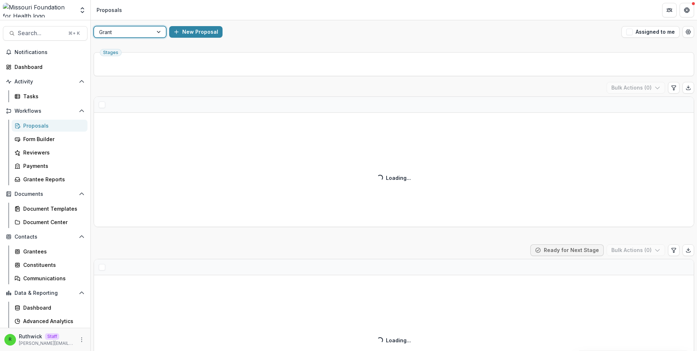
click at [431, 39] on div "option Grant, selected. Grant New Proposal Assigned to me" at bounding box center [394, 31] width 606 height 23
click at [430, 35] on div "New Proposal" at bounding box center [393, 32] width 449 height 12
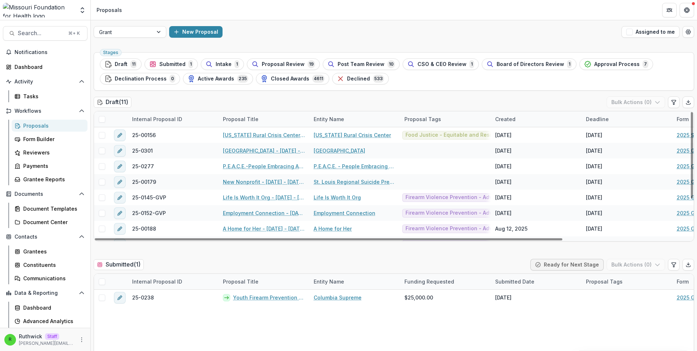
click at [312, 34] on div "New Proposal" at bounding box center [393, 32] width 449 height 12
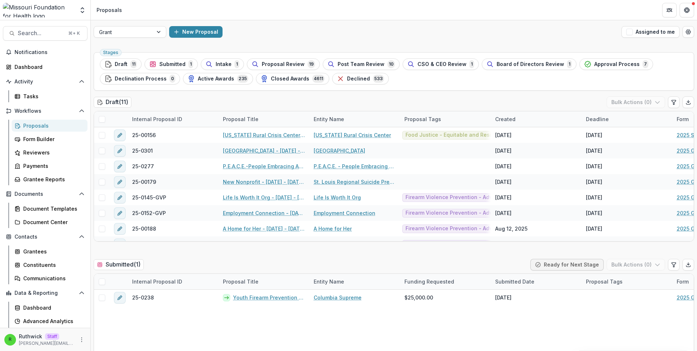
click at [312, 34] on div "New Proposal" at bounding box center [393, 32] width 449 height 12
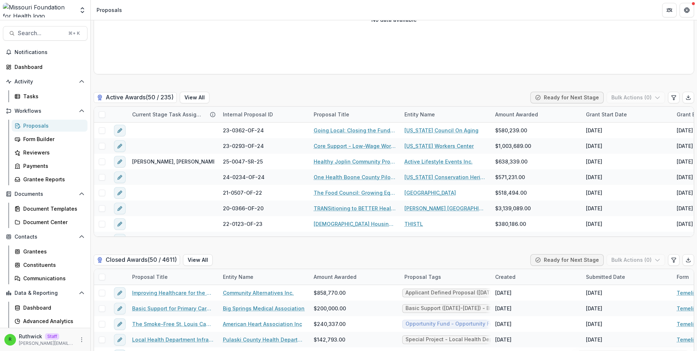
scroll to position [1681, 0]
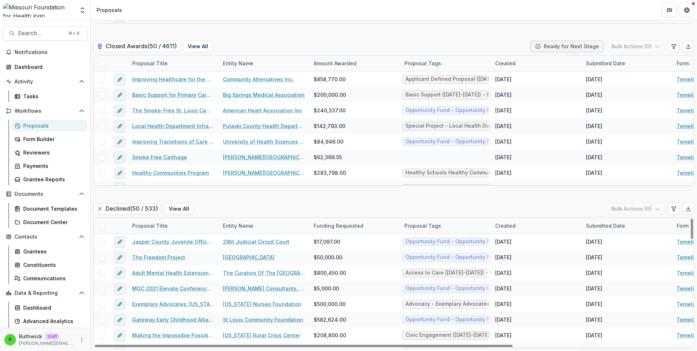
click at [199, 227] on div "Proposal Title" at bounding box center [173, 226] width 91 height 16
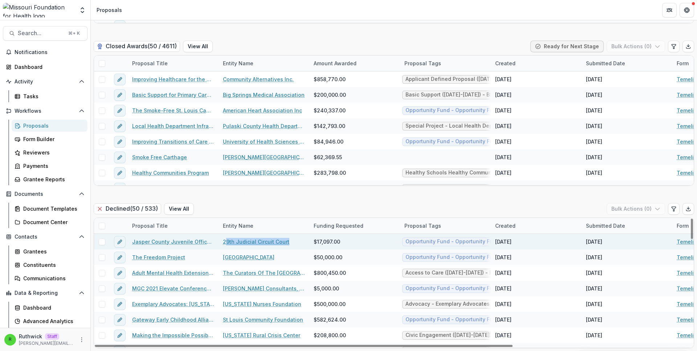
drag, startPoint x: 295, startPoint y: 242, endPoint x: 226, endPoint y: 243, distance: 68.2
click at [226, 243] on div "29th Judicial Circuit Court" at bounding box center [263, 242] width 91 height 16
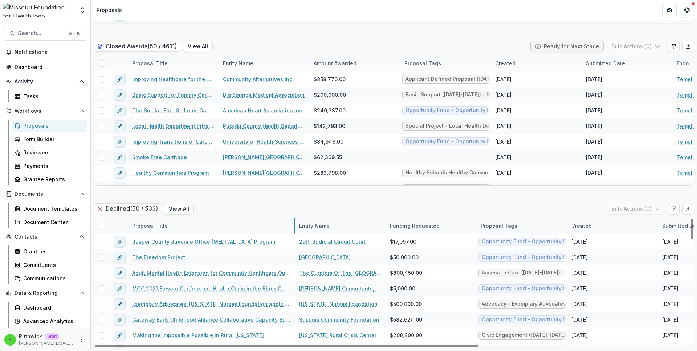
drag, startPoint x: 218, startPoint y: 225, endPoint x: 294, endPoint y: 225, distance: 76.2
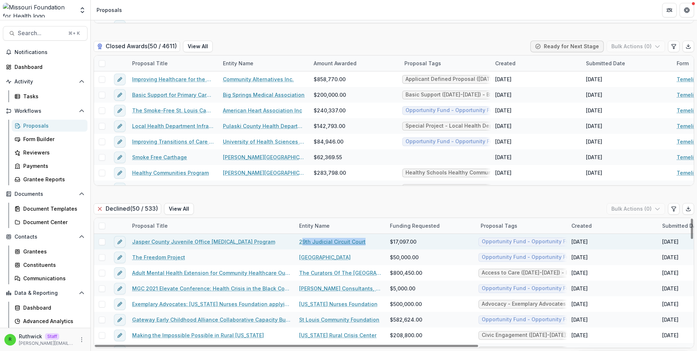
drag, startPoint x: 288, startPoint y: 243, endPoint x: 133, endPoint y: 243, distance: 155.3
click at [133, 243] on div "Jasper County Juvenile Office Anger Management Program" at bounding box center [211, 242] width 167 height 16
copy link "Jasper County Juvenile Office Anger Management Program"
